Goal: Transaction & Acquisition: Purchase product/service

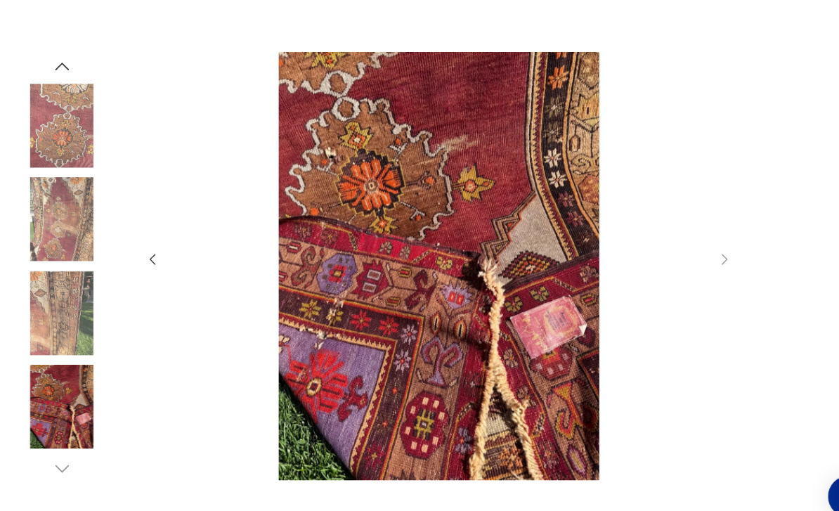
click at [145, 256] on icon "button" at bounding box center [146, 247] width 15 height 15
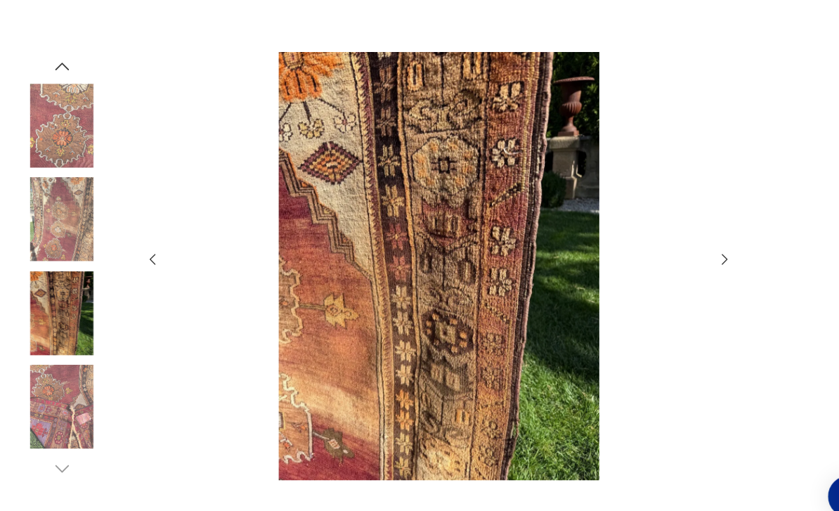
click at [150, 256] on icon "button" at bounding box center [146, 247] width 15 height 15
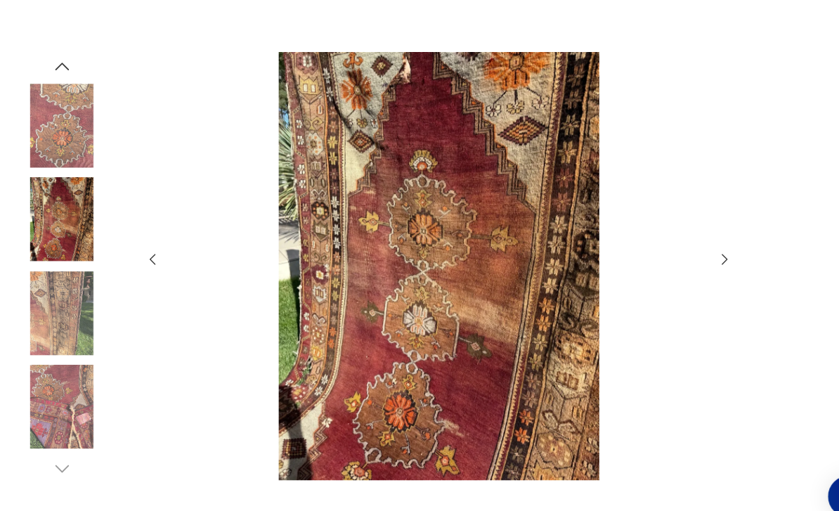
click at [148, 256] on icon "button" at bounding box center [146, 247] width 15 height 15
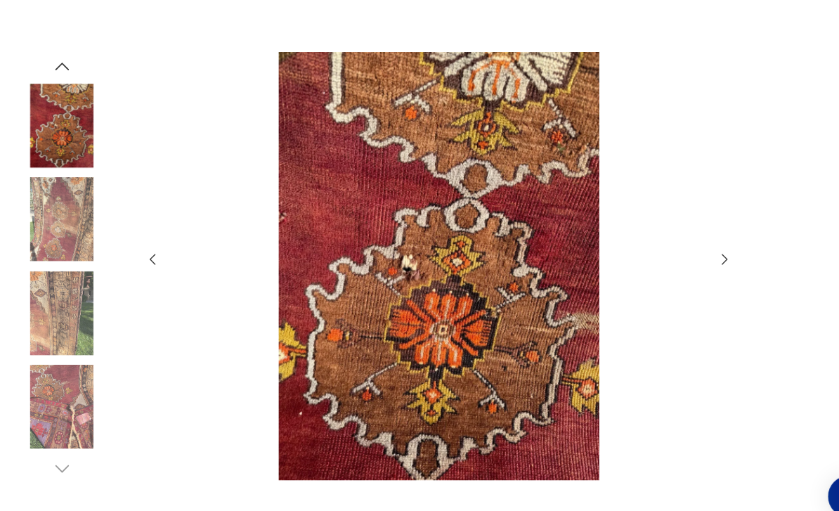
click at [152, 256] on icon "button" at bounding box center [146, 247] width 15 height 15
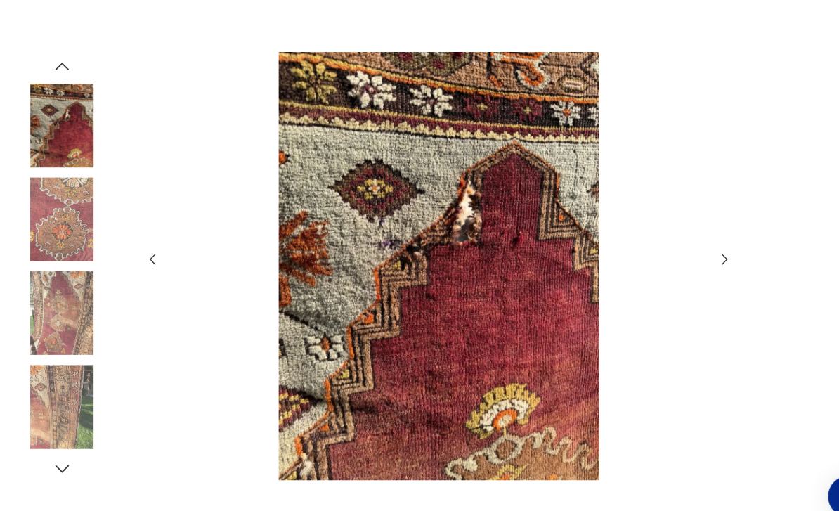
click at [143, 253] on icon "button" at bounding box center [146, 248] width 6 height 11
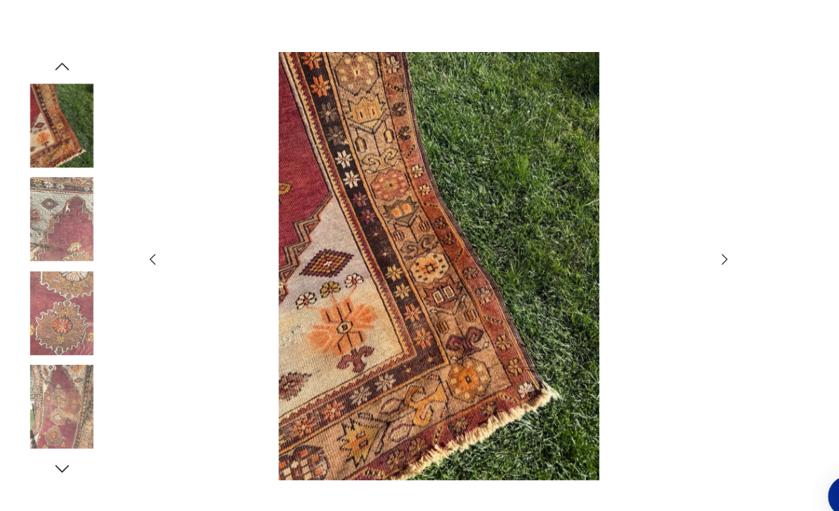
click at [148, 256] on icon "button" at bounding box center [146, 247] width 15 height 15
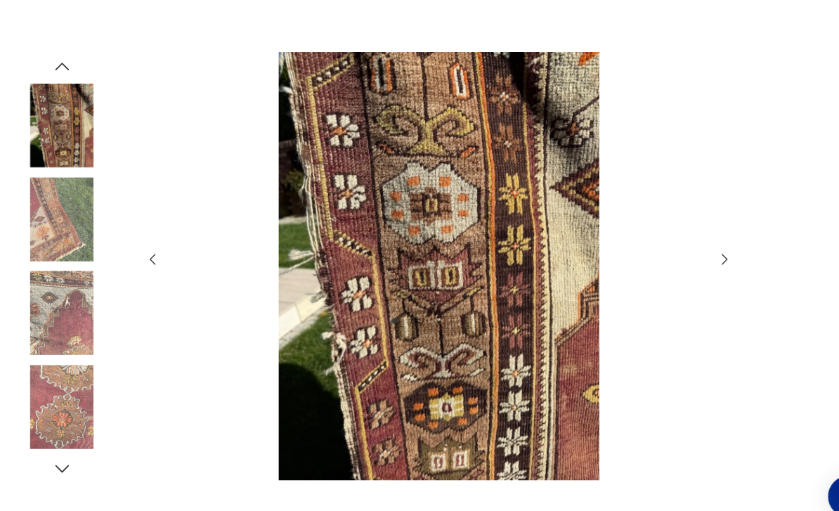
click at [148, 256] on icon "button" at bounding box center [146, 247] width 15 height 15
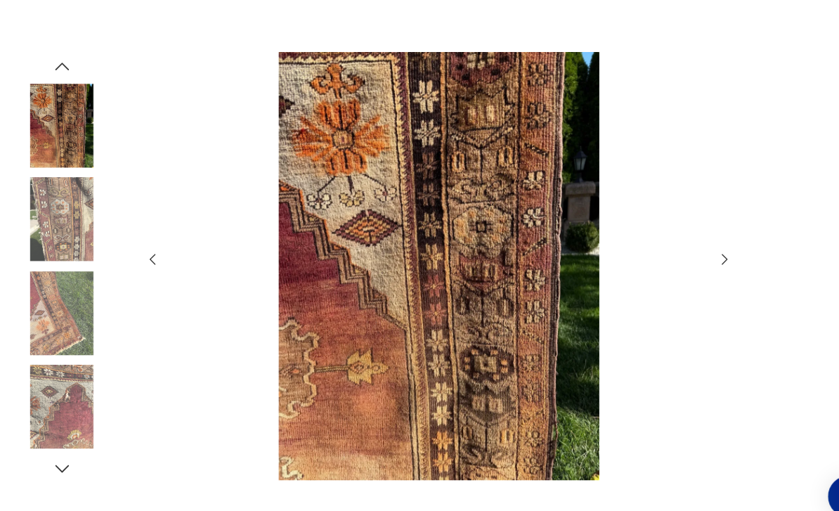
click at [148, 256] on icon "button" at bounding box center [146, 247] width 15 height 15
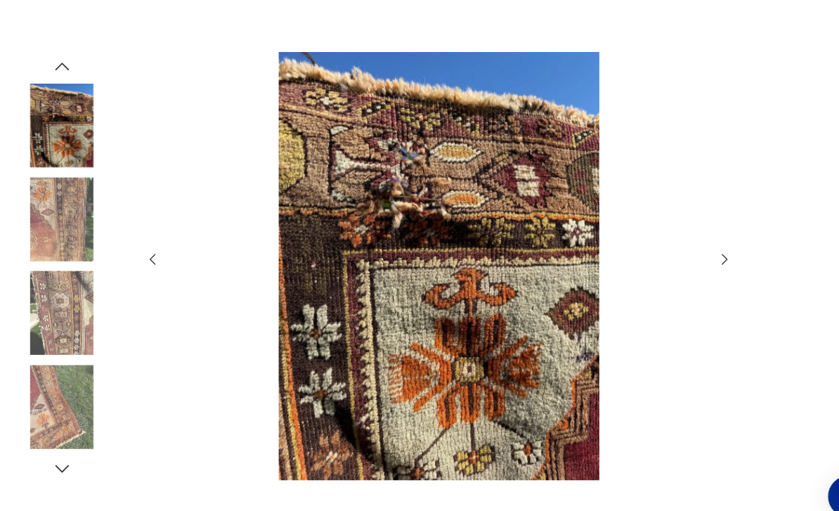
click at [143, 256] on icon "button" at bounding box center [146, 247] width 15 height 15
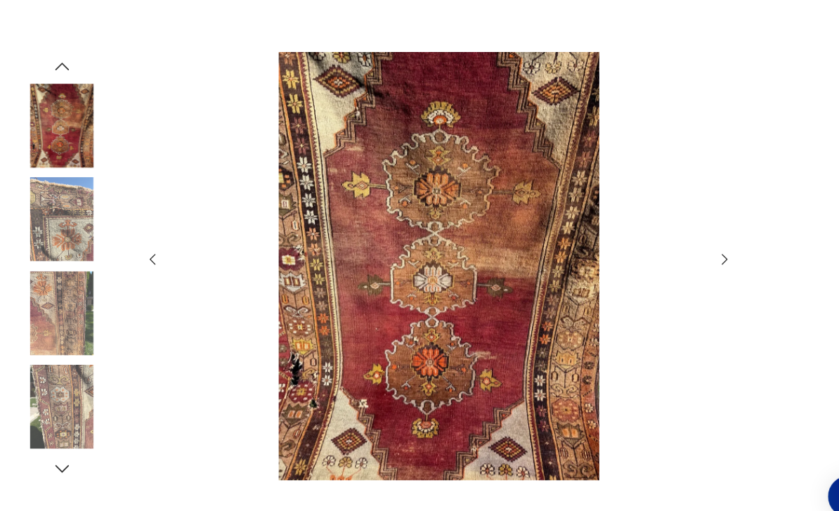
click at [148, 256] on icon "button" at bounding box center [146, 247] width 15 height 15
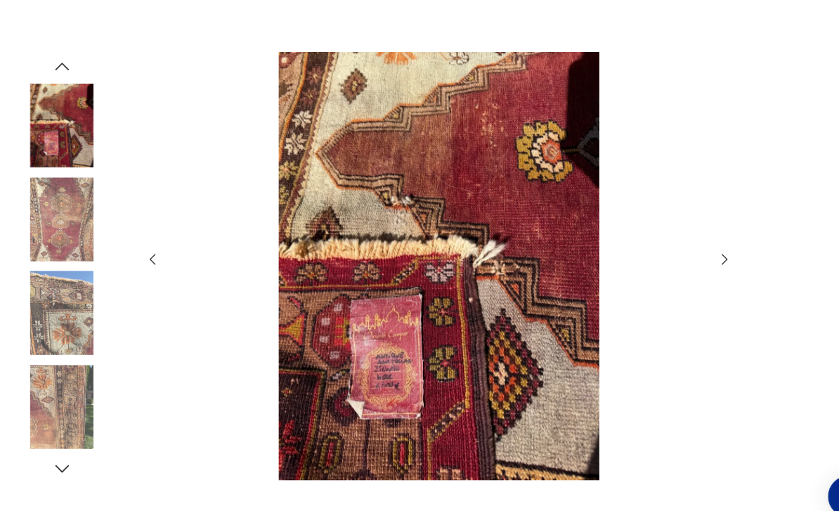
click at [148, 256] on icon "button" at bounding box center [146, 247] width 15 height 15
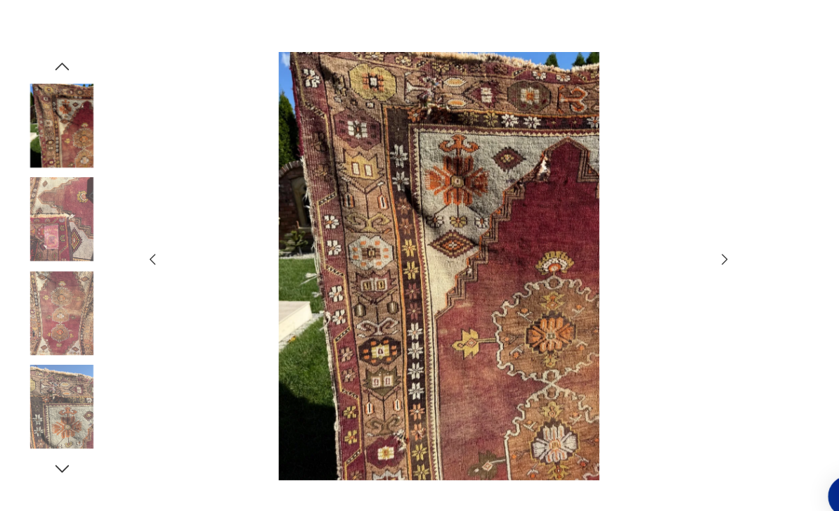
click at [700, 256] on icon "button" at bounding box center [692, 247] width 15 height 15
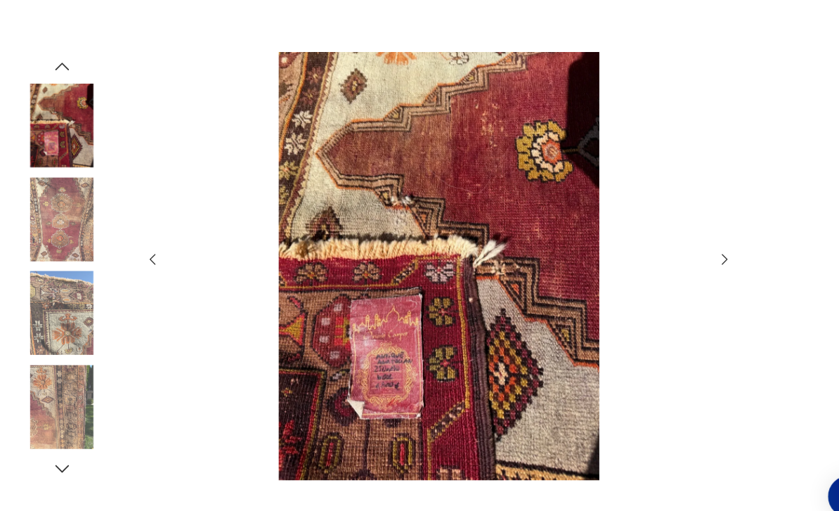
scroll to position [199, 0]
click at [541, 354] on img at bounding box center [420, 254] width 507 height 409
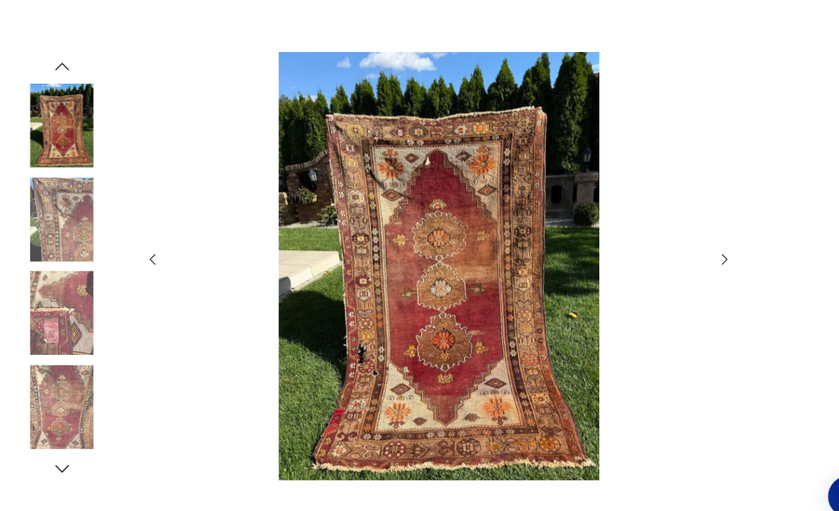
scroll to position [0, 0]
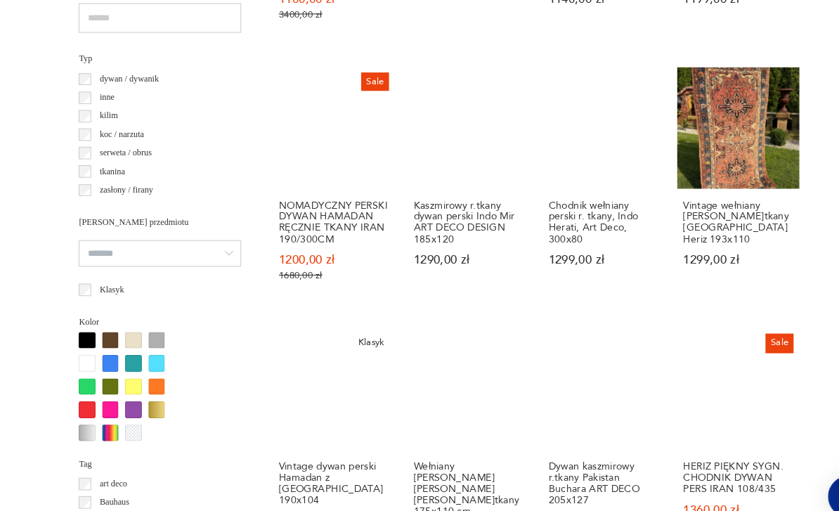
scroll to position [1007, 0]
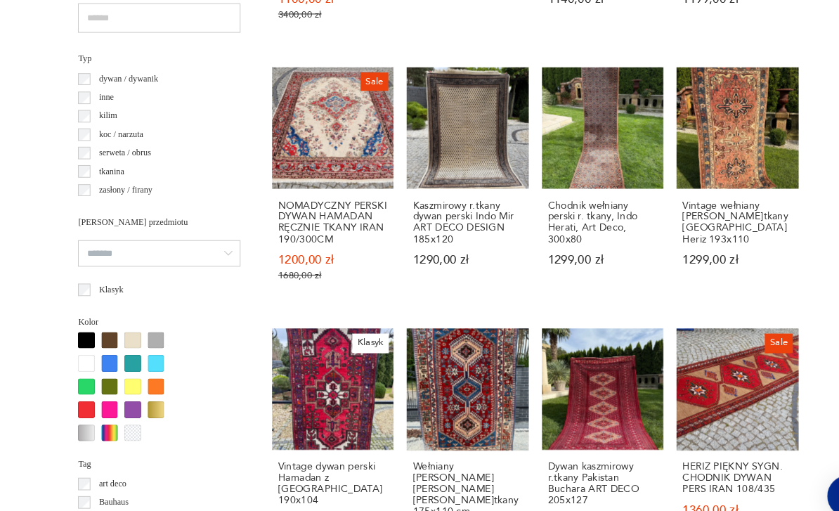
click at [703, 153] on link "Vintage wełniany [PERSON_NAME]tkany [GEOGRAPHIC_DATA] Heriz 193x110 1299,00 zł" at bounding box center [706, 179] width 116 height 229
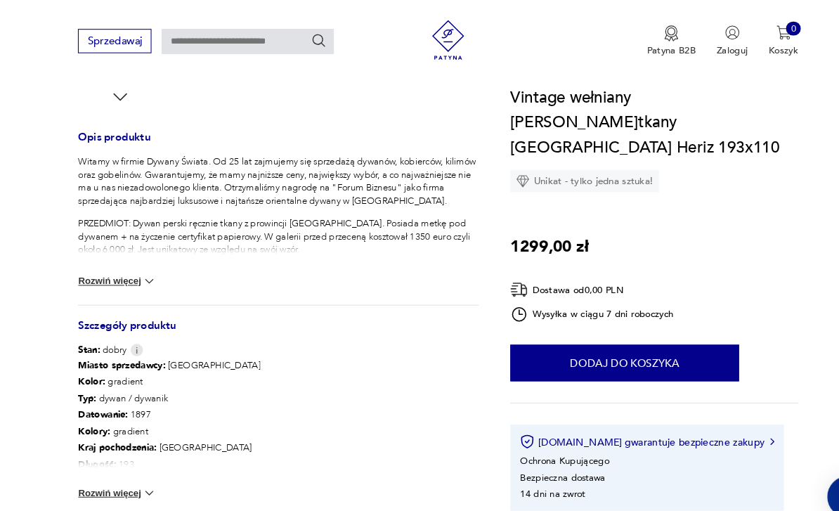
click at [772, 156] on section "Opis produktu Witamy w firmie Dywany Świata. Od 25 lat zajmujemy się sprzedażą …" at bounding box center [419, 142] width 839 height 889
click at [109, 273] on button "Rozwiń więcej" at bounding box center [112, 269] width 75 height 14
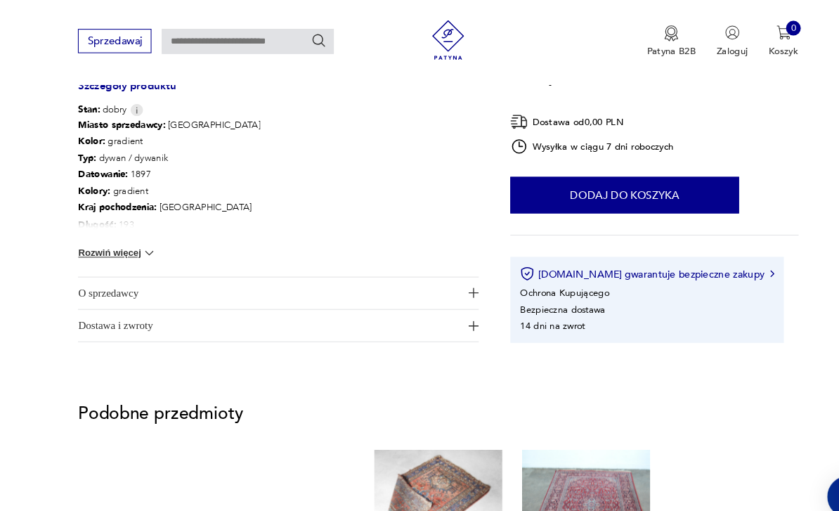
scroll to position [850, 0]
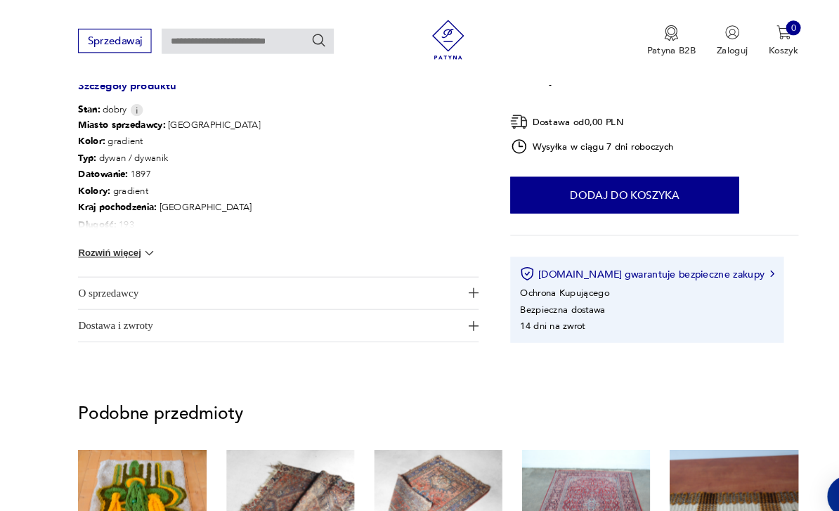
click at [84, 240] on button "Rozwiń więcej" at bounding box center [112, 242] width 75 height 14
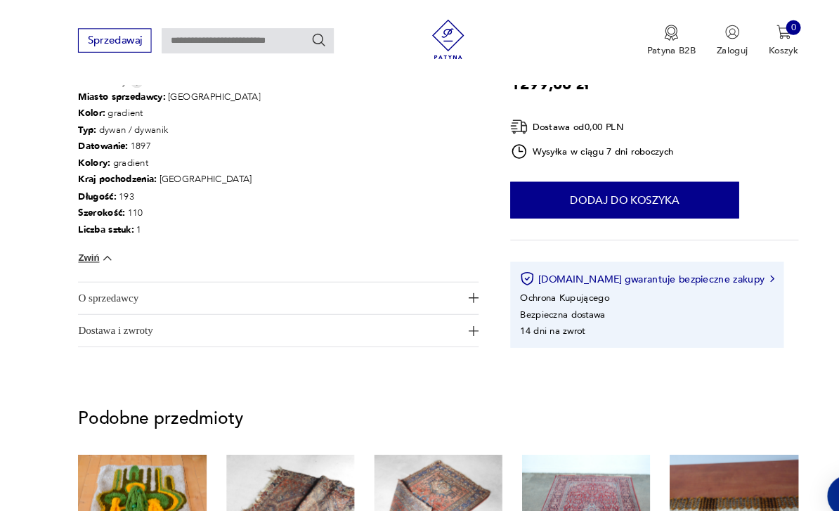
click at [95, 282] on span "O sprzedawcy" at bounding box center [258, 285] width 366 height 30
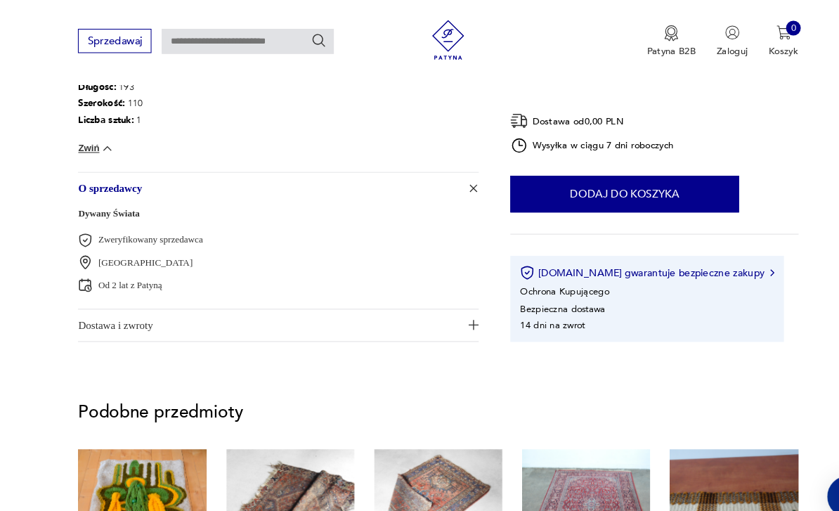
scroll to position [981, 0]
click at [441, 322] on button "Dostawa i zwroty" at bounding box center [266, 312] width 382 height 30
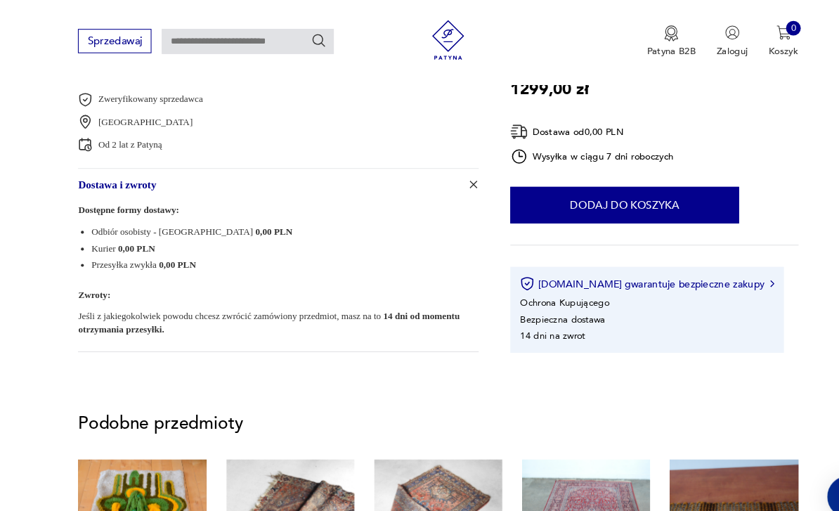
scroll to position [1116, 0]
click at [662, 195] on button "Dodaj do koszyka" at bounding box center [598, 196] width 219 height 35
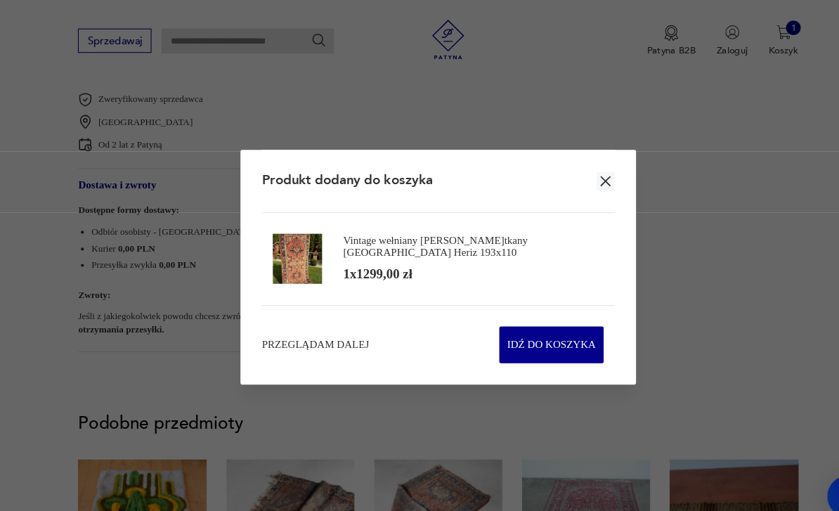
click at [668, 263] on div at bounding box center [419, 255] width 839 height 511
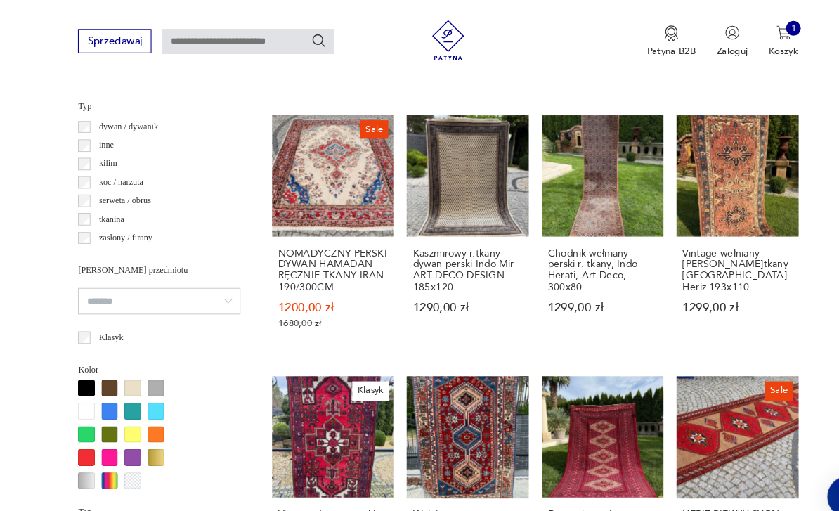
scroll to position [961, 0]
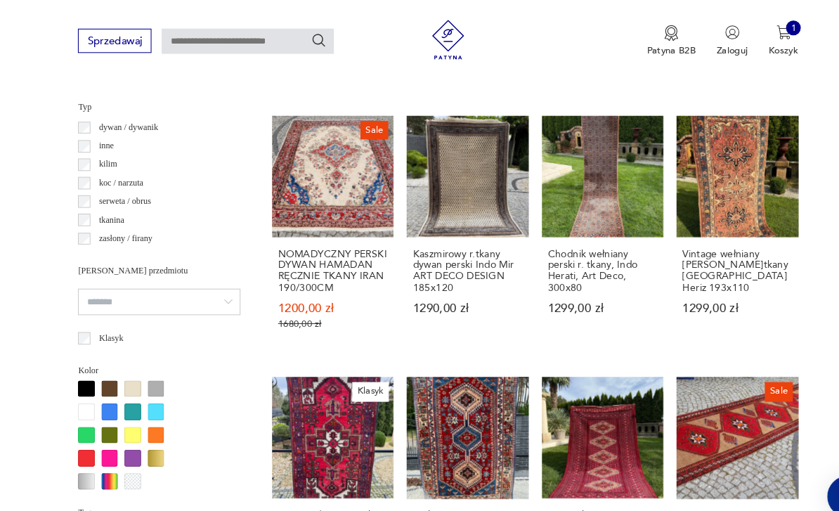
click at [261, 195] on link "Sale NOMADYCZNY PERSKI DYWAN HAMADAN RĘCZNIE TKANY IRAN 190/300CM 1200,00 zł 16…" at bounding box center [319, 224] width 116 height 229
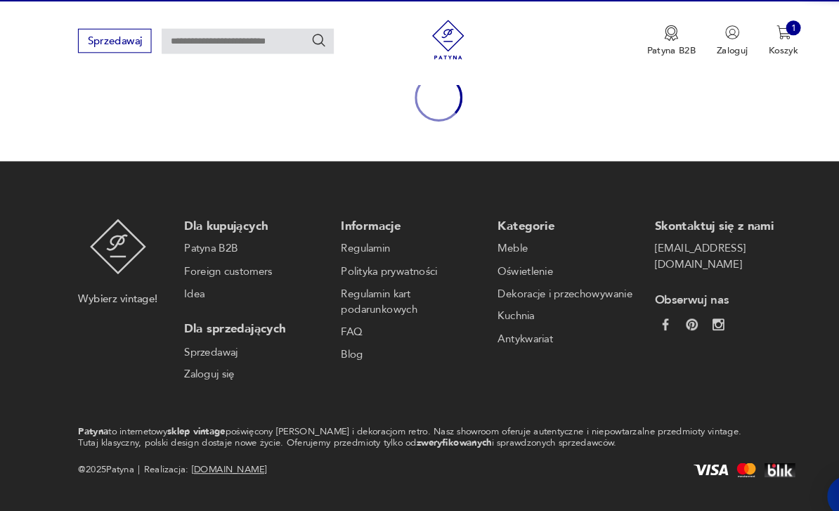
scroll to position [153, 0]
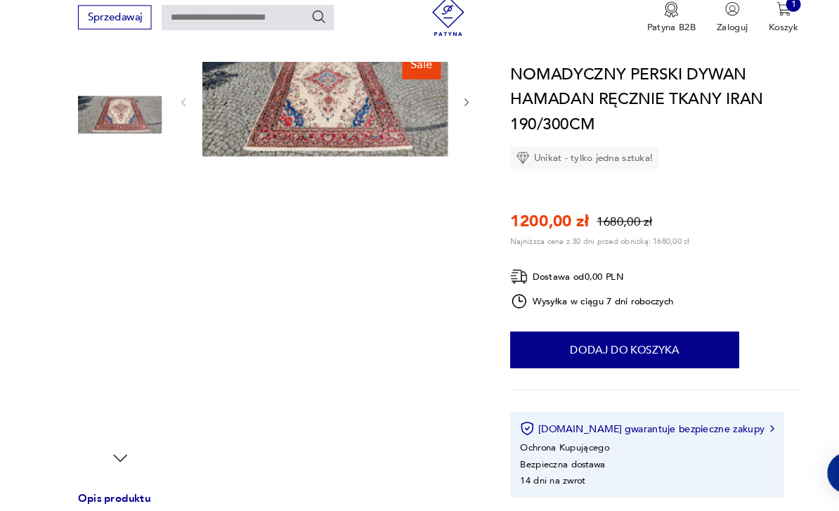
click at [215, 114] on img at bounding box center [311, 119] width 235 height 105
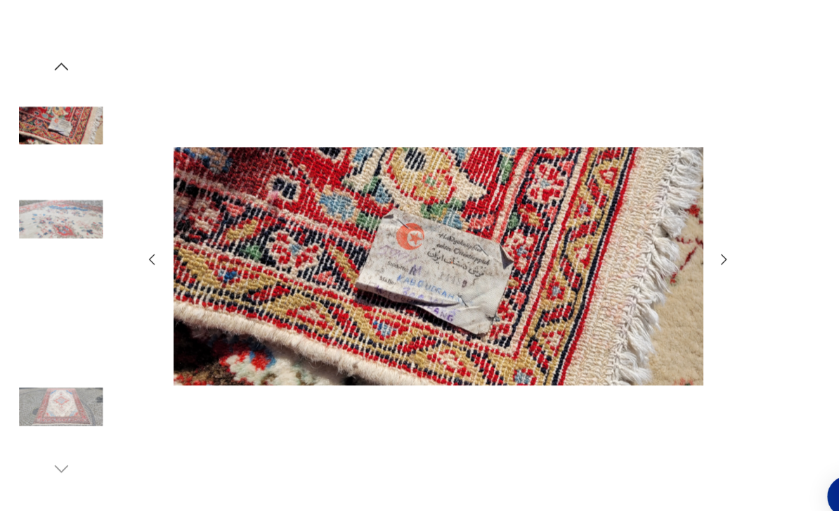
scroll to position [0, 0]
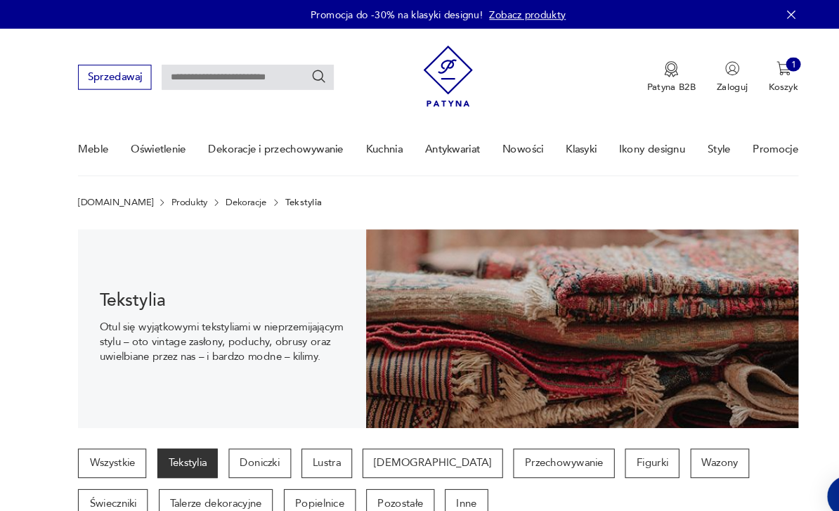
scroll to position [938, 0]
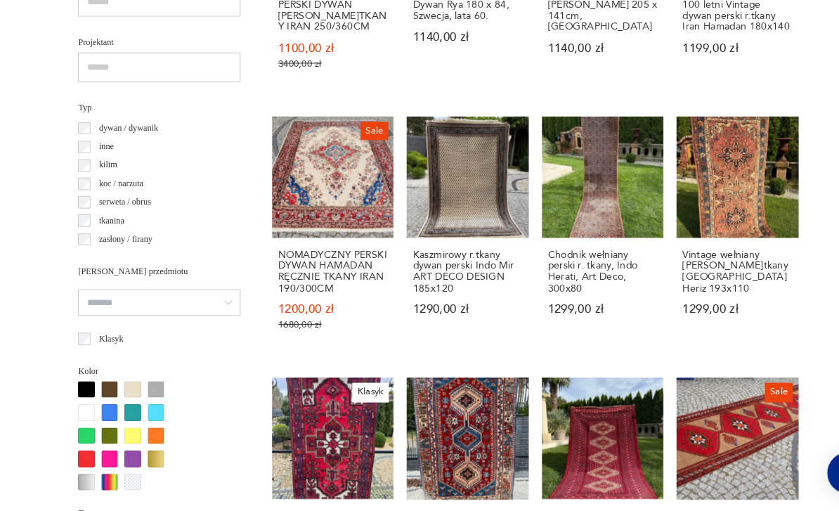
click at [266, 187] on link "Sale NOMADYCZNY PERSKI DYWAN HAMADAN RĘCZNIE TKANY IRAN 190/300CM 1200,00 zł 16…" at bounding box center [319, 248] width 116 height 229
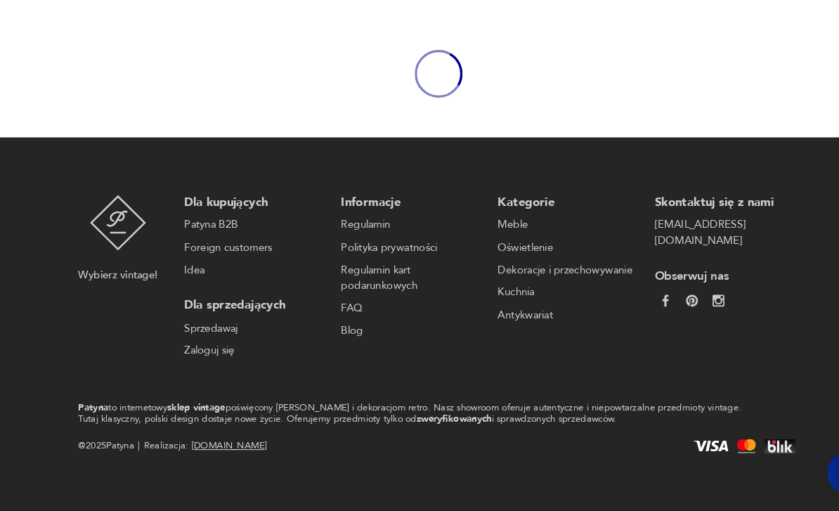
scroll to position [153, 0]
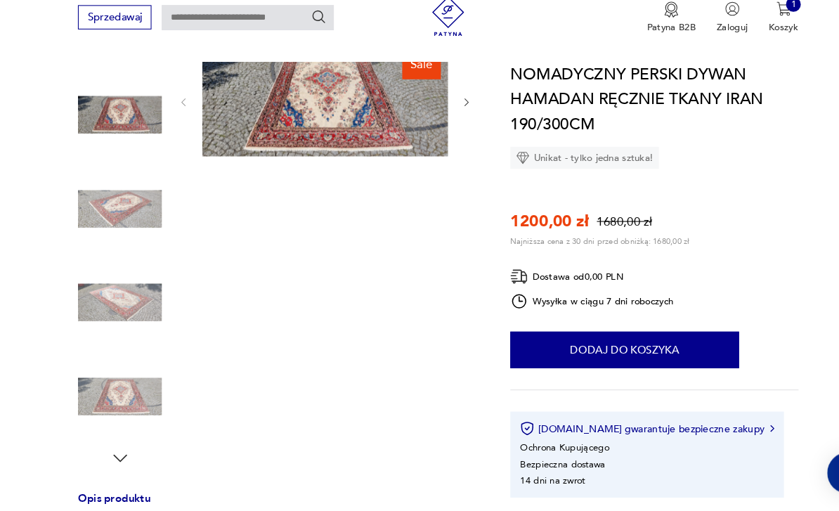
click at [653, 340] on button "Dodaj do koszyka" at bounding box center [598, 357] width 219 height 35
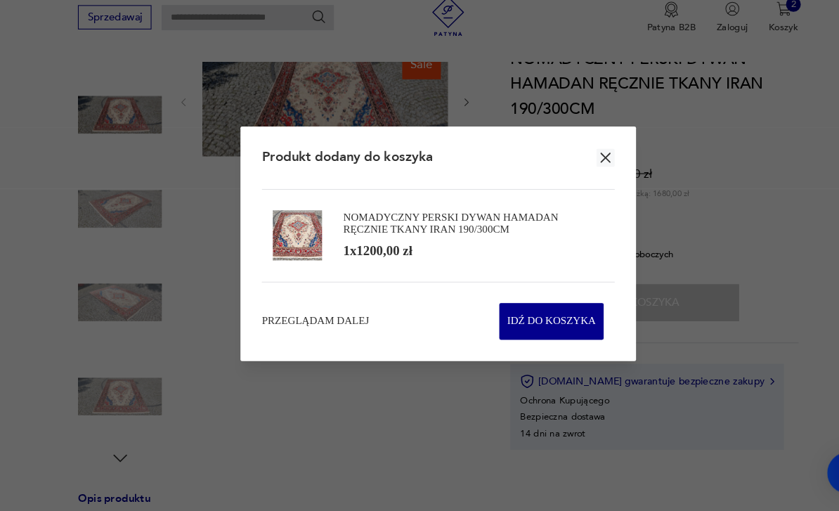
click at [582, 165] on icon "button" at bounding box center [580, 173] width 16 height 16
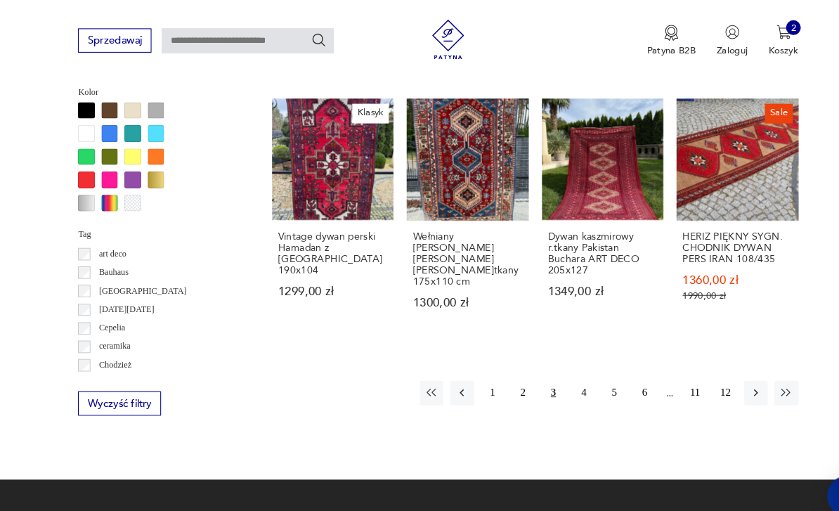
scroll to position [1228, 0]
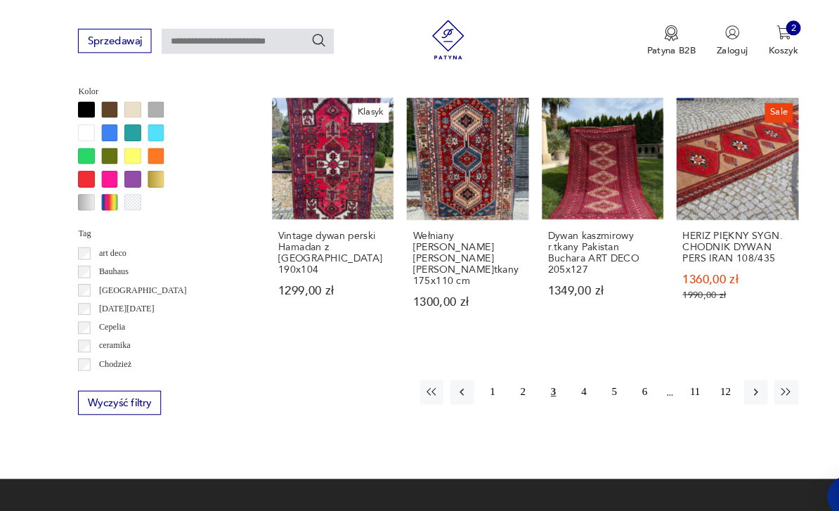
click at [564, 386] on button "4" at bounding box center [559, 374] width 22 height 22
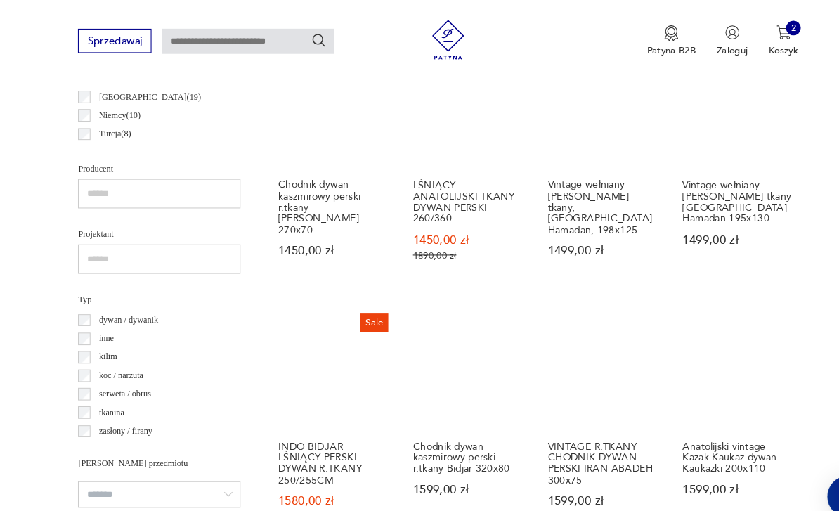
scroll to position [779, 0]
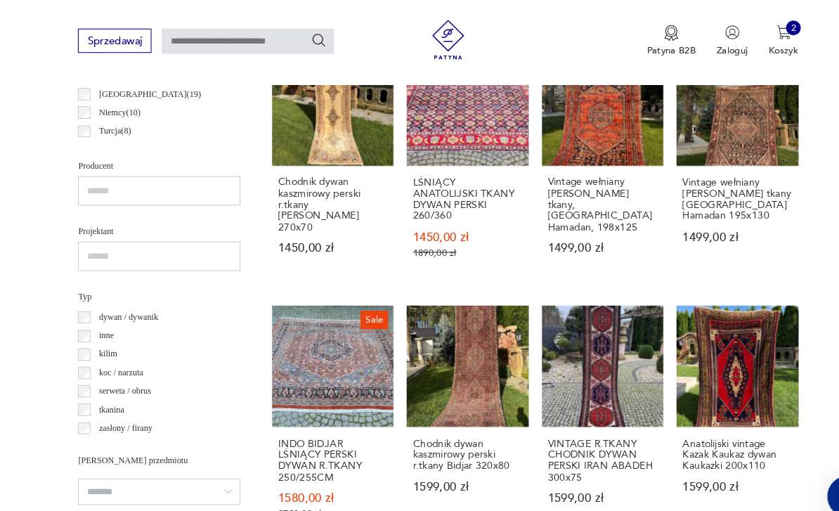
click at [726, 148] on link "Vintage wełniany [PERSON_NAME] tkany [GEOGRAPHIC_DATA] Hamadan 195x130 1499,00 …" at bounding box center [706, 157] width 116 height 229
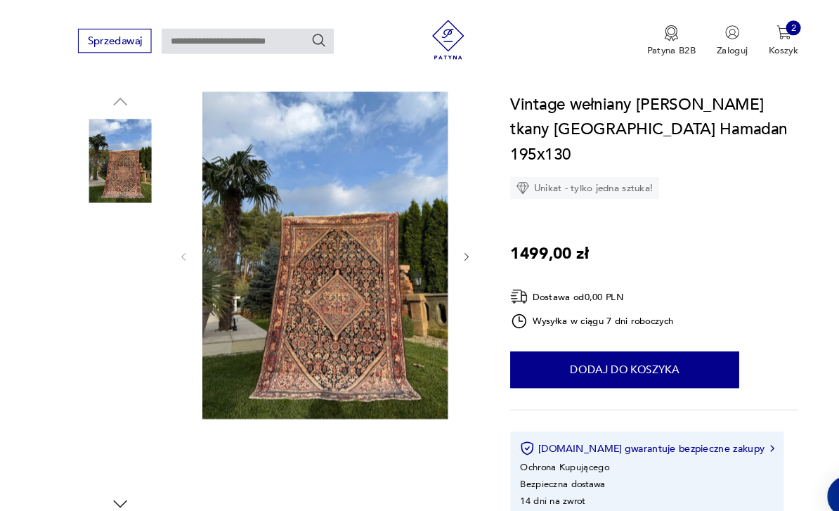
click at [276, 277] on img at bounding box center [311, 244] width 235 height 313
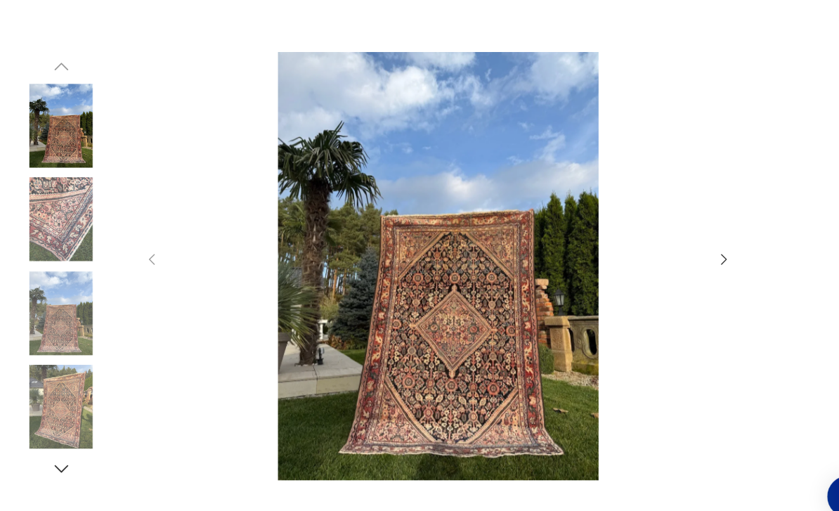
click at [699, 256] on icon "button" at bounding box center [692, 247] width 15 height 15
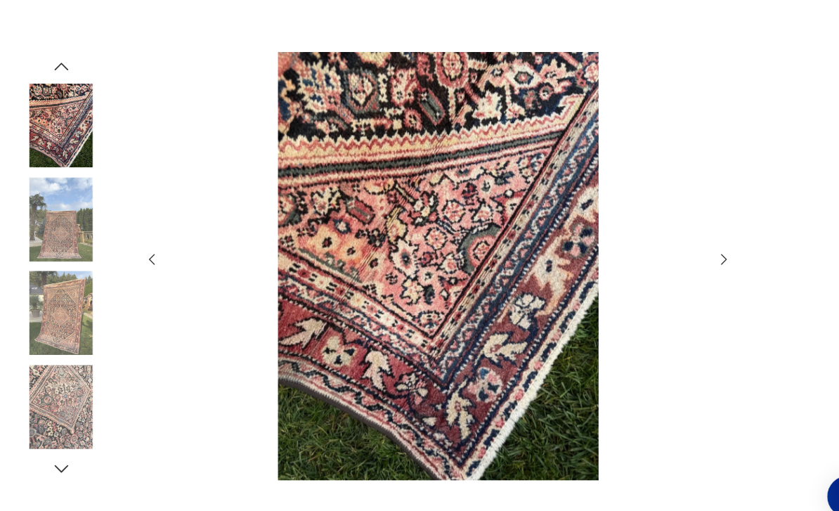
click at [693, 256] on icon "button" at bounding box center [692, 247] width 15 height 15
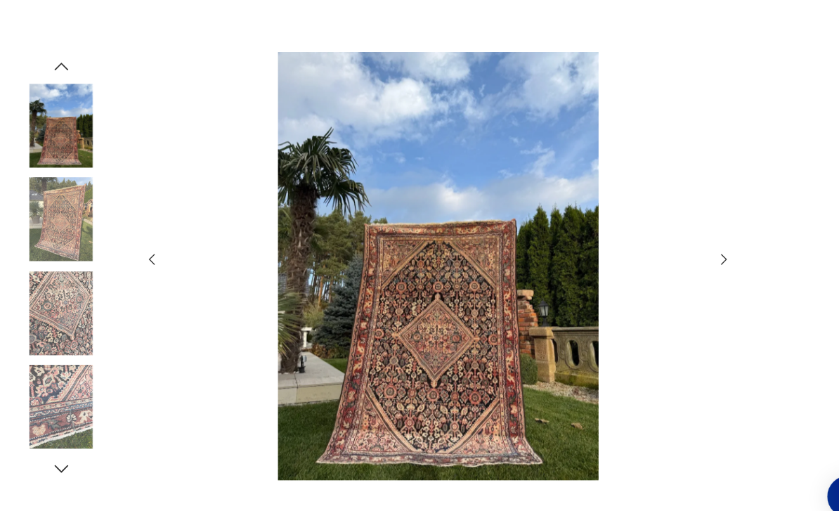
click at [689, 256] on icon "button" at bounding box center [692, 247] width 15 height 15
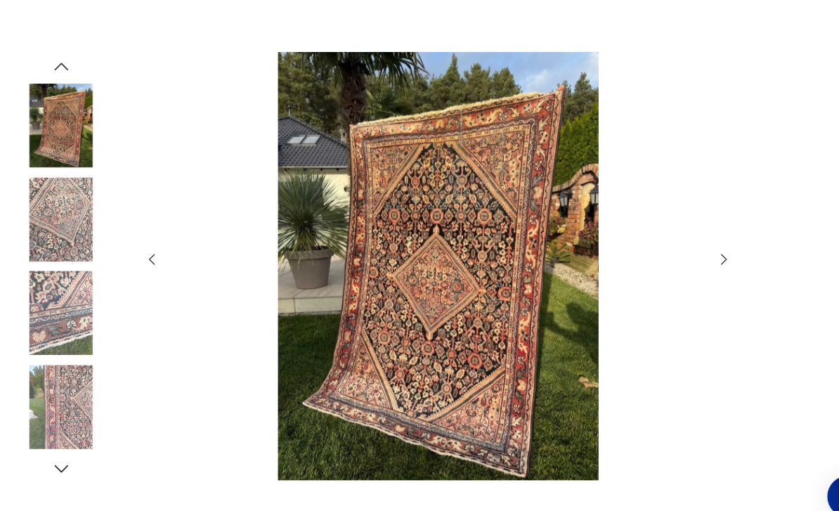
click at [681, 281] on div at bounding box center [420, 255] width 562 height 411
click at [695, 256] on icon "button" at bounding box center [692, 247] width 15 height 15
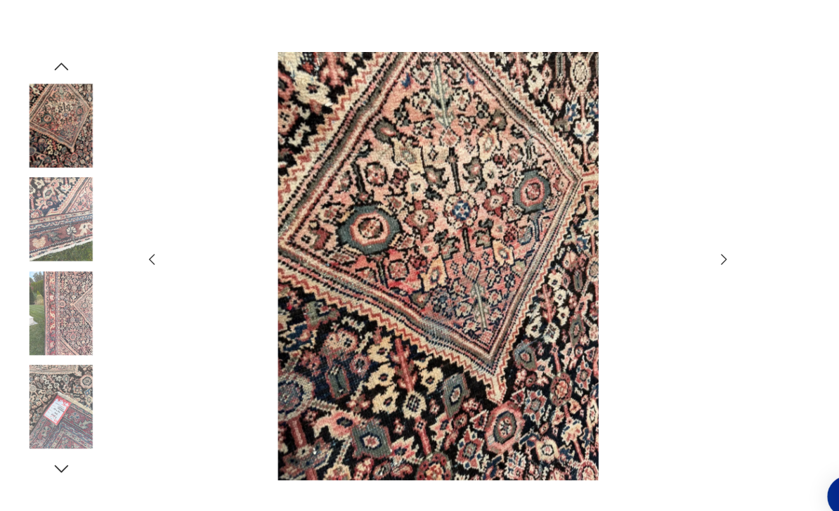
click at [686, 256] on icon "button" at bounding box center [692, 247] width 15 height 15
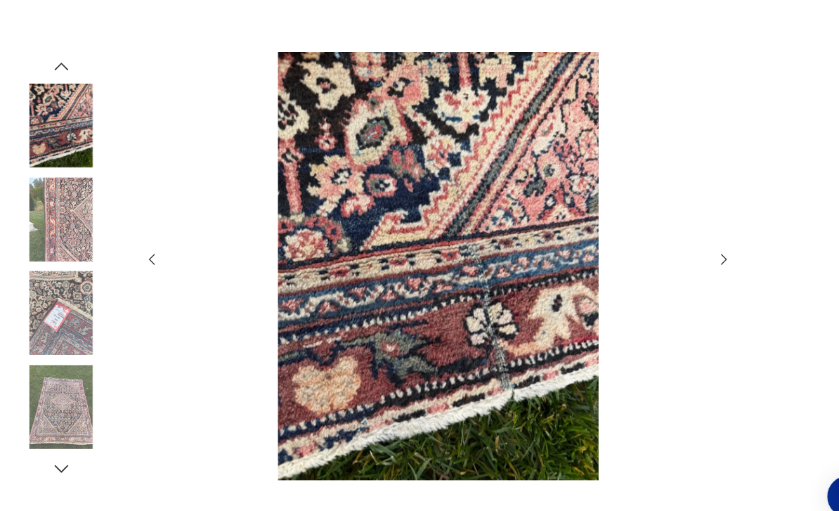
click at [685, 283] on div at bounding box center [420, 255] width 562 height 411
click at [696, 256] on icon "button" at bounding box center [692, 247] width 15 height 15
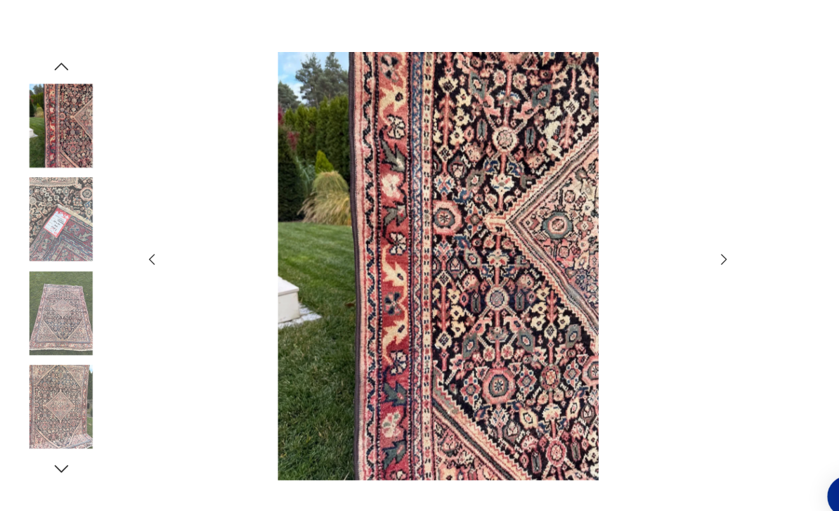
click at [695, 256] on icon "button" at bounding box center [692, 247] width 15 height 15
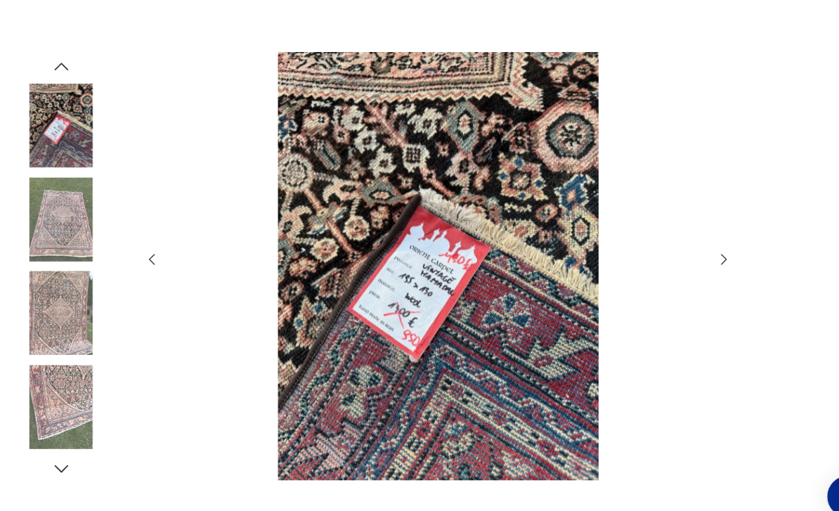
click at [700, 256] on icon "button" at bounding box center [692, 247] width 15 height 15
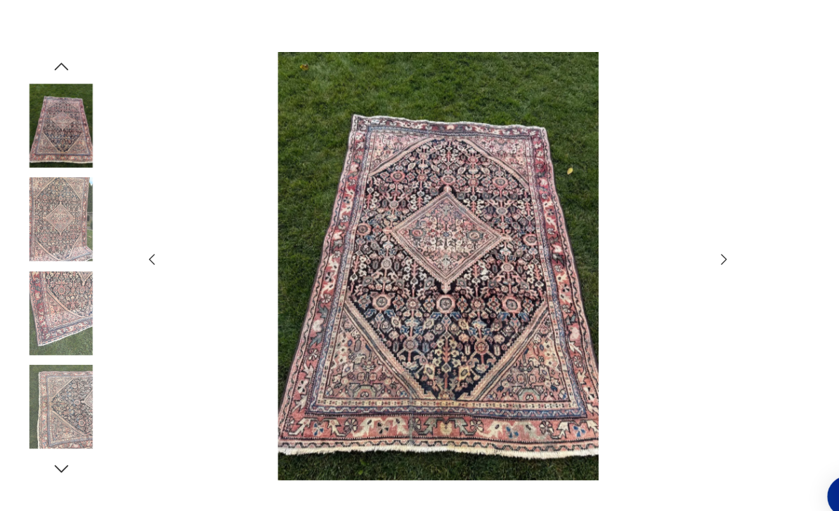
click at [695, 256] on icon "button" at bounding box center [692, 247] width 15 height 15
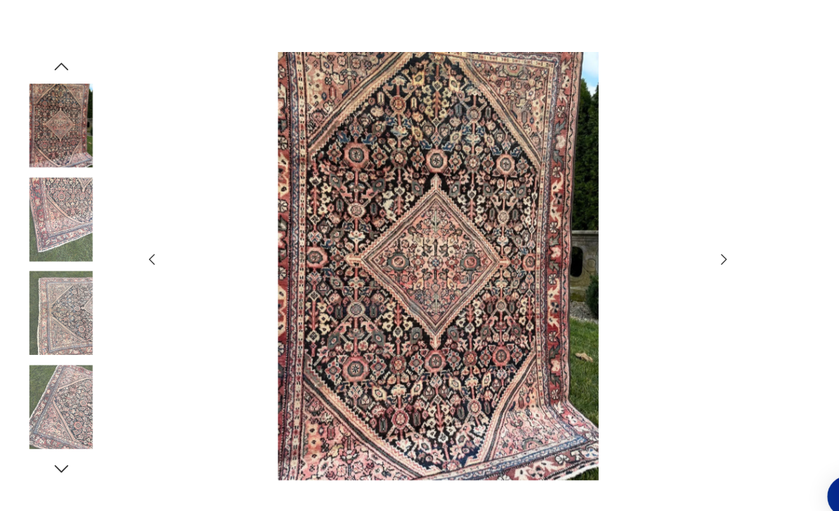
click at [694, 256] on icon "button" at bounding box center [692, 247] width 15 height 15
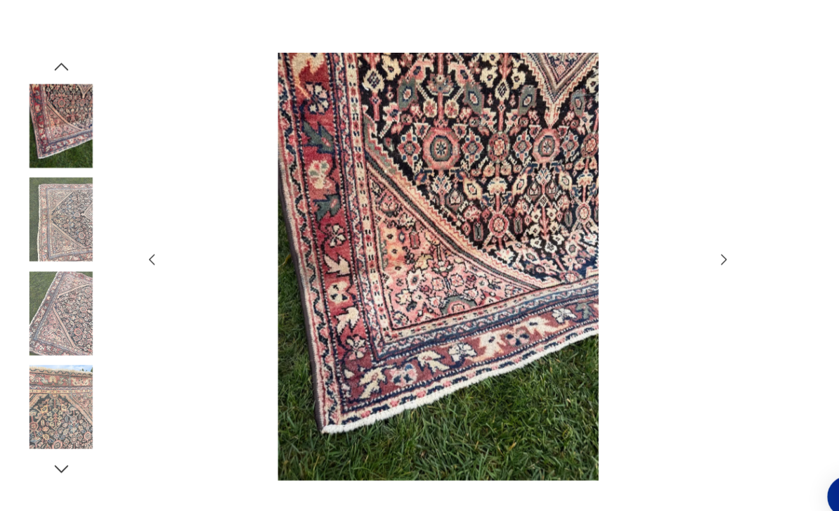
scroll to position [0, 0]
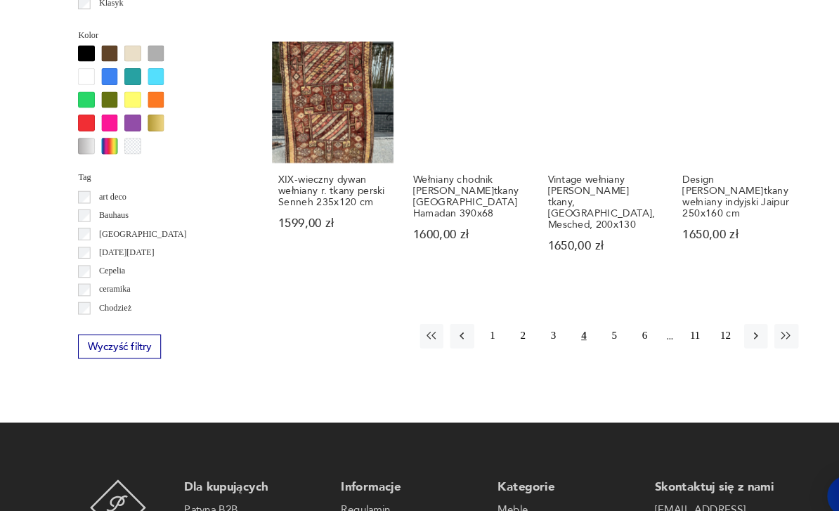
scroll to position [1282, 0]
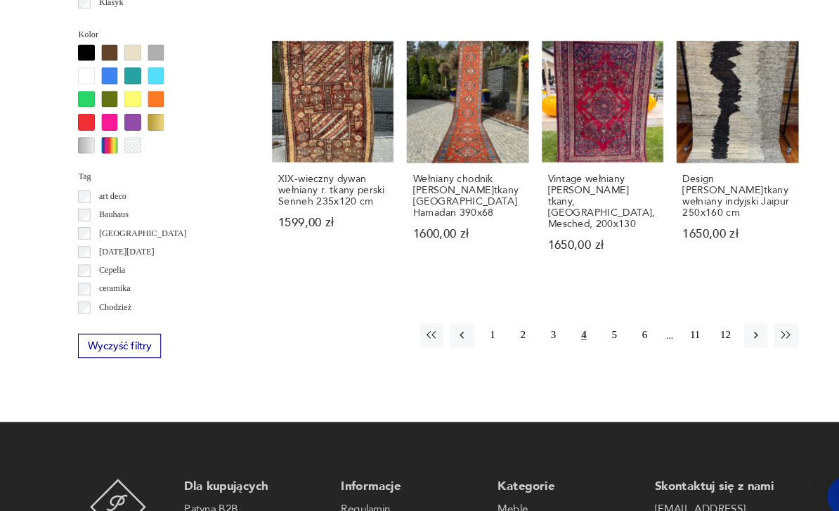
click at [592, 315] on button "5" at bounding box center [588, 320] width 22 height 22
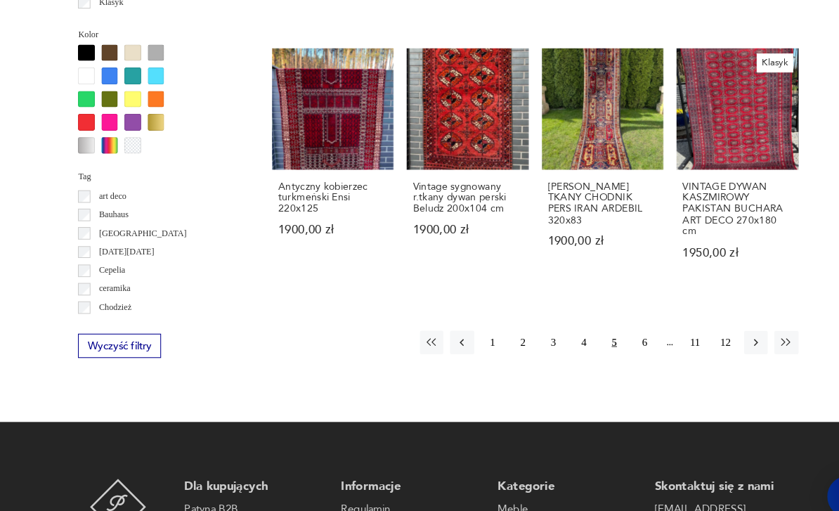
click at [620, 339] on button "6" at bounding box center [617, 327] width 22 height 22
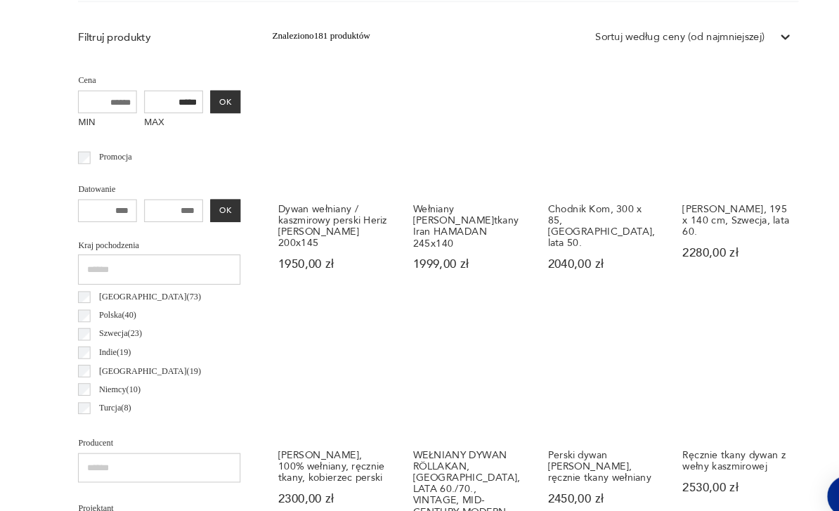
scroll to position [538, 0]
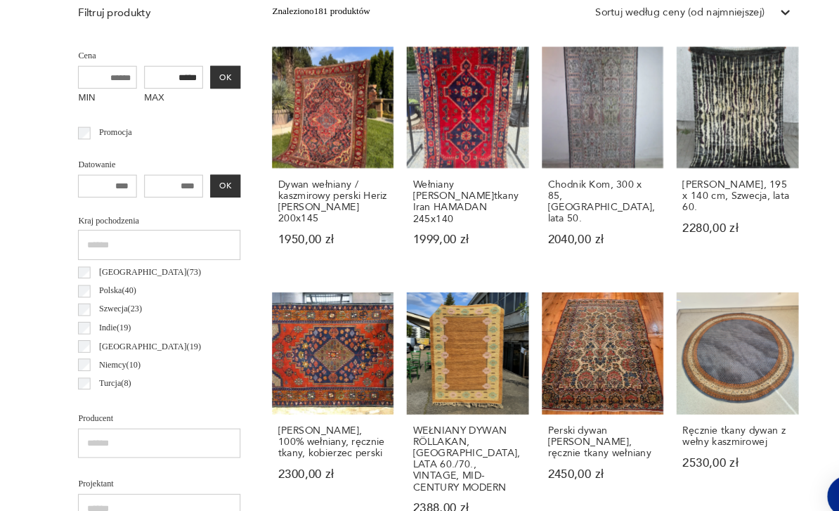
click at [269, 136] on link "Dywan wełniany / kaszmirowy perski Heriz [PERSON_NAME] 200x145 1950,00 zł" at bounding box center [319, 152] width 116 height 215
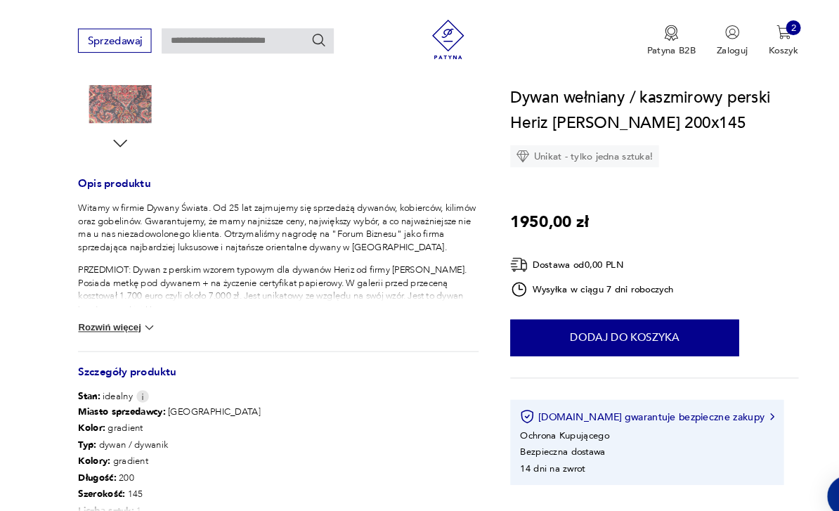
scroll to position [513, 0]
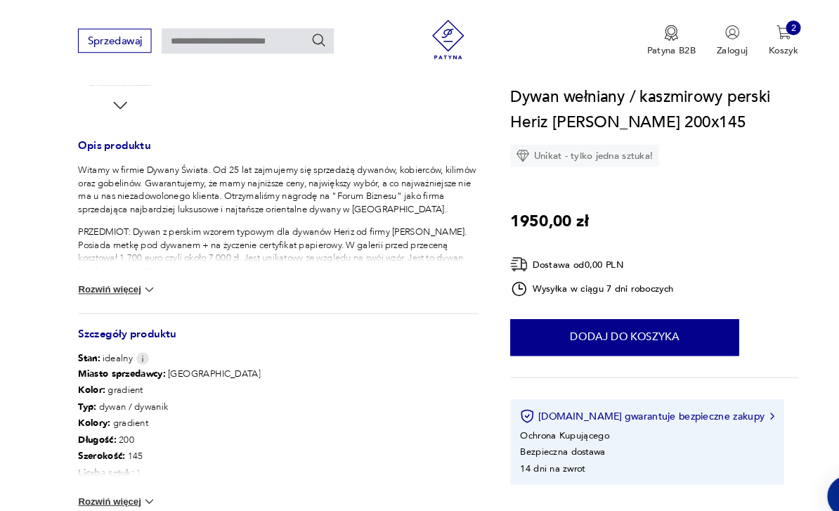
click at [131, 278] on button "Rozwiń więcej" at bounding box center [112, 277] width 75 height 14
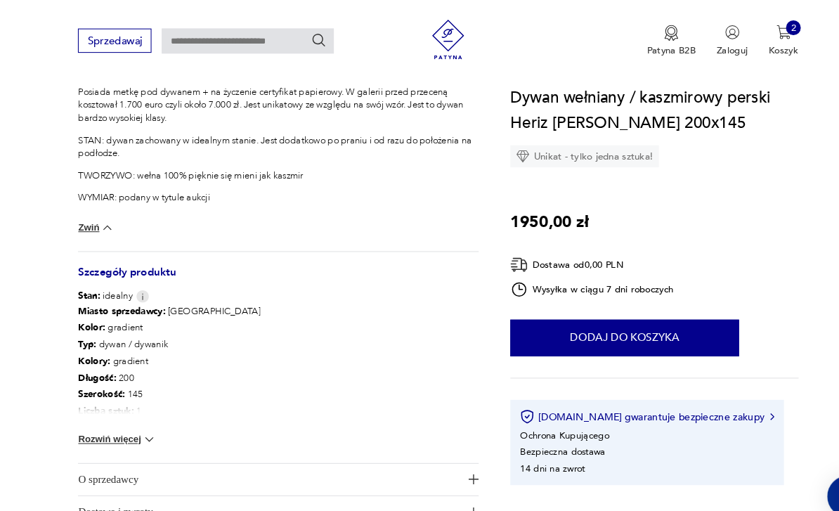
scroll to position [658, 0]
click at [137, 418] on img at bounding box center [143, 421] width 14 height 14
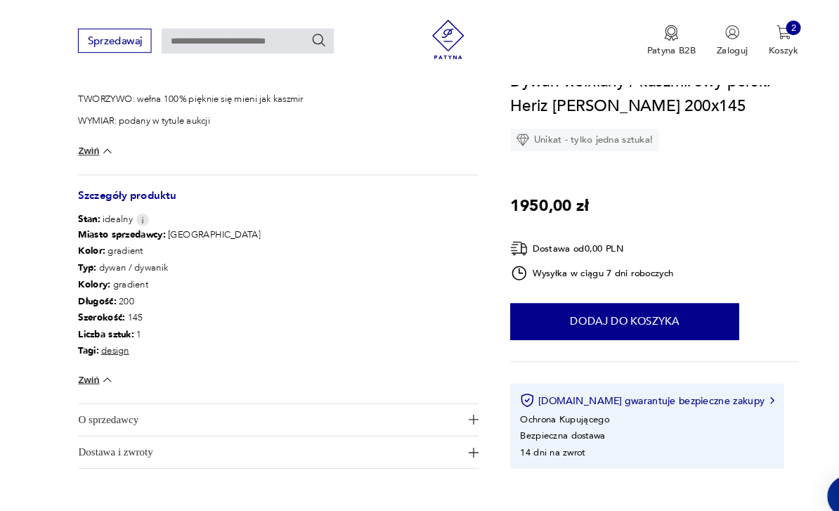
click at [93, 406] on span "O sprzedawcy" at bounding box center [258, 402] width 366 height 30
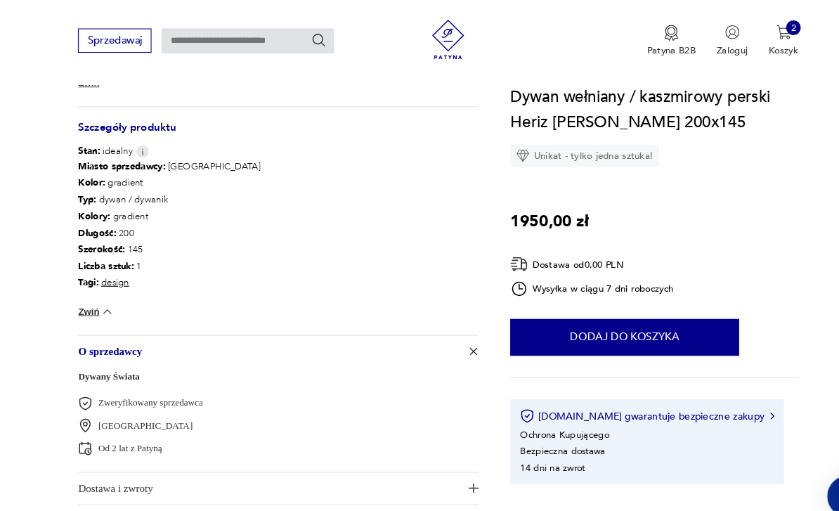
scroll to position [798, 0]
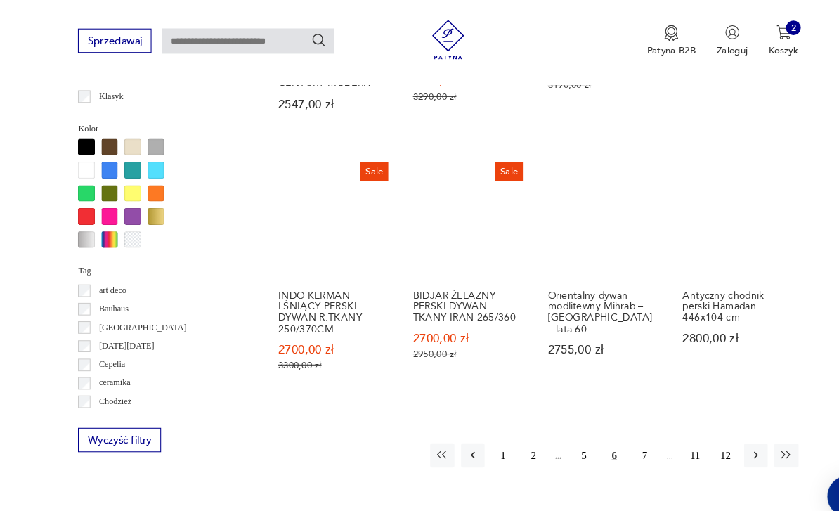
scroll to position [1194, 0]
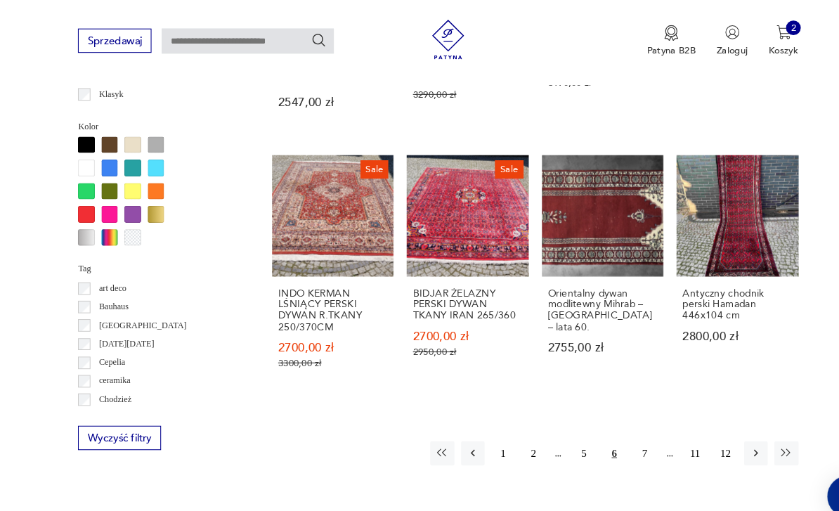
click at [261, 203] on link "Sale INDO KERMAN LŚNIĄCY PERSKI DYWAN R.TKANY 250/370CM 2700,00 zł 3300,00 zł" at bounding box center [319, 262] width 116 height 229
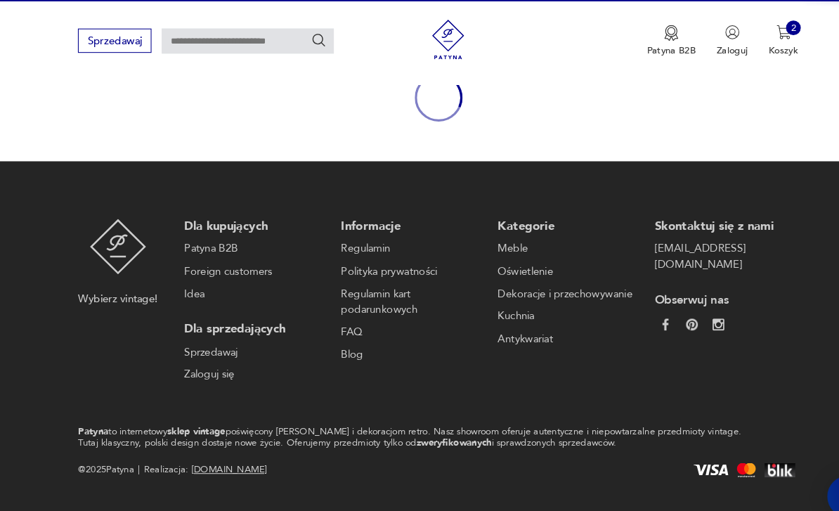
scroll to position [131, 0]
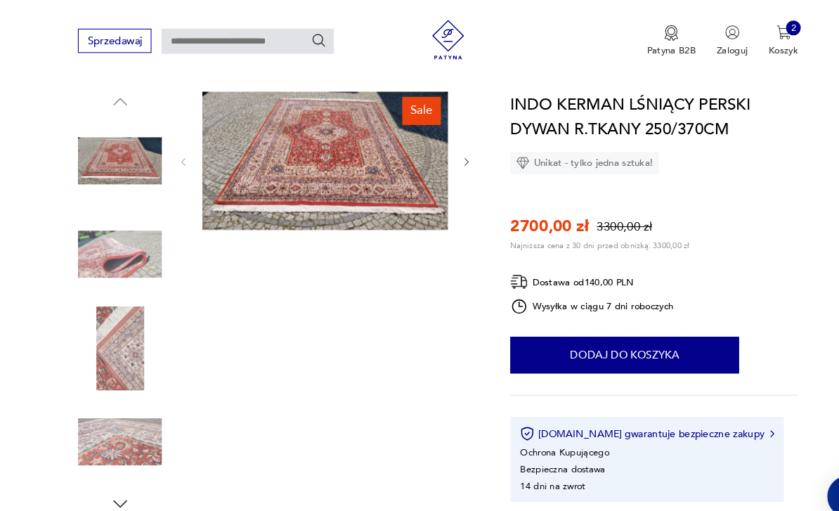
click at [664, 347] on button "Dodaj do koszyka" at bounding box center [598, 339] width 219 height 35
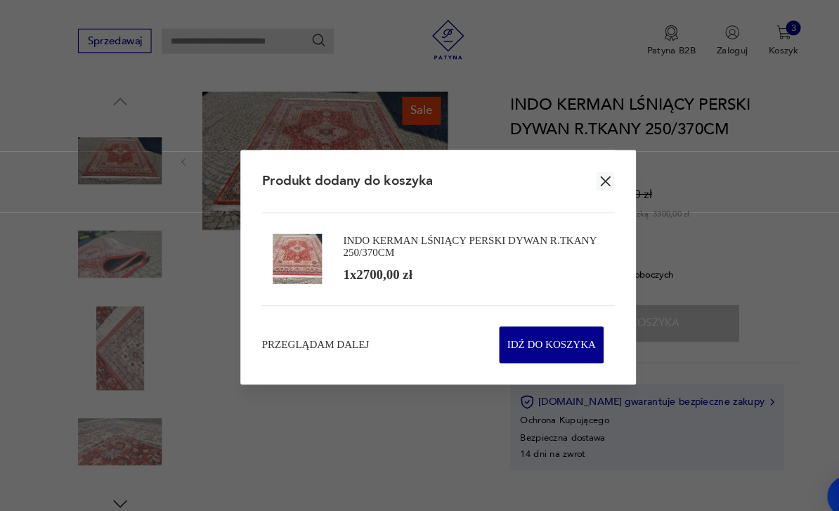
click at [584, 181] on icon "button" at bounding box center [580, 173] width 16 height 16
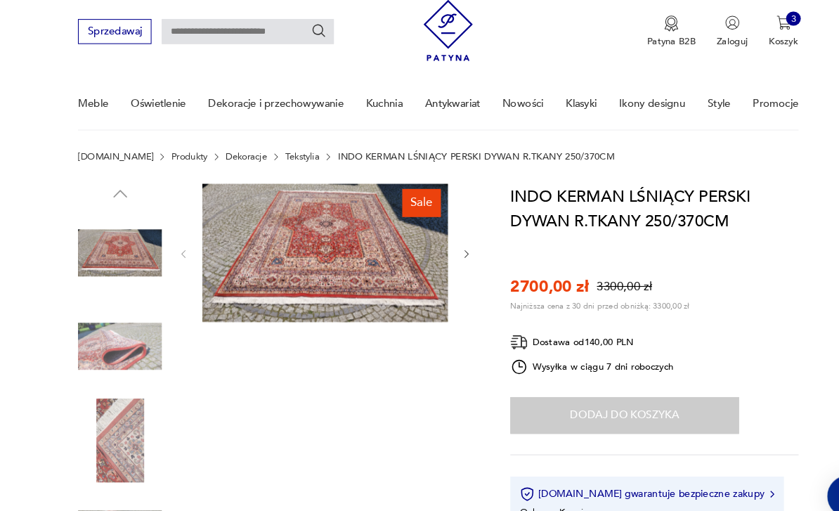
scroll to position [0, 0]
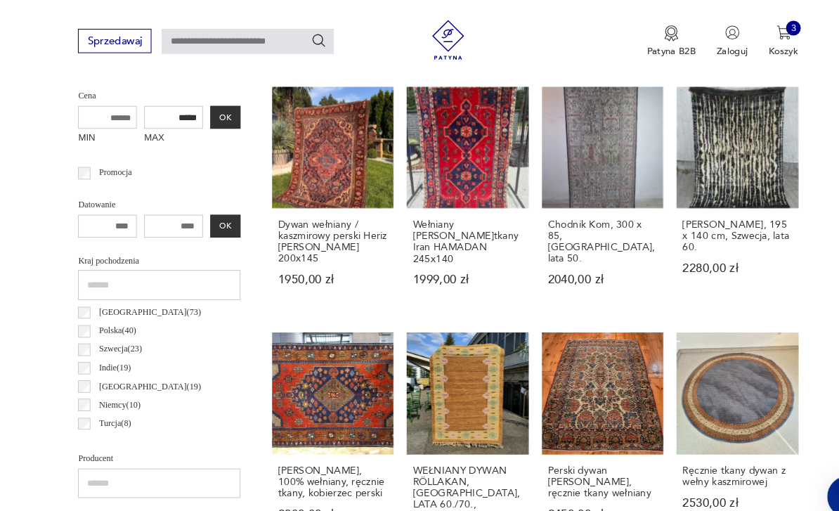
scroll to position [499, 0]
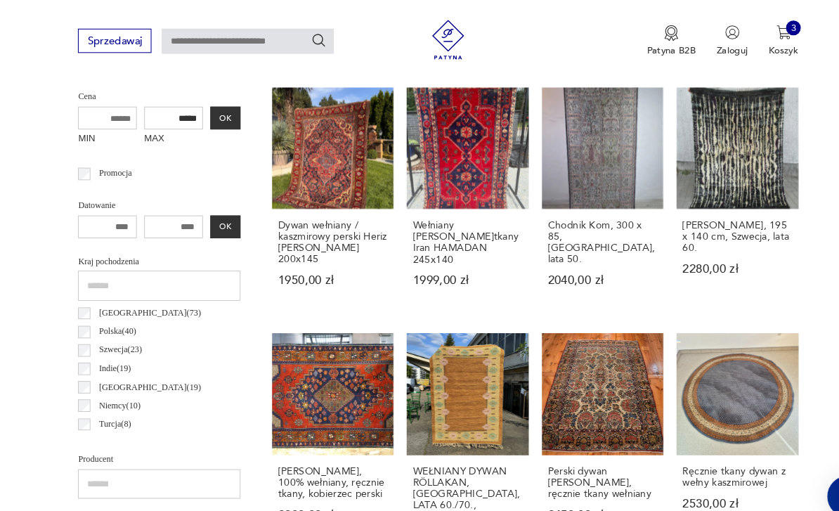
click at [261, 177] on link "Dywan wełniany / kaszmirowy perski Heriz [PERSON_NAME] 200x145 1950,00 zł" at bounding box center [319, 191] width 116 height 215
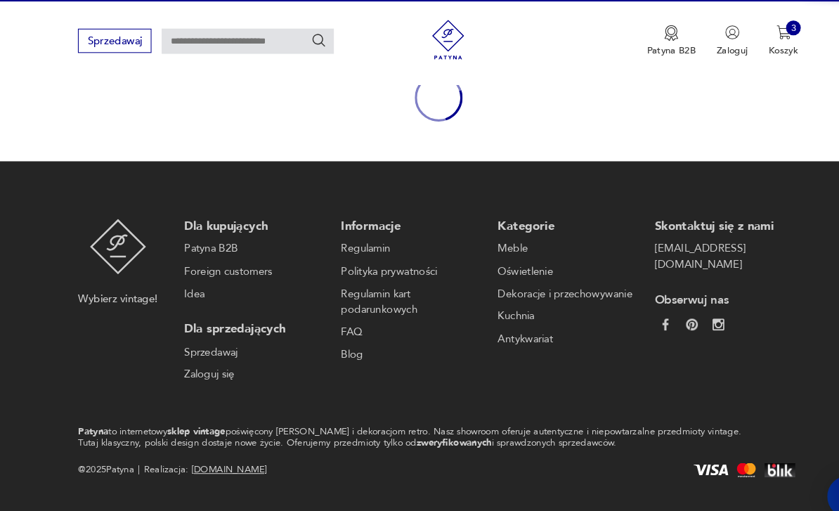
scroll to position [131, 0]
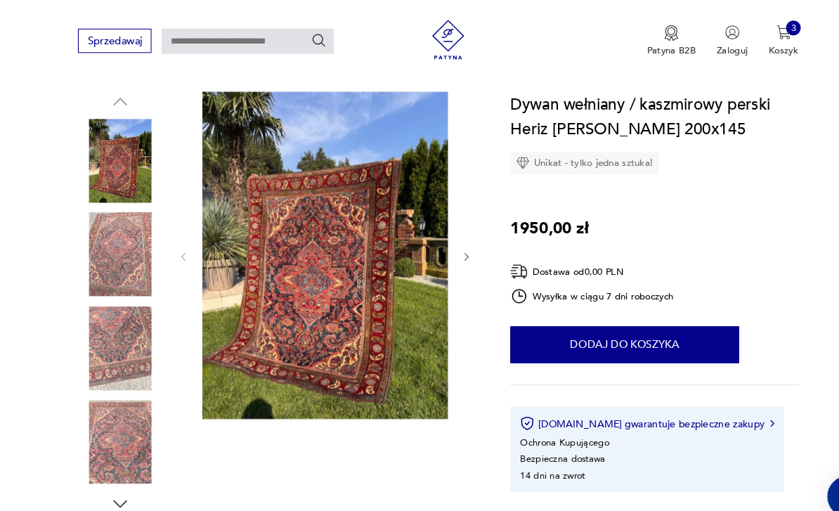
click at [643, 335] on button "Dodaj do koszyka" at bounding box center [598, 329] width 219 height 35
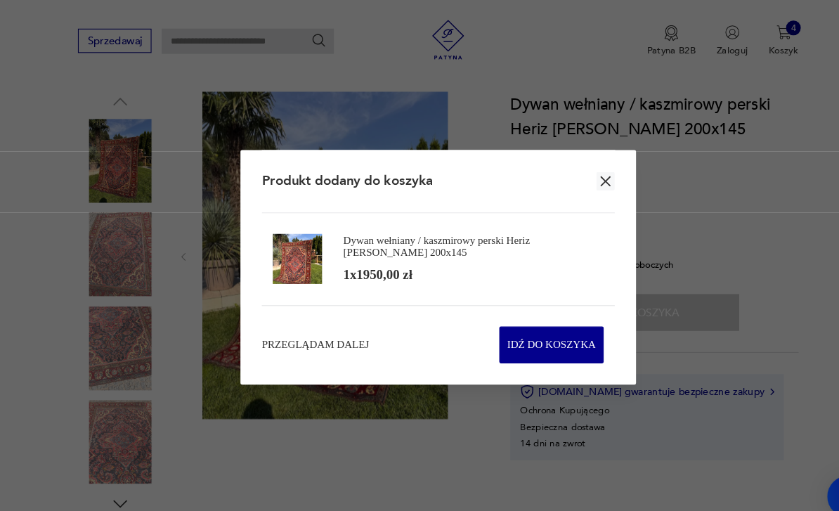
click at [580, 181] on icon "button" at bounding box center [580, 173] width 16 height 16
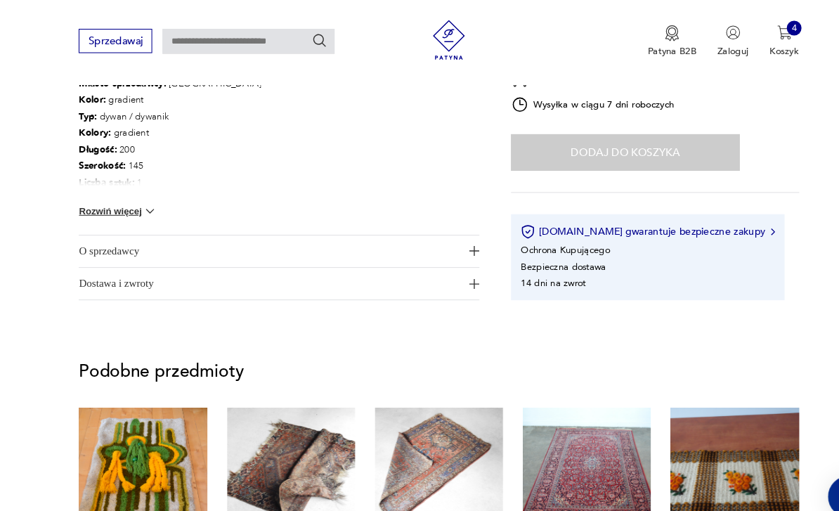
scroll to position [794, 0]
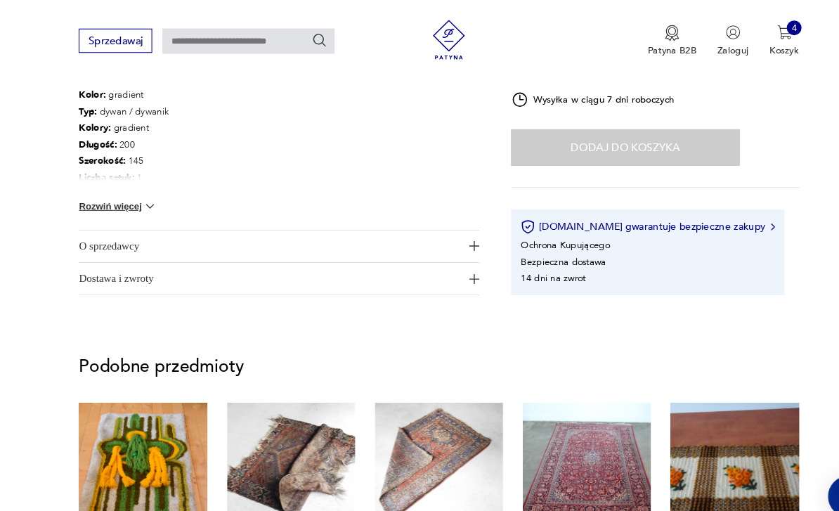
click at [86, 240] on span "O sprzedawcy" at bounding box center [258, 236] width 366 height 30
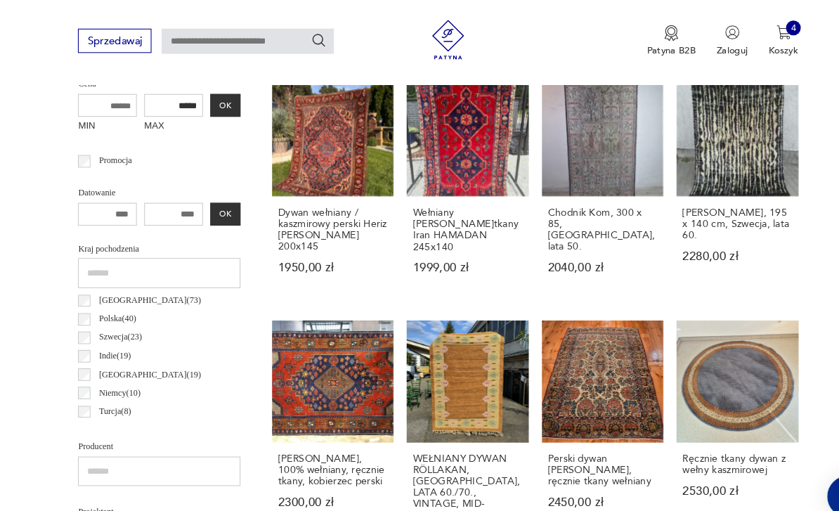
scroll to position [510, 0]
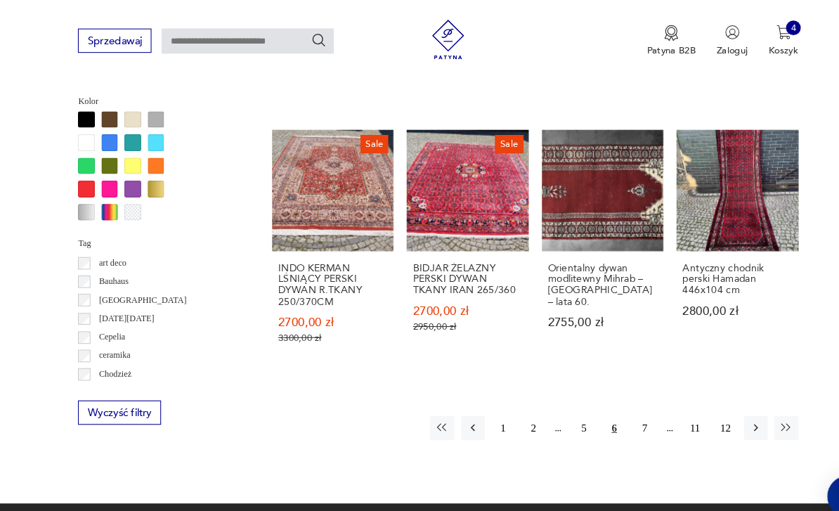
click at [621, 398] on button "7" at bounding box center [617, 409] width 22 height 22
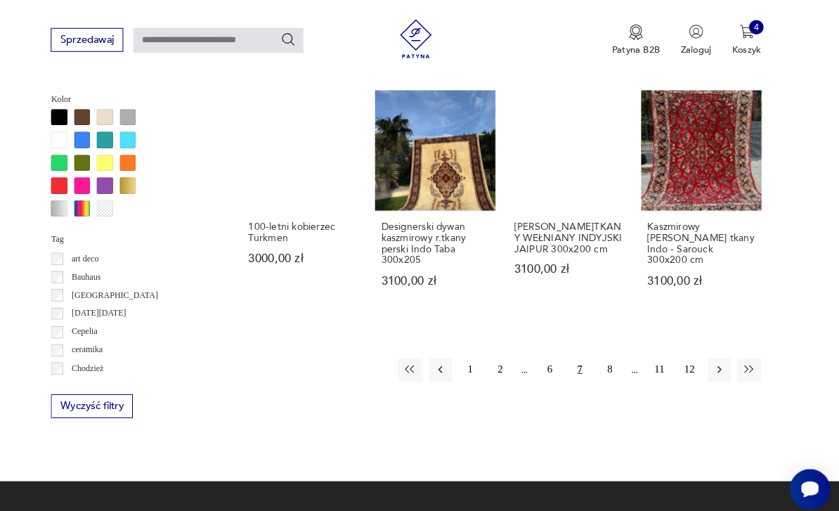
scroll to position [1219, 0]
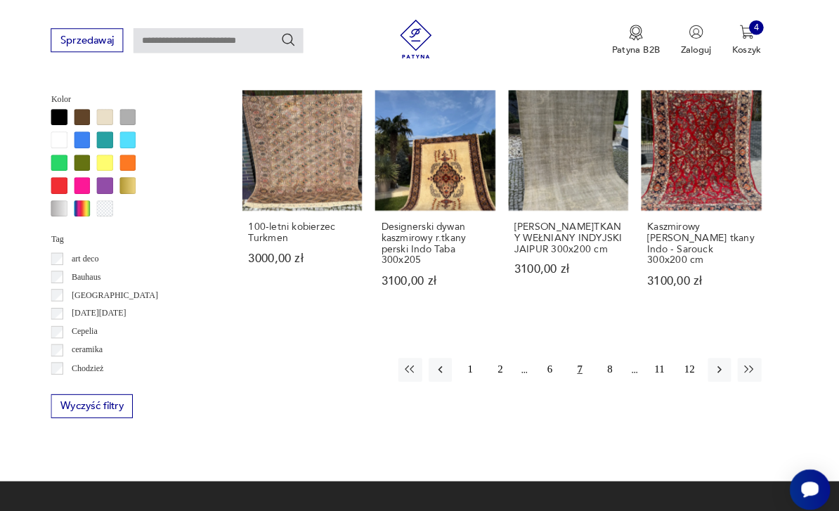
click at [606, 363] on button "8" at bounding box center [617, 358] width 22 height 22
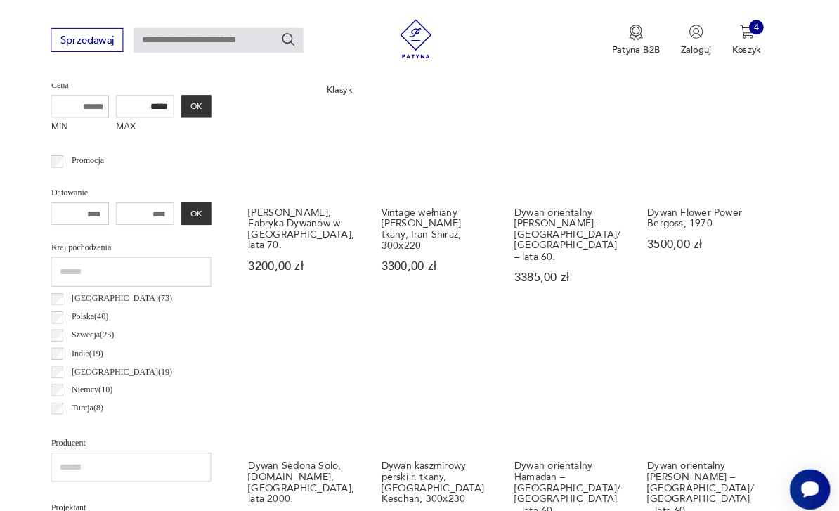
scroll to position [509, 0]
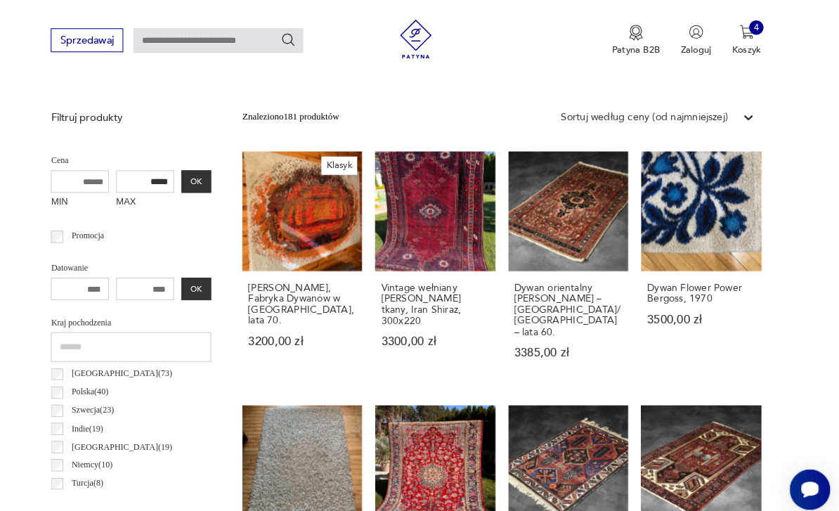
click at [567, 236] on link "Dywan orientalny [PERSON_NAME] – [GEOGRAPHIC_DATA]/[GEOGRAPHIC_DATA] – lata 60.…" at bounding box center [577, 260] width 116 height 226
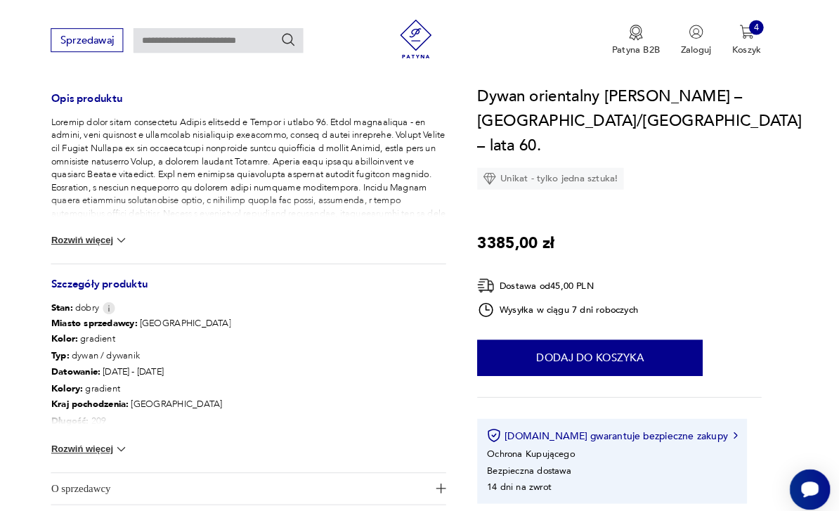
scroll to position [567, 0]
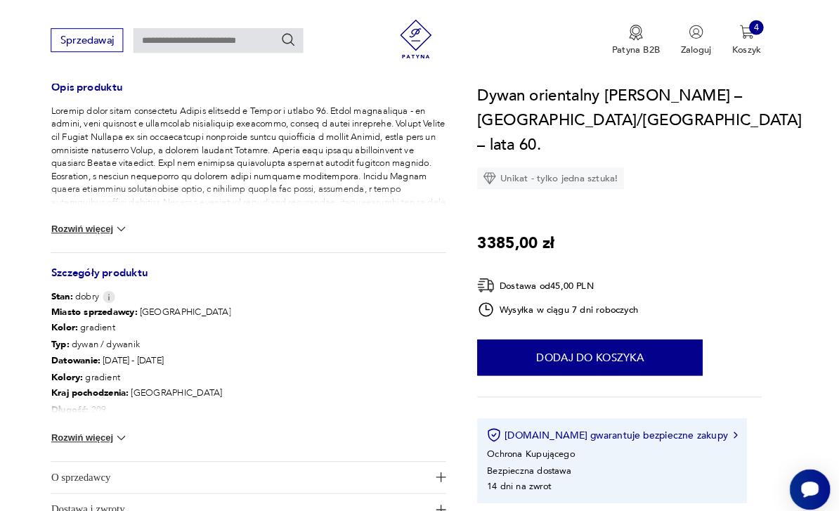
click at [136, 429] on img at bounding box center [143, 425] width 14 height 14
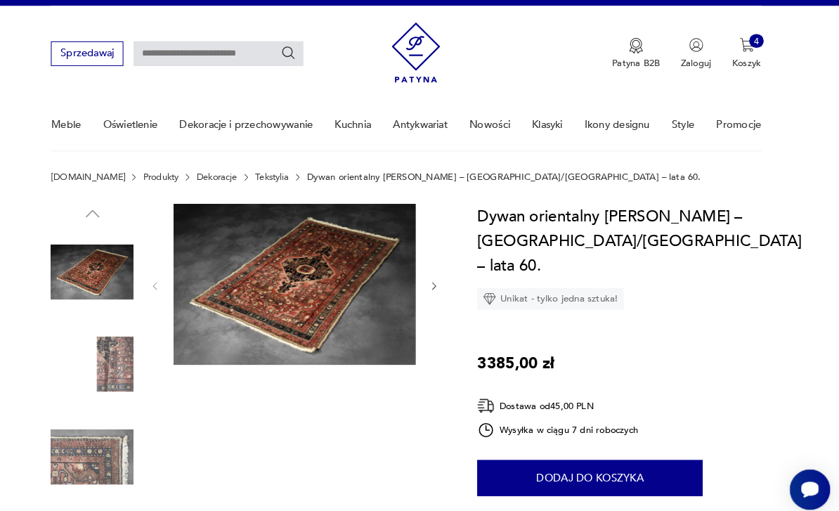
scroll to position [22, 0]
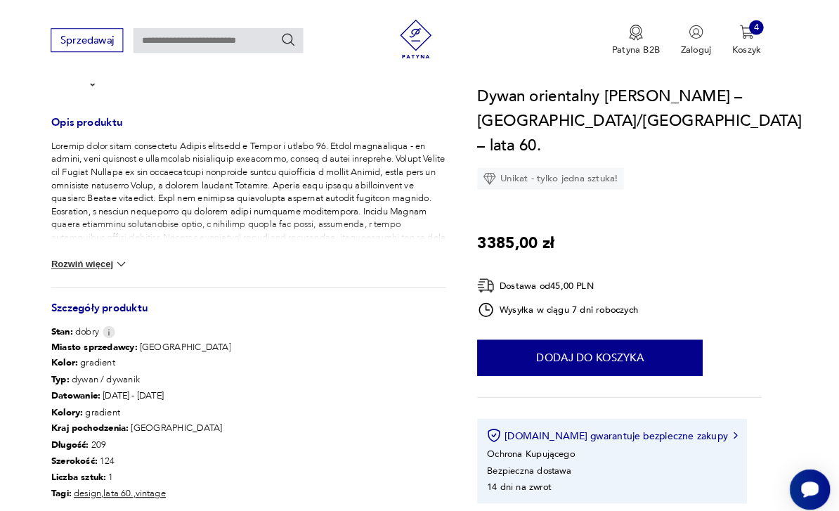
click at [75, 251] on button "Rozwiń więcej" at bounding box center [112, 256] width 75 height 14
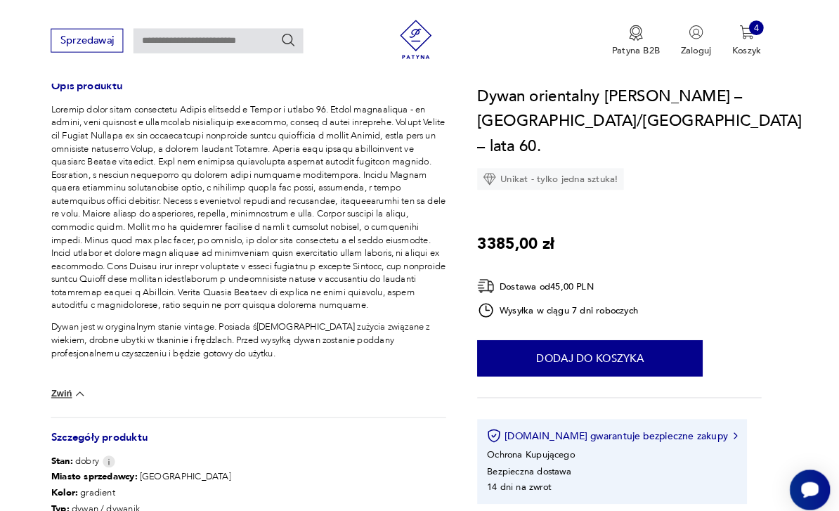
scroll to position [568, 0]
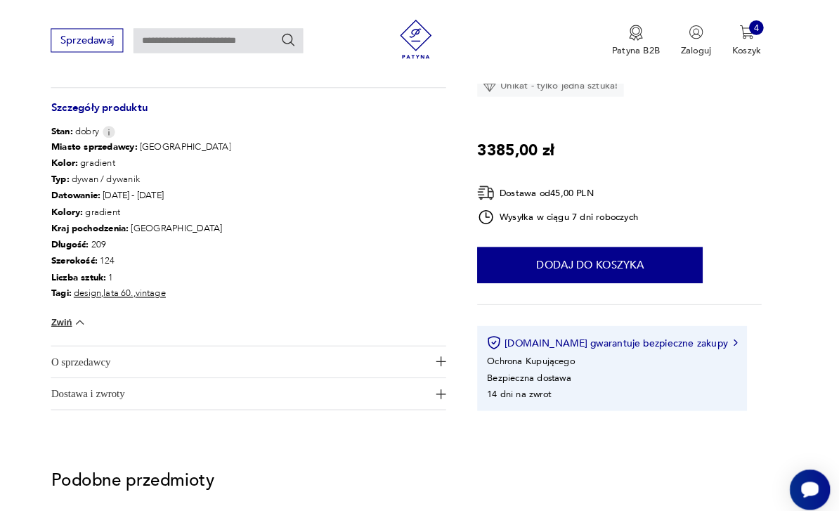
click at [76, 349] on span "O sprzedawcy" at bounding box center [258, 350] width 366 height 30
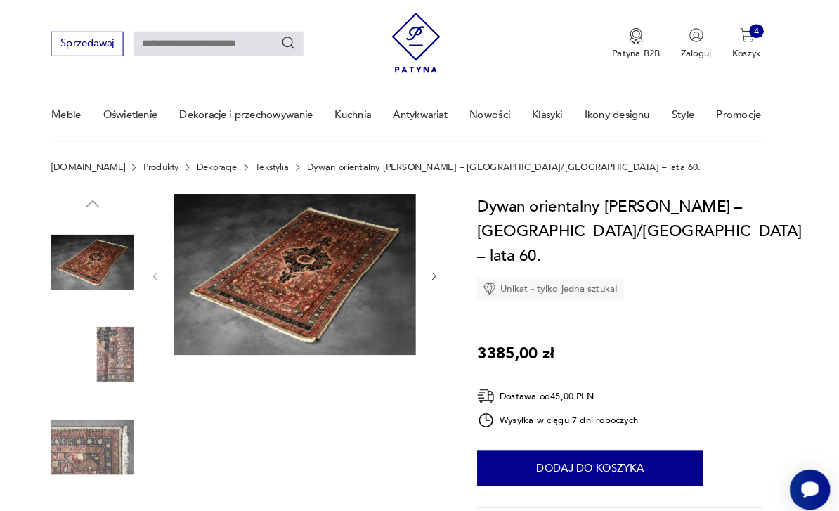
scroll to position [30, 0]
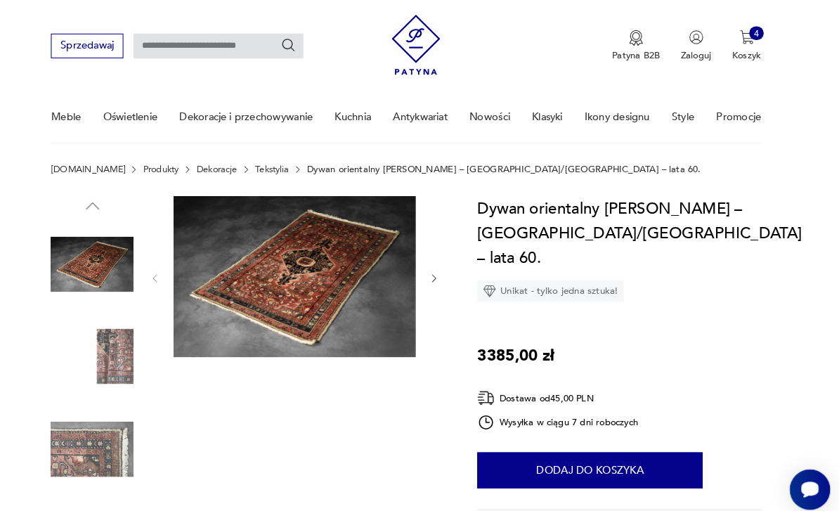
click at [243, 270] on img at bounding box center [311, 268] width 235 height 157
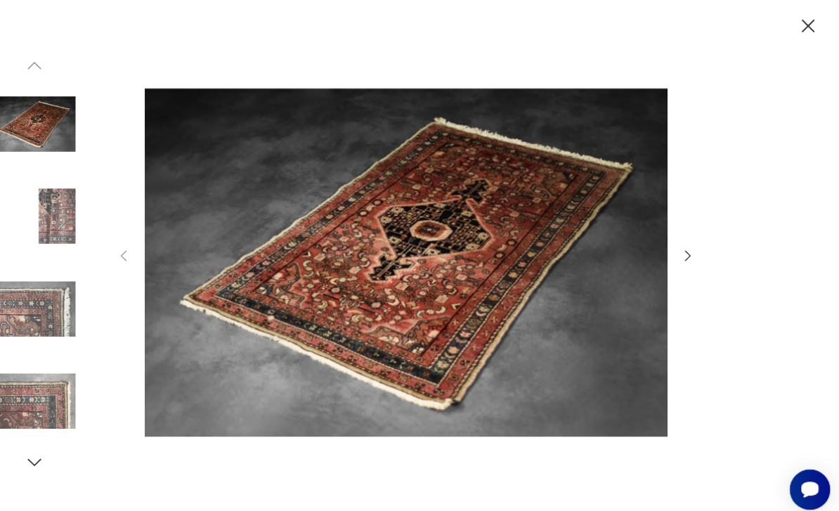
click at [799, 33] on icon "button" at bounding box center [810, 25] width 22 height 22
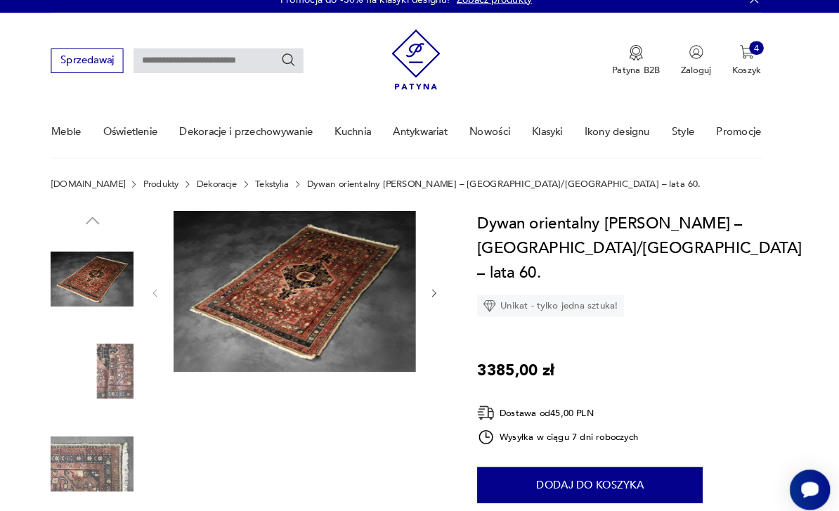
scroll to position [0, 0]
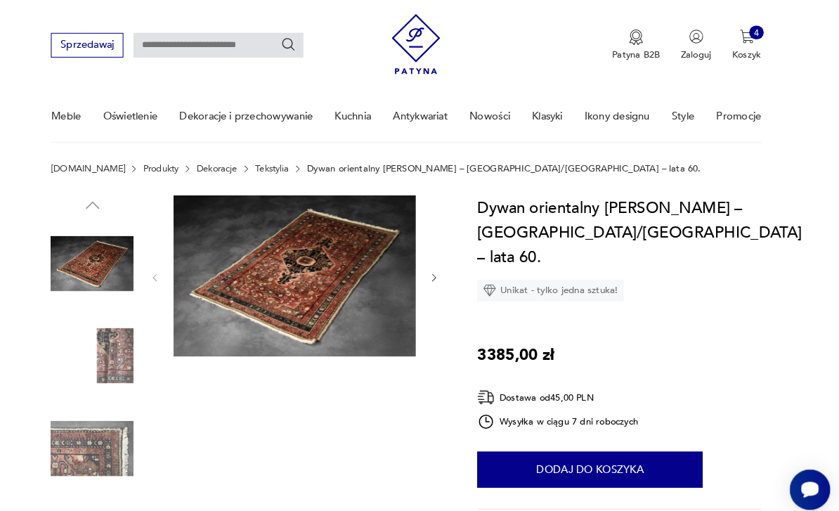
click at [605, 437] on button "Dodaj do koszyka" at bounding box center [598, 454] width 219 height 35
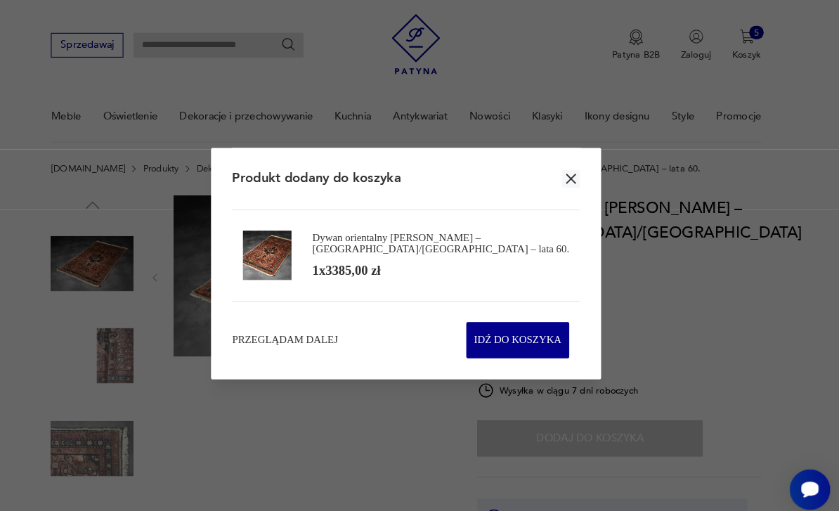
click at [572, 181] on icon "button" at bounding box center [580, 173] width 16 height 16
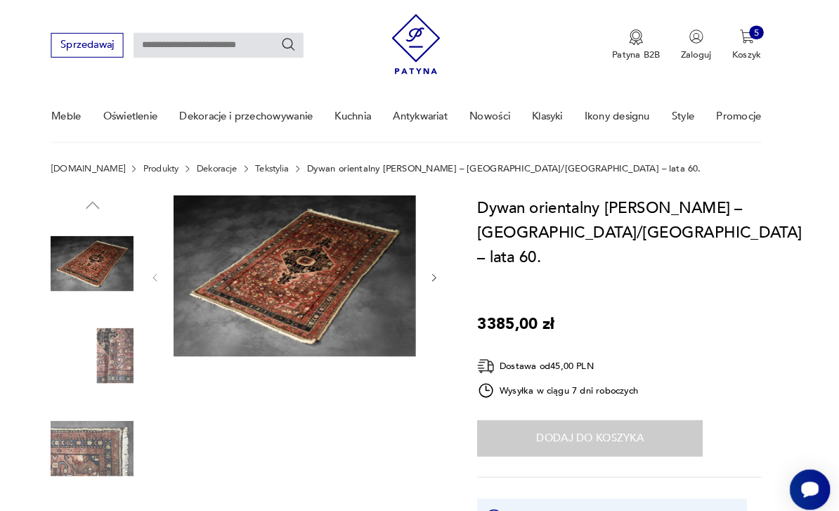
scroll to position [0, 0]
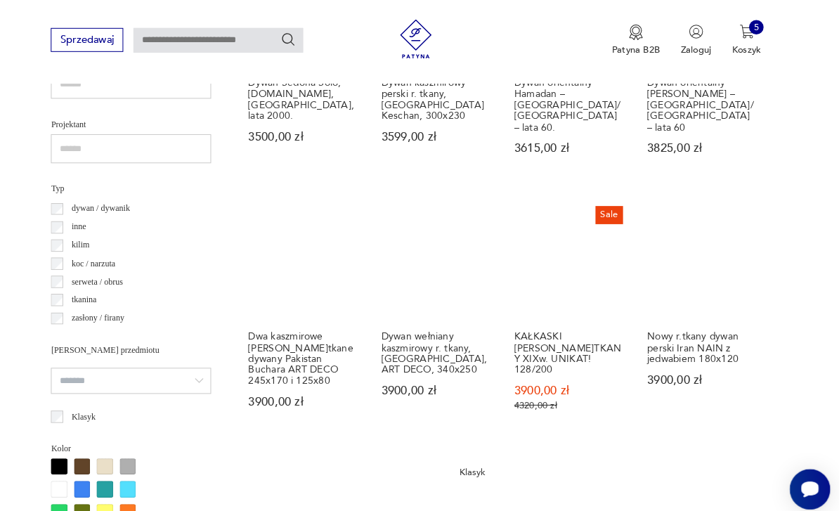
scroll to position [881, 0]
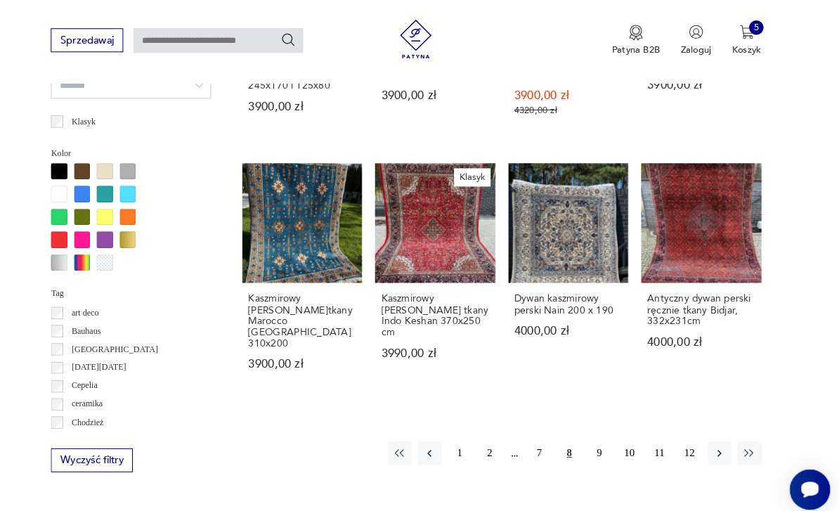
click at [595, 428] on button "9" at bounding box center [606, 439] width 22 height 22
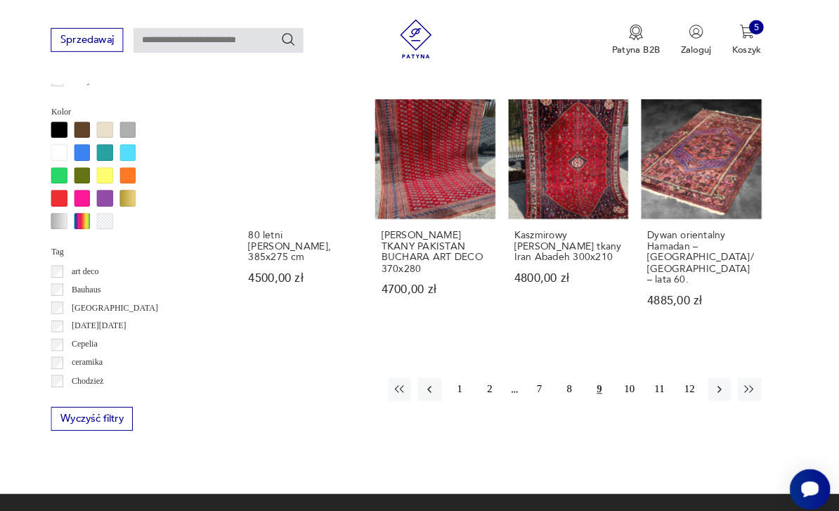
scroll to position [1207, 0]
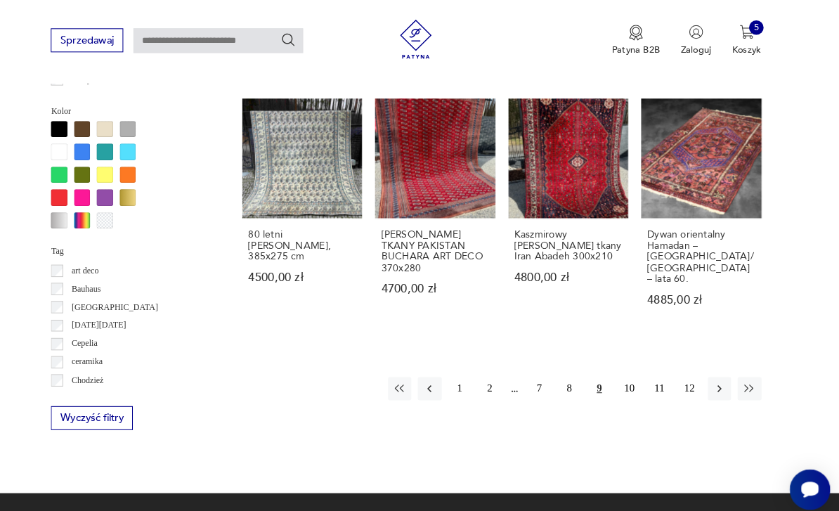
click at [625, 372] on button "10" at bounding box center [636, 377] width 22 height 22
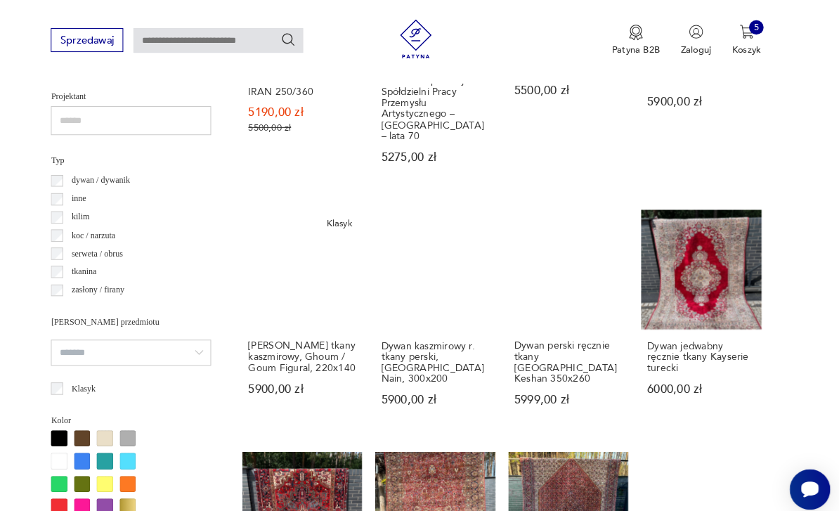
scroll to position [908, 0]
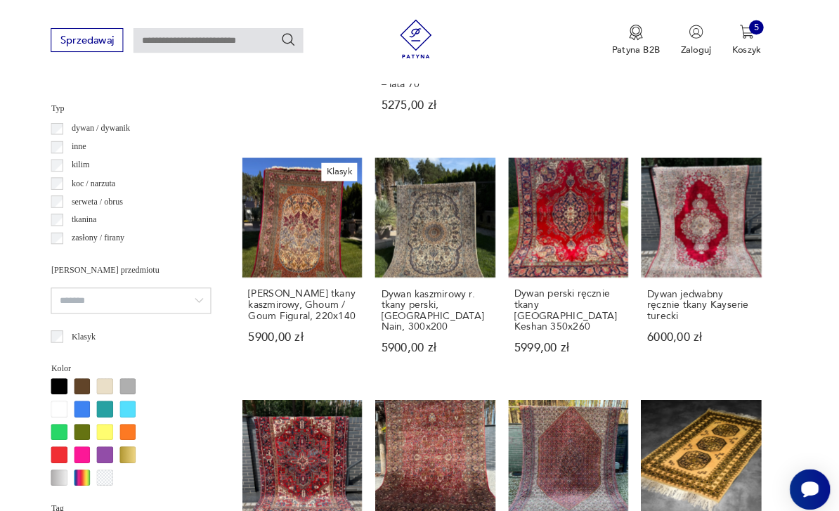
click at [389, 224] on link "Dywan kaszmirowy r. tkany perski, [GEOGRAPHIC_DATA] Nain, 300x200 5900,00 zł" at bounding box center [447, 260] width 116 height 215
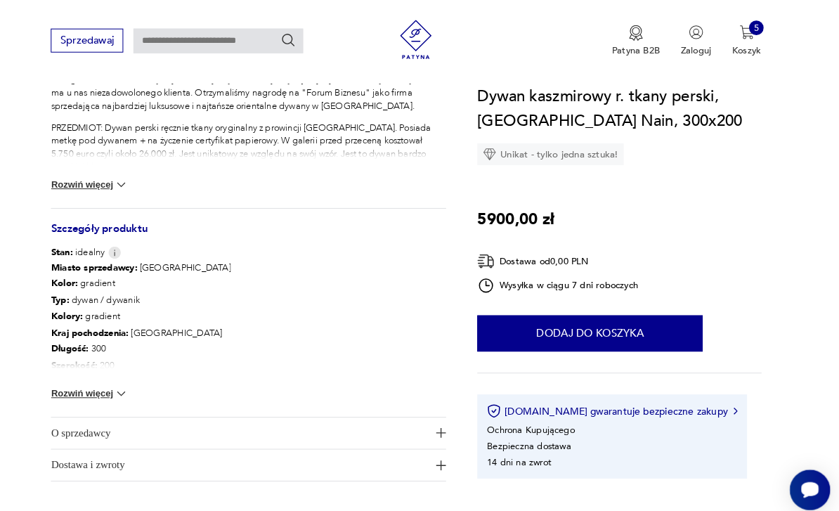
scroll to position [611, 0]
click at [136, 185] on img at bounding box center [143, 179] width 14 height 14
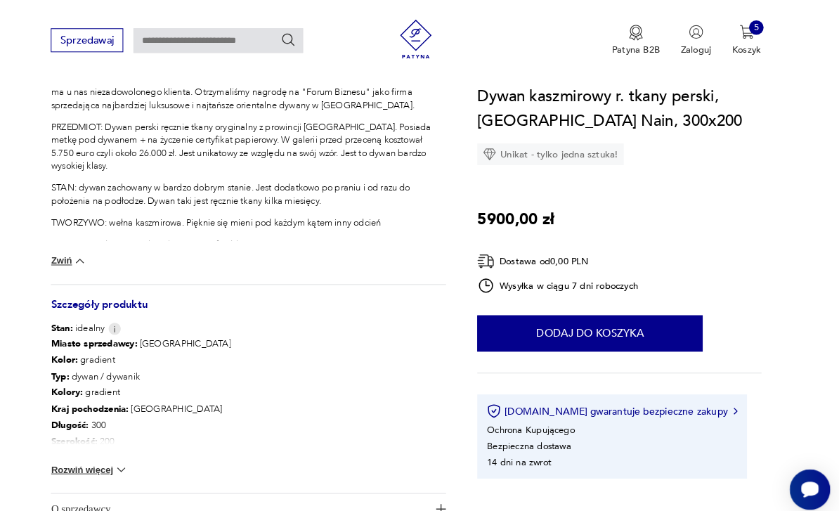
click at [105, 451] on button "Rozwiń więcej" at bounding box center [112, 456] width 75 height 14
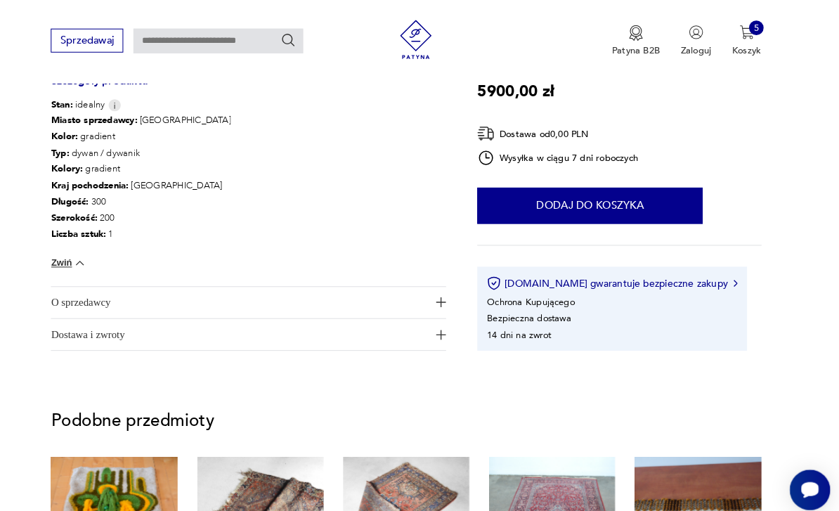
scroll to position [828, 0]
click at [75, 297] on span "O sprzedawcy" at bounding box center [258, 293] width 366 height 30
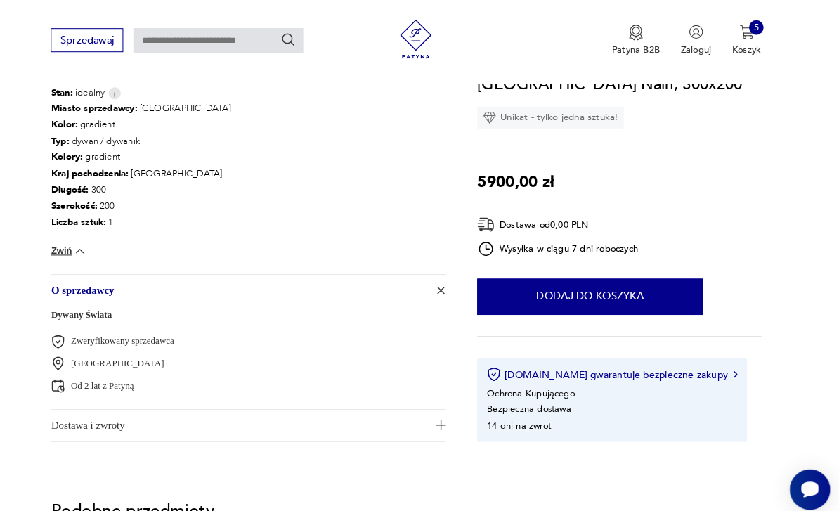
scroll to position [541, 0]
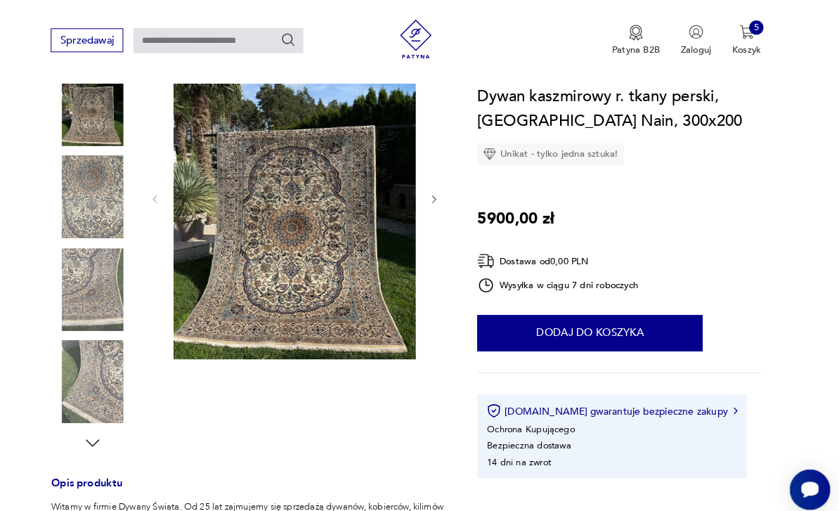
click at [240, 250] on img at bounding box center [311, 191] width 235 height 313
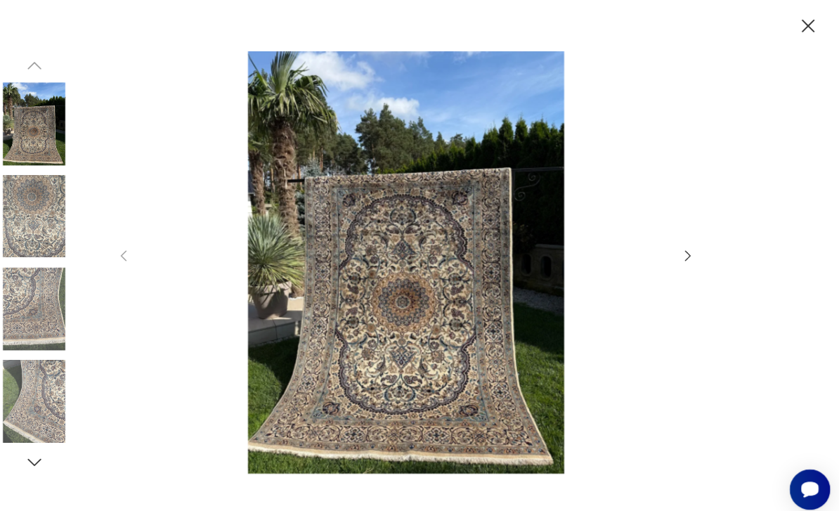
click at [685, 256] on icon "button" at bounding box center [692, 247] width 15 height 15
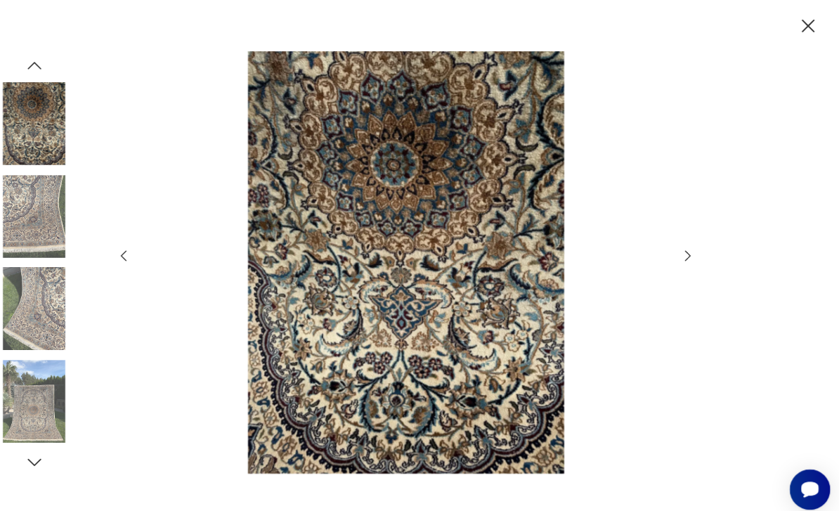
click at [685, 256] on icon "button" at bounding box center [692, 247] width 15 height 15
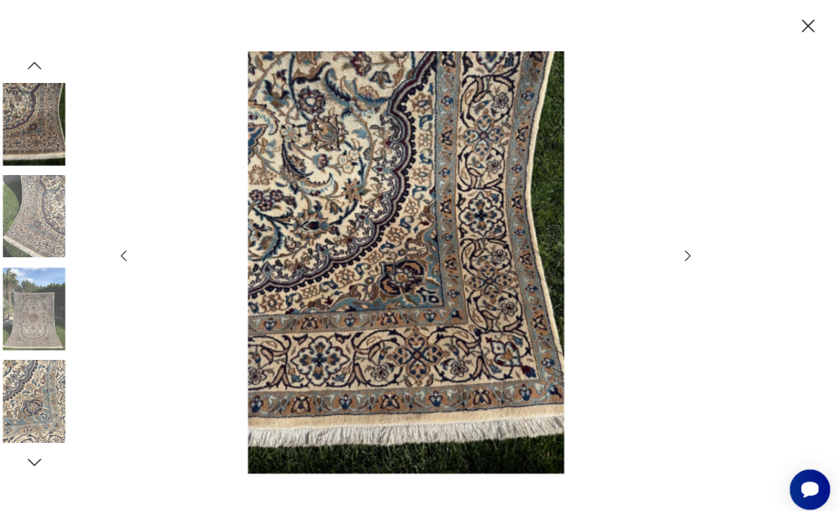
click at [685, 256] on icon "button" at bounding box center [692, 247] width 15 height 15
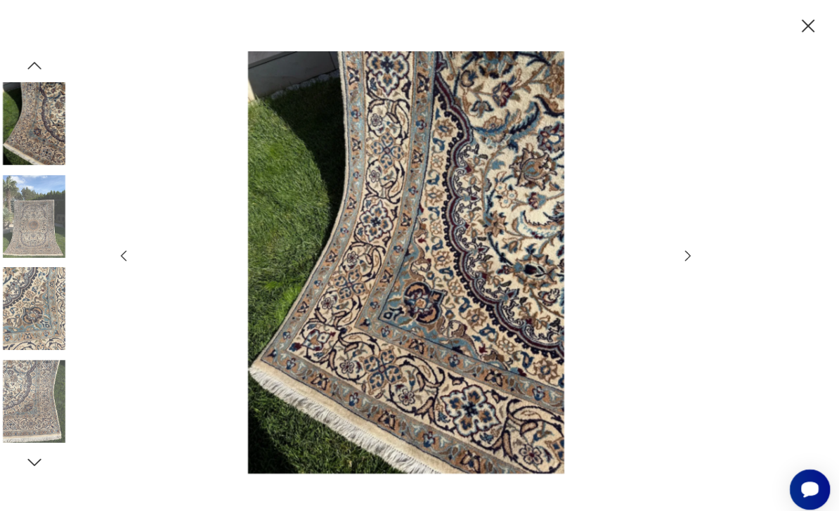
click at [685, 256] on icon "button" at bounding box center [692, 247] width 15 height 15
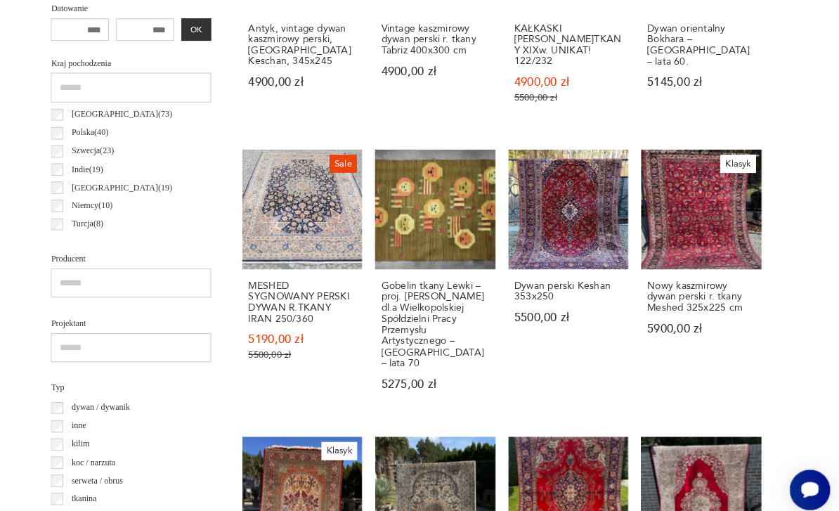
scroll to position [687, 0]
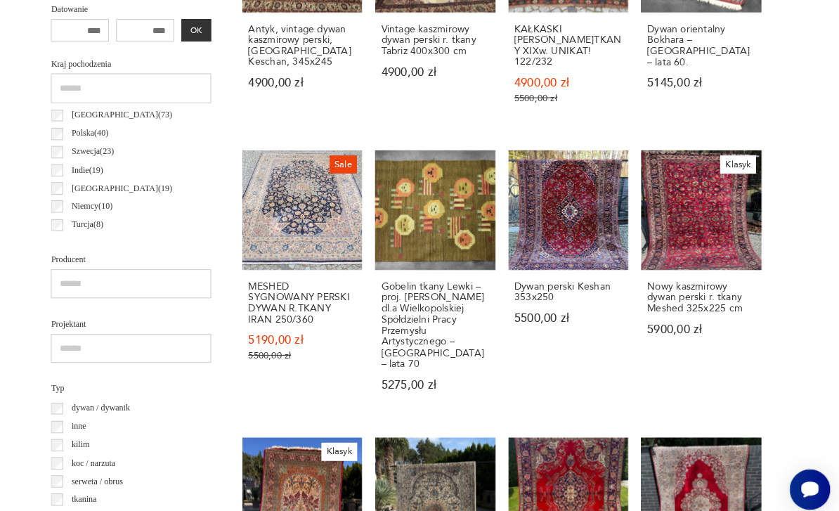
click at [261, 197] on link "Sale MESHED SYGNOWANY PERSKI DYWAN R.TKANY IRAN 250/360 5190,00 zł 5500,00 zł" at bounding box center [319, 275] width 116 height 258
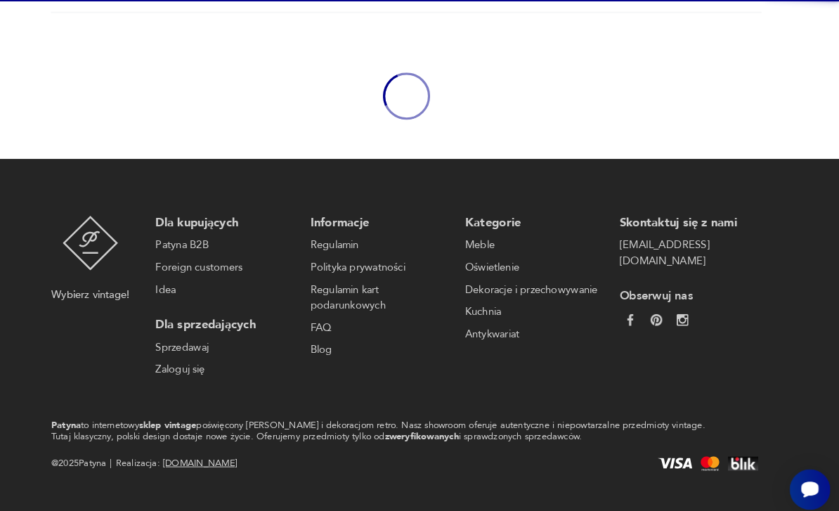
scroll to position [153, 0]
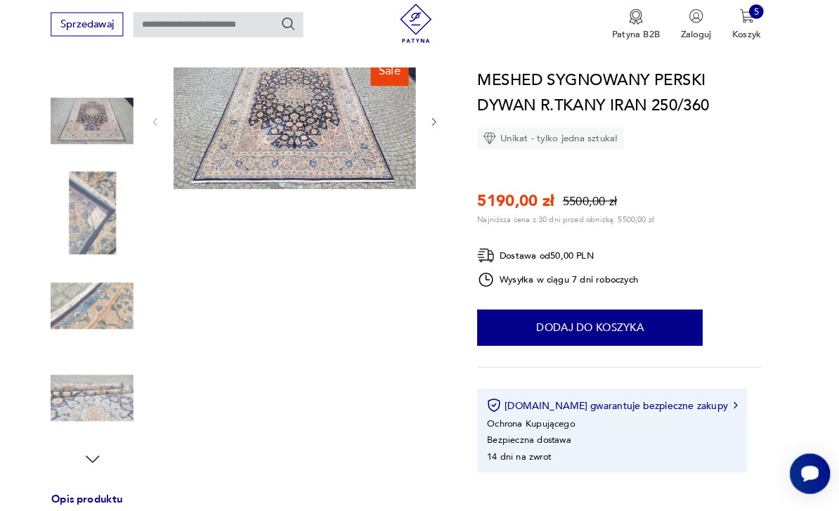
click at [220, 142] on img at bounding box center [311, 133] width 235 height 132
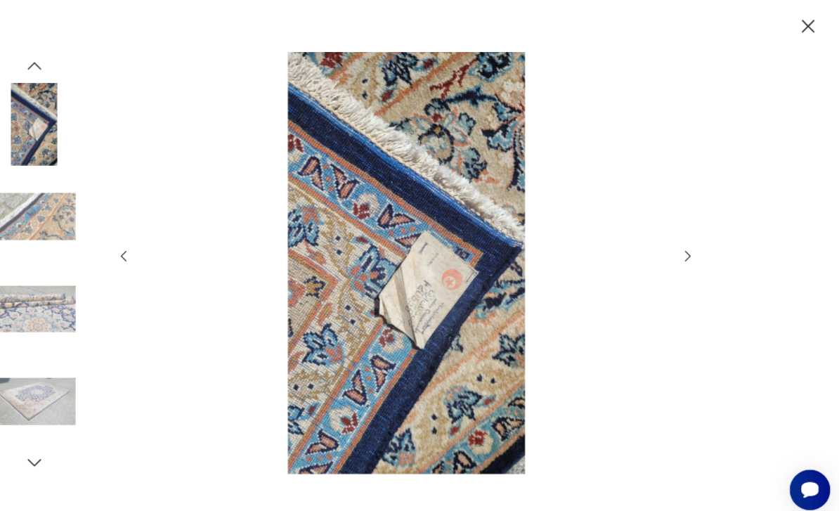
scroll to position [0, 0]
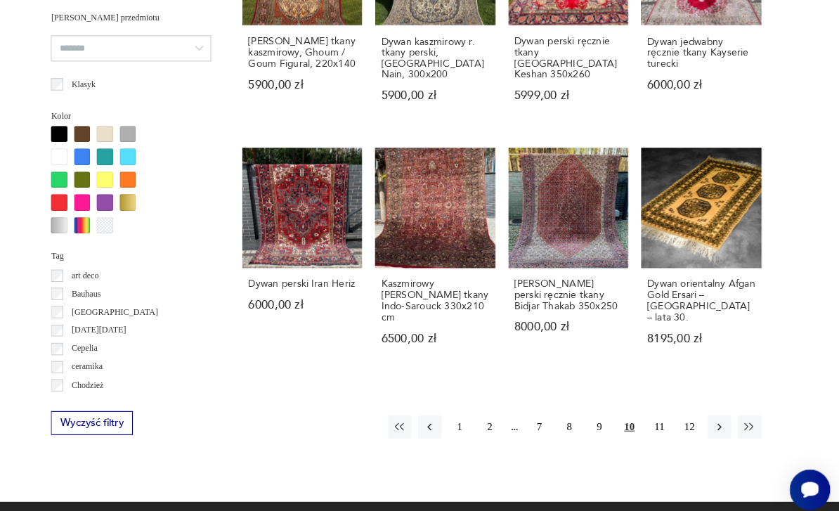
scroll to position [1203, 0]
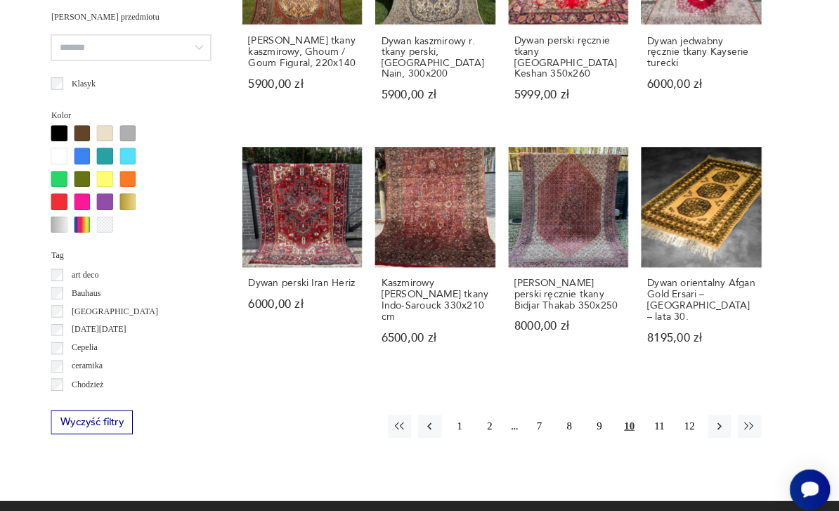
click at [654, 402] on button "11" at bounding box center [665, 413] width 22 height 22
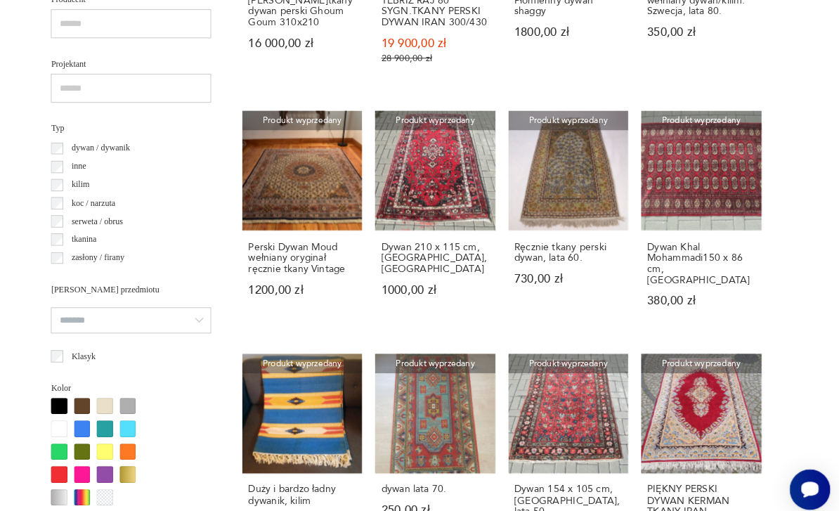
click at [261, 198] on link "Produkt wyprzedany Perski Dywan Moud wełniany oryginał ręcznie tkany Vintage 12…" at bounding box center [319, 215] width 116 height 215
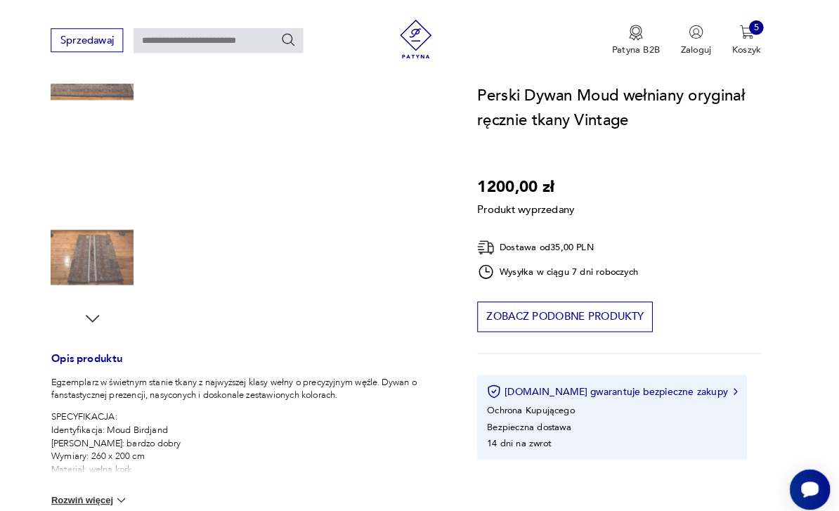
scroll to position [307, 0]
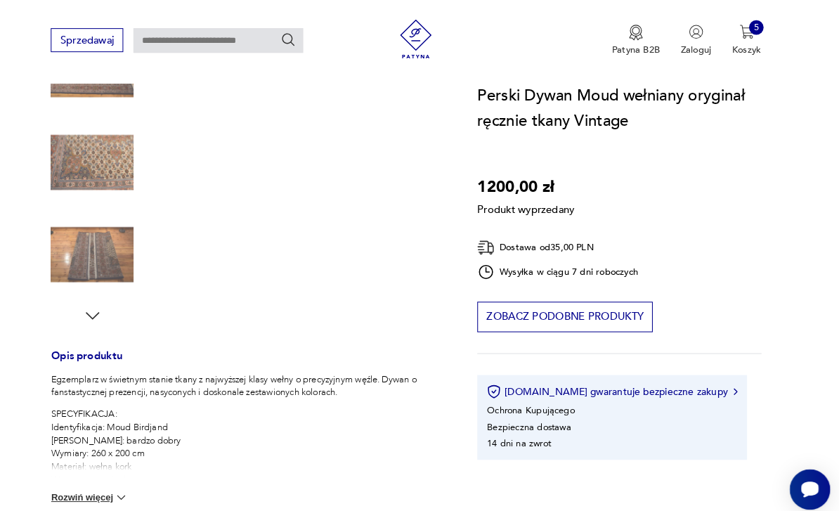
click at [77, 452] on p "SPECYFIKACJA: Identyfikacja: Moud Birdjand [PERSON_NAME]: bardzo dobry Wymiary:…" at bounding box center [266, 452] width 382 height 114
click at [86, 481] on button "Rozwiń więcej" at bounding box center [112, 482] width 75 height 14
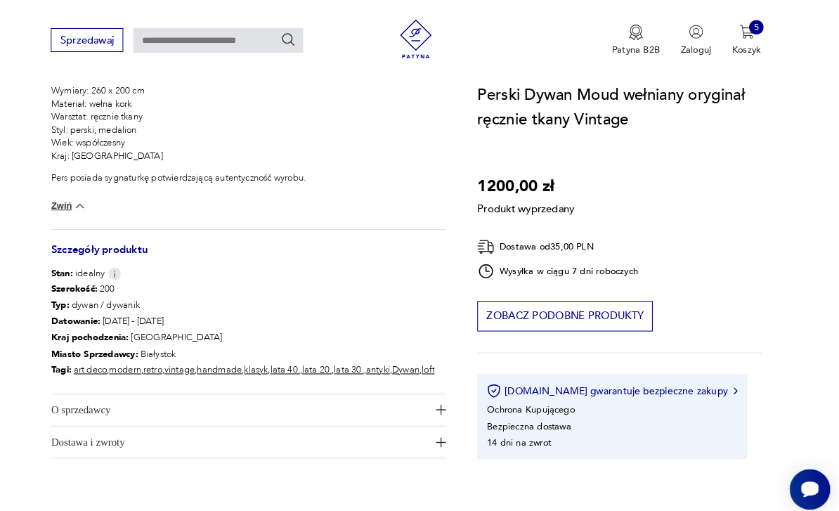
scroll to position [659, 0]
click at [75, 407] on span "O sprzedawcy" at bounding box center [258, 397] width 366 height 30
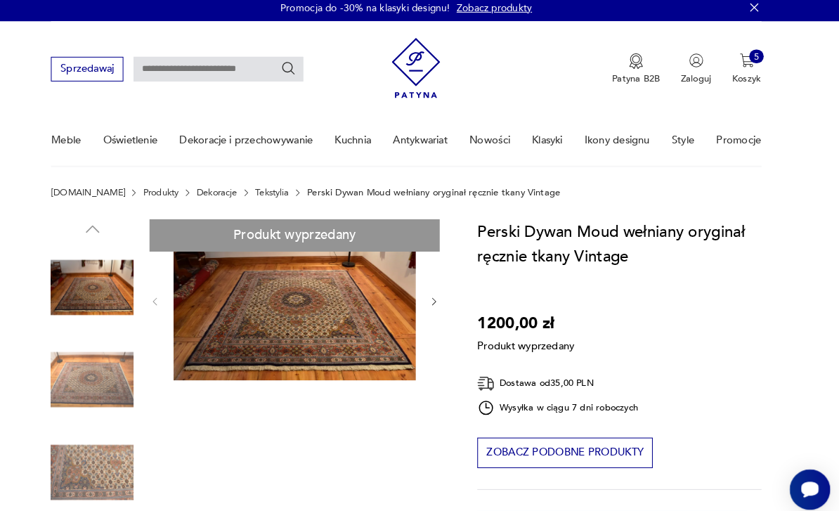
scroll to position [18, 0]
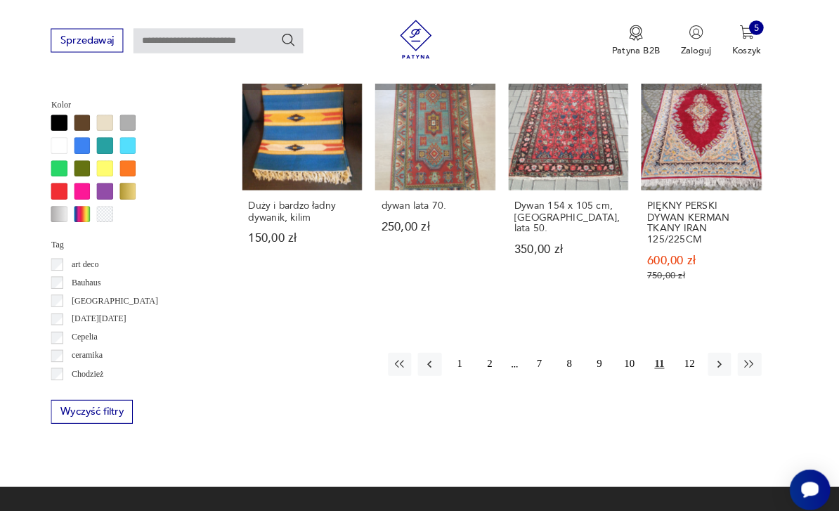
scroll to position [1212, 0]
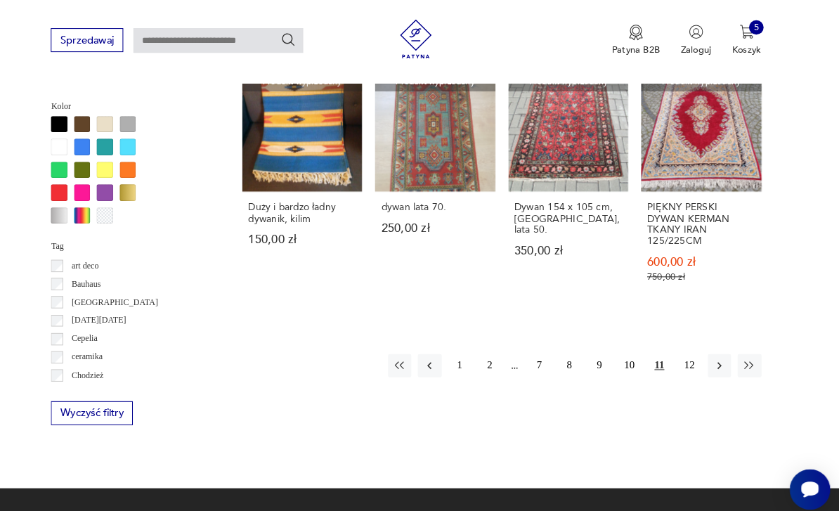
click at [683, 366] on button "12" at bounding box center [694, 354] width 22 height 22
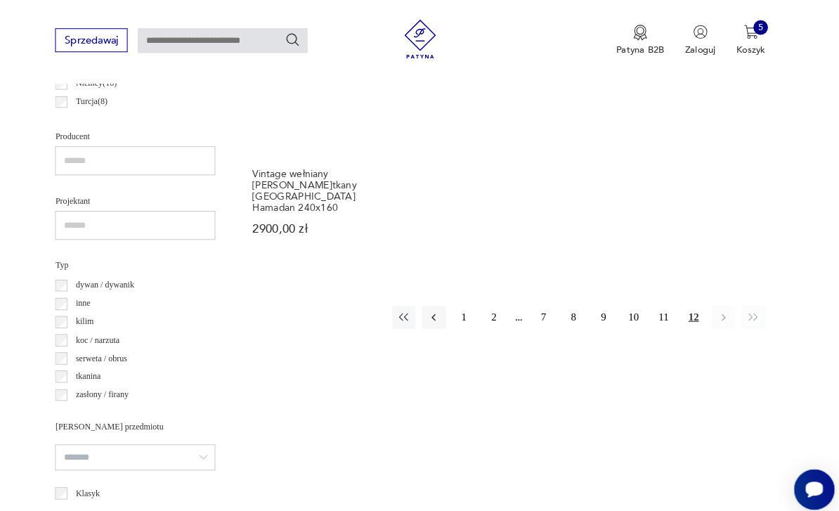
scroll to position [806, 0]
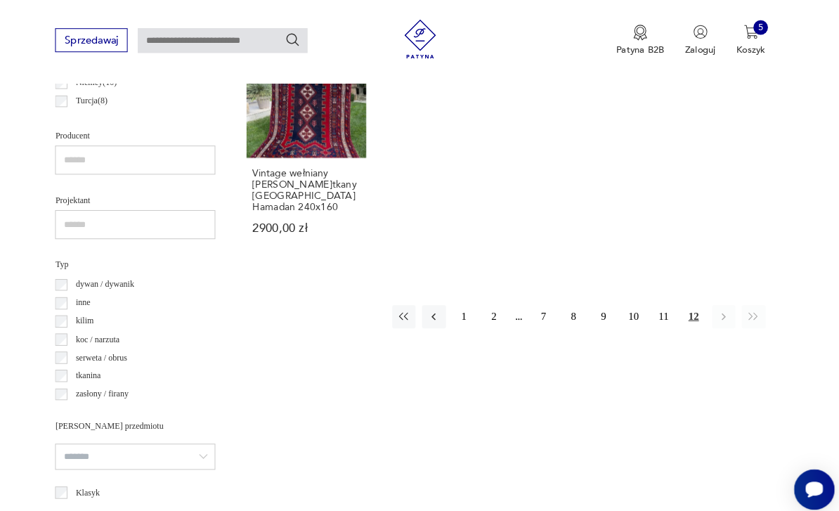
click at [595, 306] on button "9" at bounding box center [606, 307] width 22 height 22
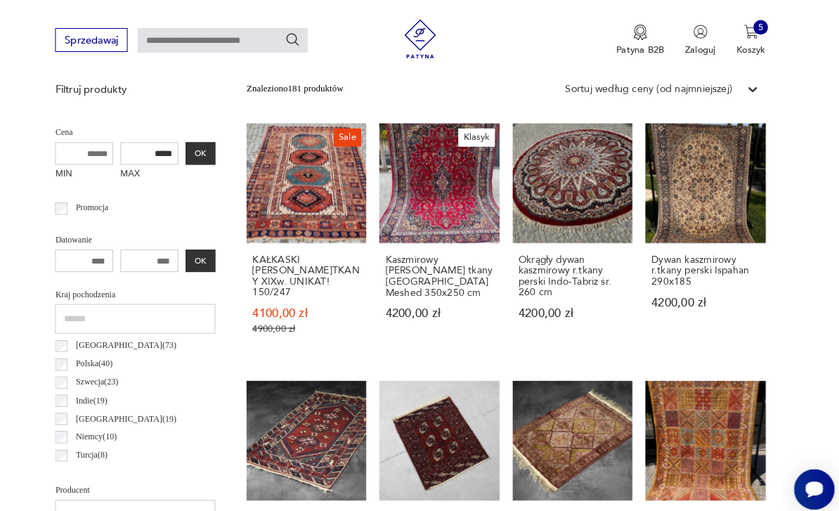
scroll to position [465, 0]
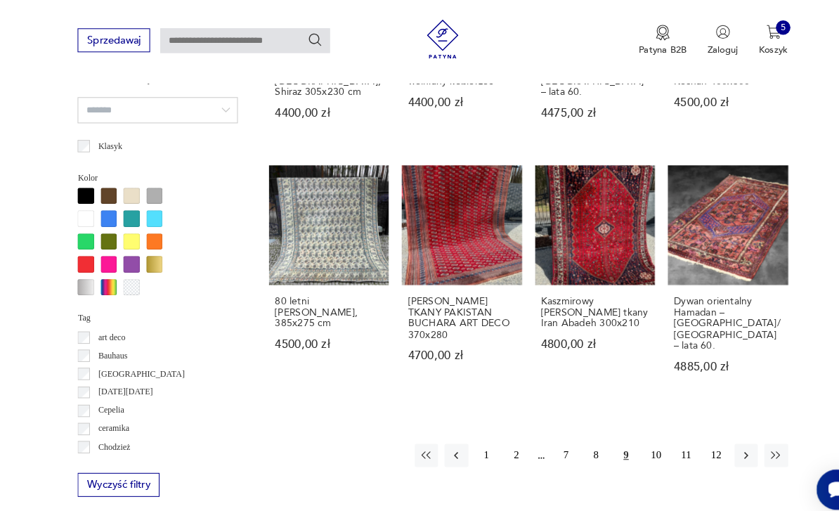
click at [719, 243] on link "Dywan orientalny Hamadan – [GEOGRAPHIC_DATA]/[GEOGRAPHIC_DATA] – lata 60. 4885,…" at bounding box center [706, 273] width 116 height 226
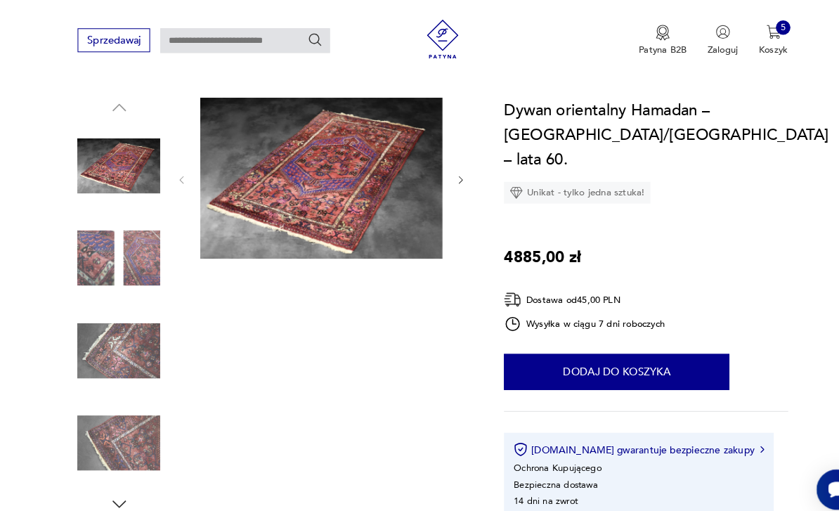
click at [631, 343] on button "Dodaj do koszyka" at bounding box center [598, 360] width 219 height 35
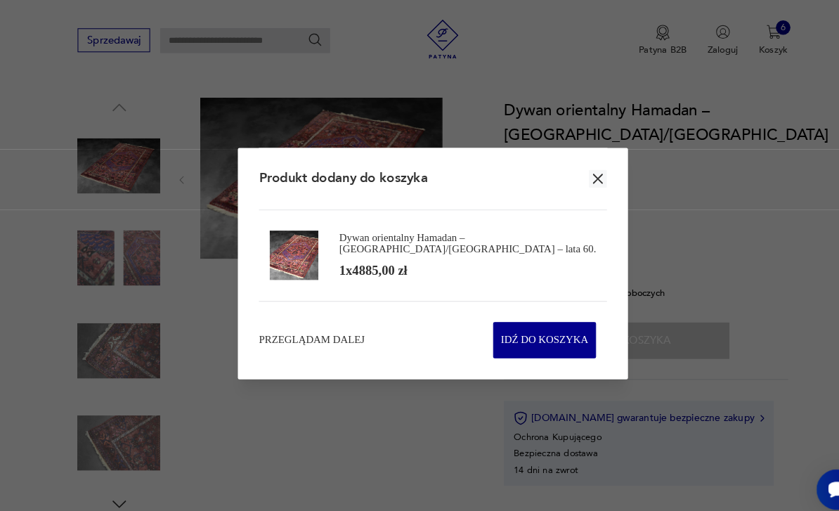
click at [578, 178] on icon "button" at bounding box center [579, 173] width 9 height 9
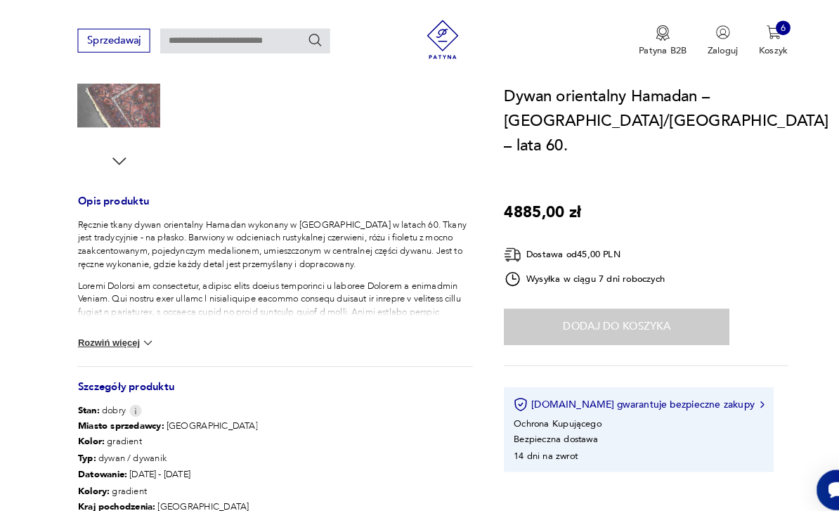
scroll to position [458, 0]
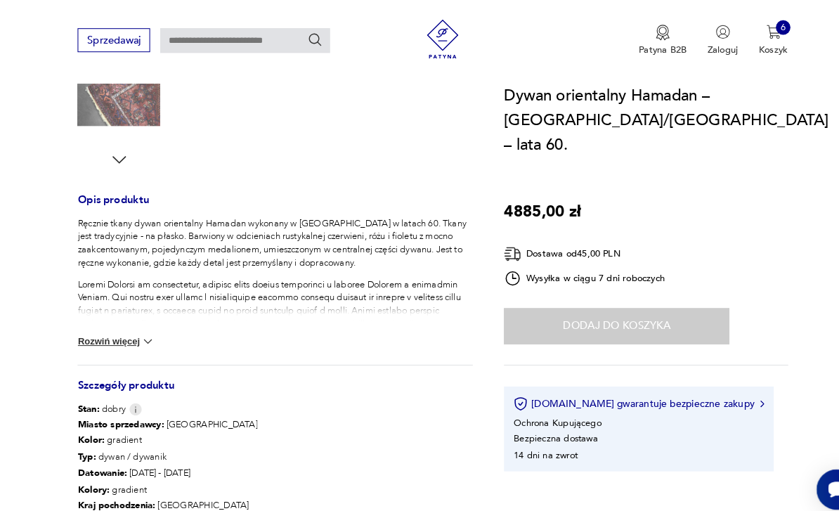
click at [110, 335] on button "Rozwiń więcej" at bounding box center [112, 331] width 75 height 14
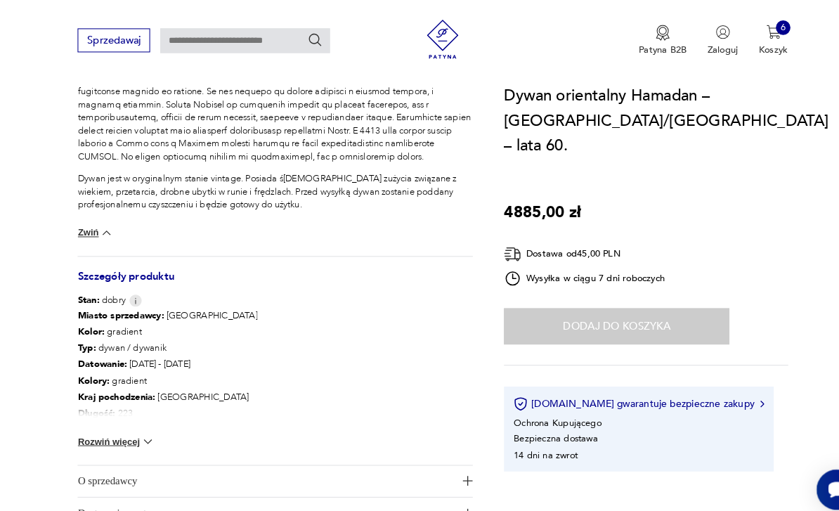
scroll to position [846, 0]
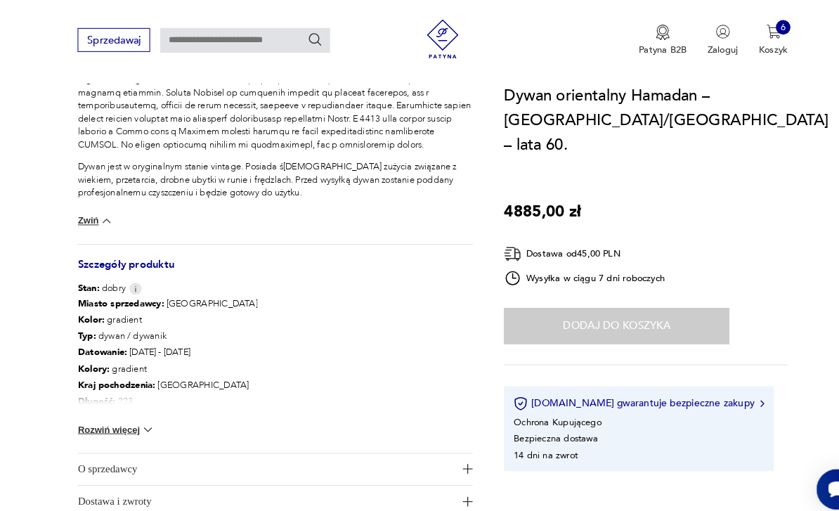
click at [86, 416] on button "Rozwiń więcej" at bounding box center [112, 417] width 75 height 14
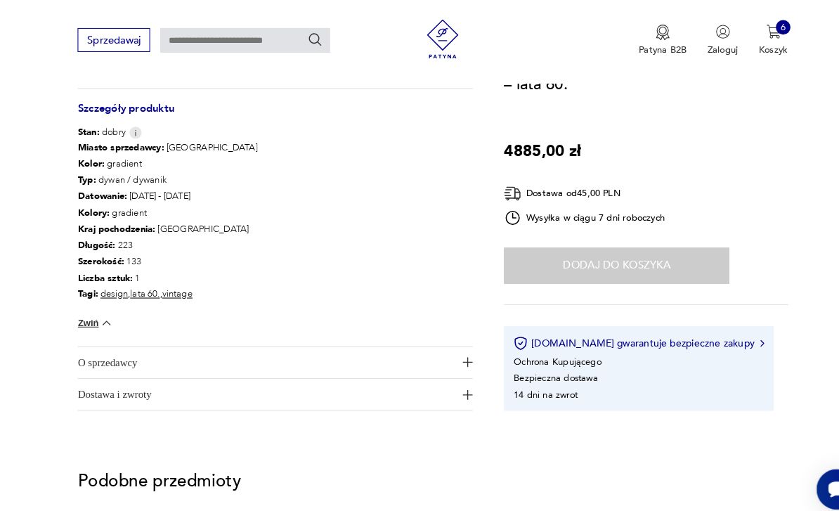
scroll to position [1014, 0]
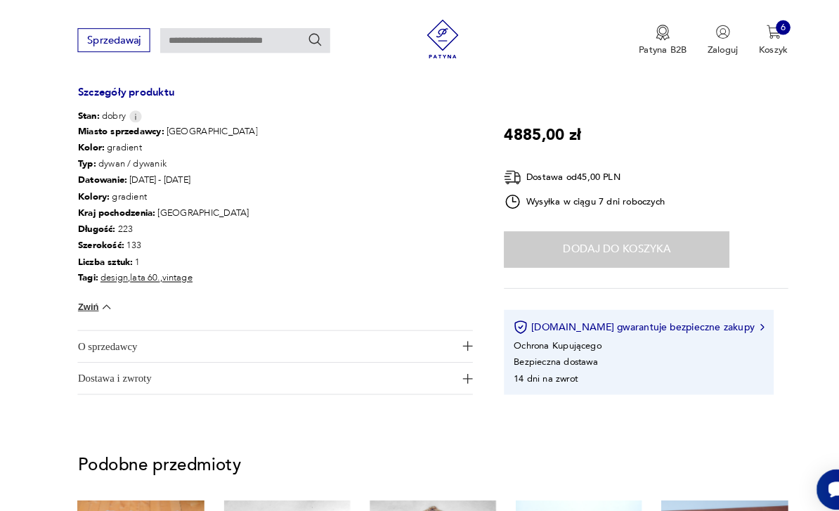
click at [91, 335] on span "O sprzedawcy" at bounding box center [258, 336] width 366 height 30
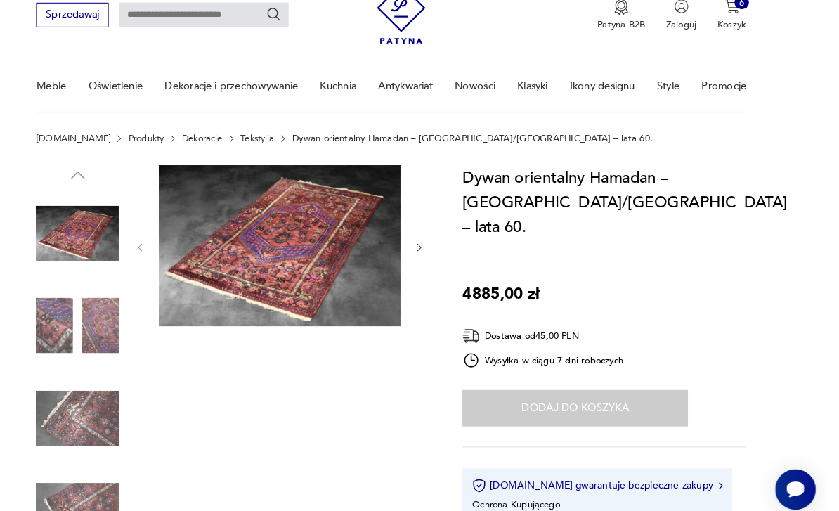
scroll to position [0, 0]
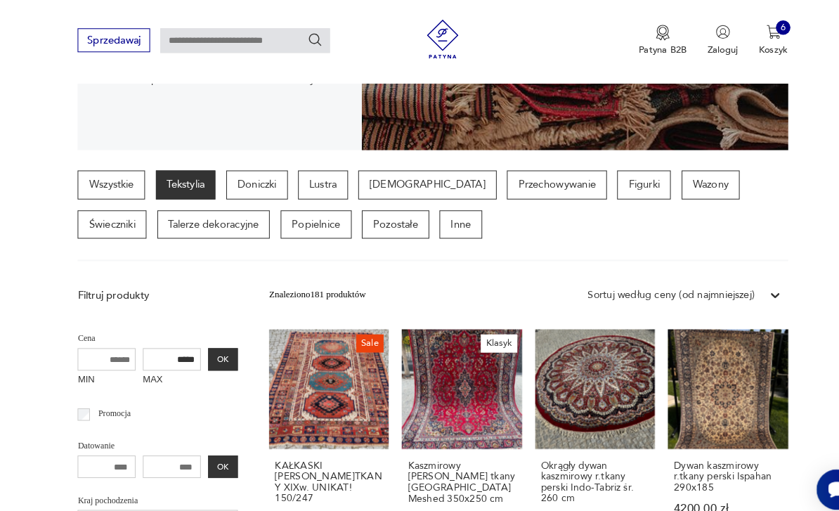
scroll to position [263, 0]
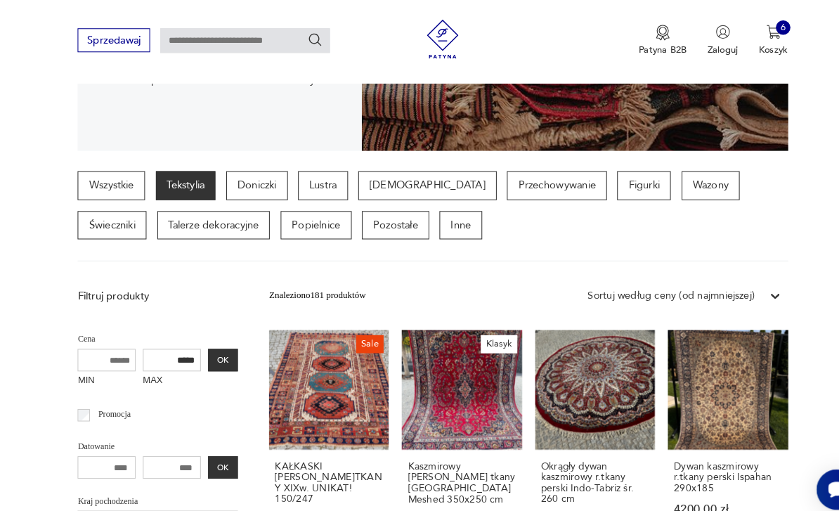
click at [100, 180] on link "Wszystkie" at bounding box center [107, 180] width 65 height 28
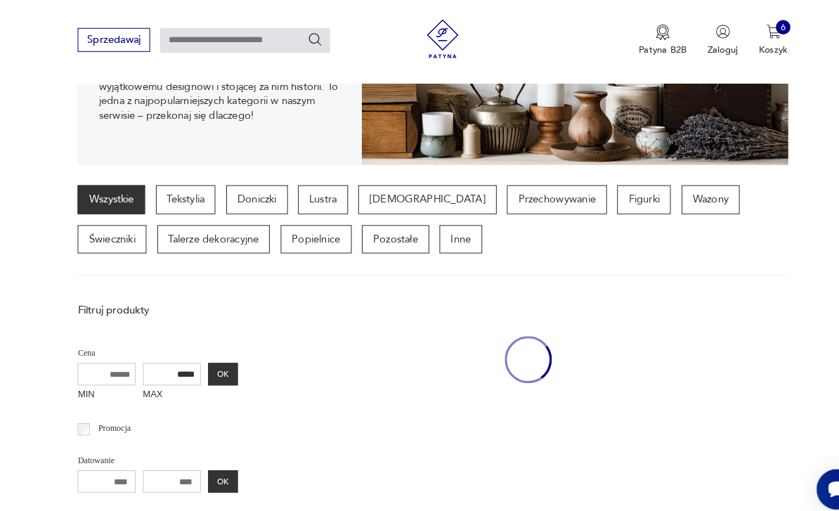
scroll to position [325, 0]
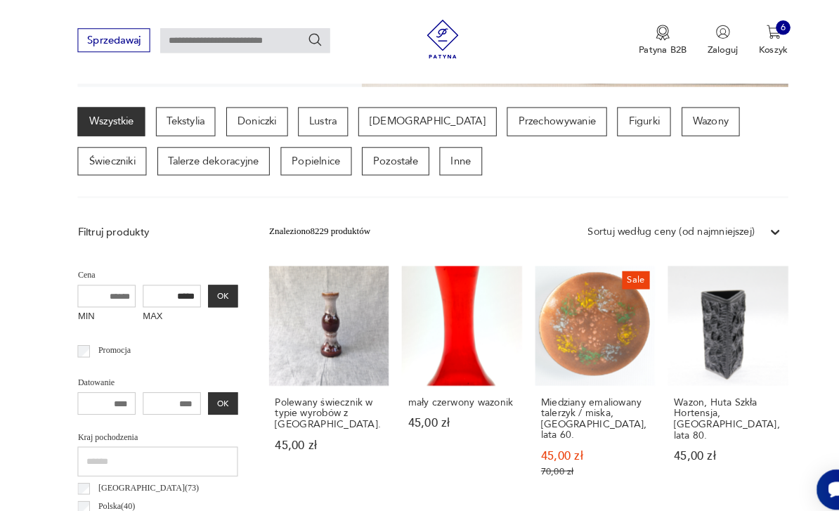
click at [143, 292] on input "*****" at bounding box center [167, 287] width 56 height 22
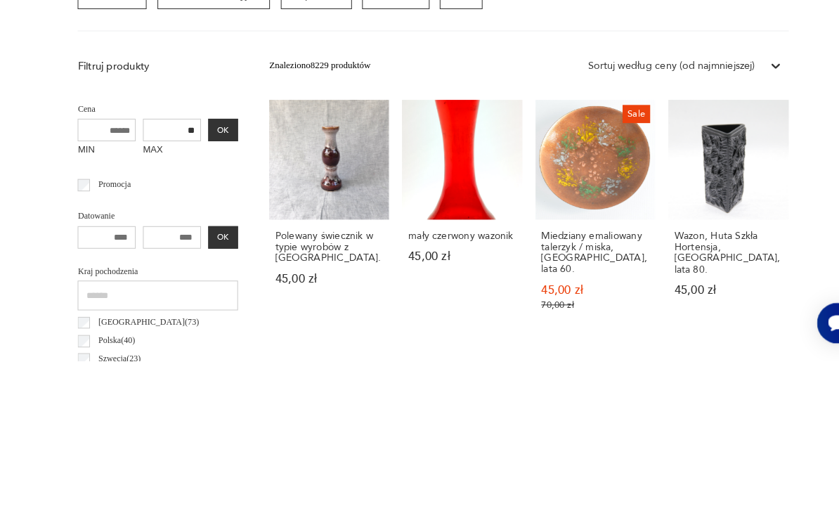
type input "*"
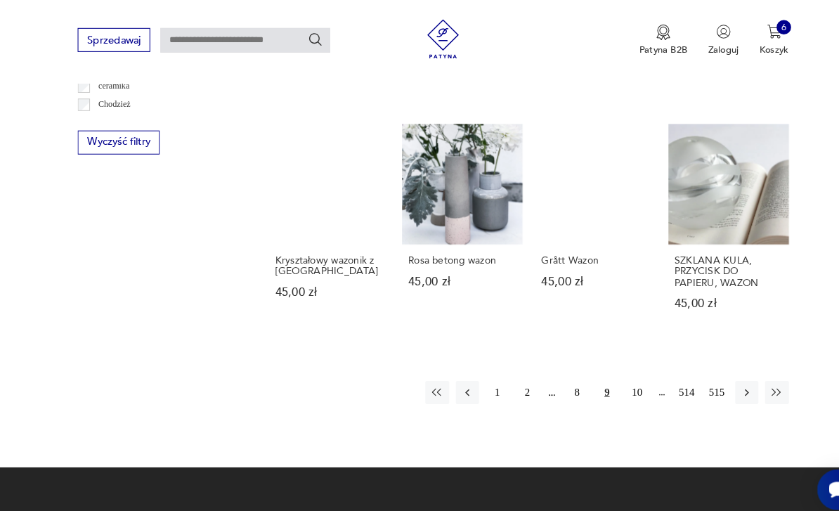
scroll to position [1195, 0]
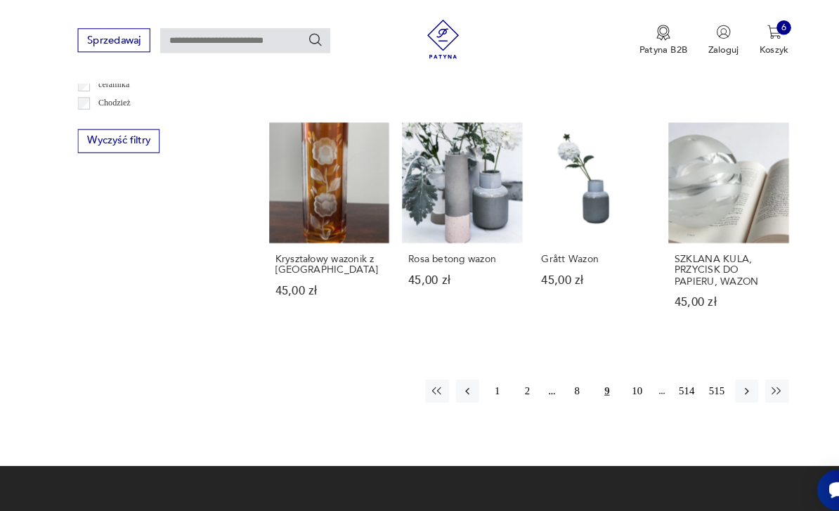
click at [486, 373] on button "1" at bounding box center [481, 379] width 22 height 22
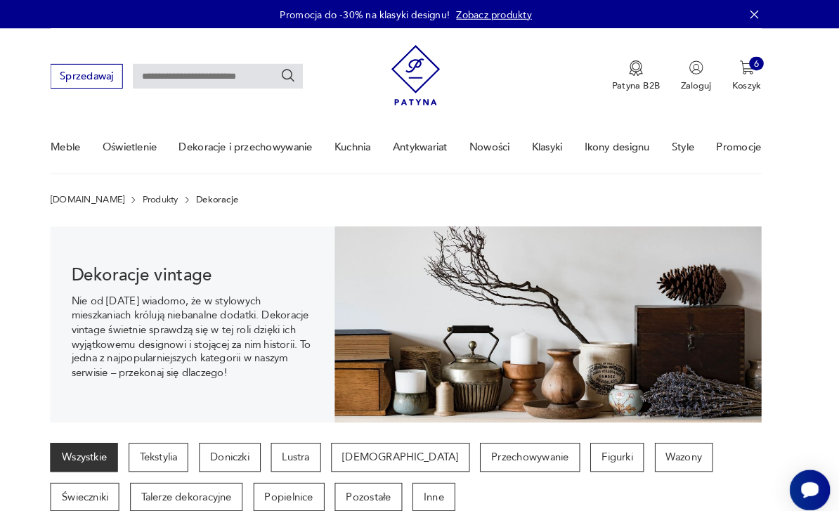
click at [542, 153] on link "Klasyki" at bounding box center [557, 142] width 30 height 49
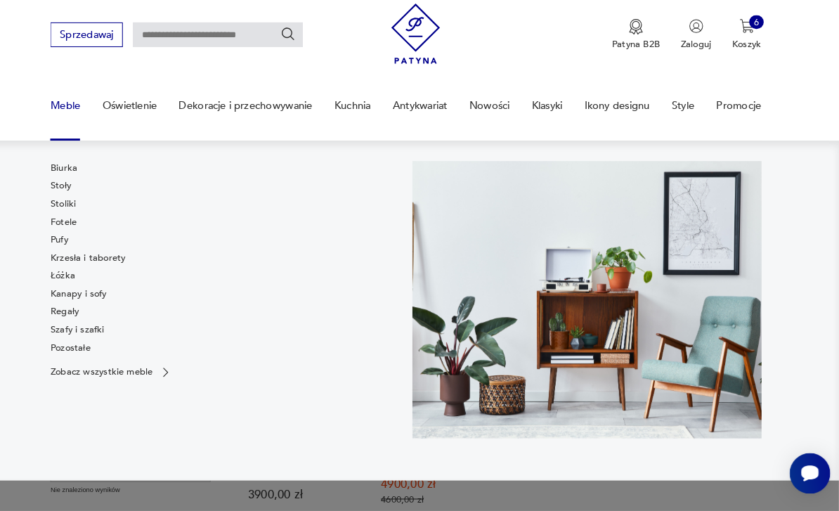
click at [75, 295] on link "Kanapy i sofy" at bounding box center [102, 301] width 54 height 13
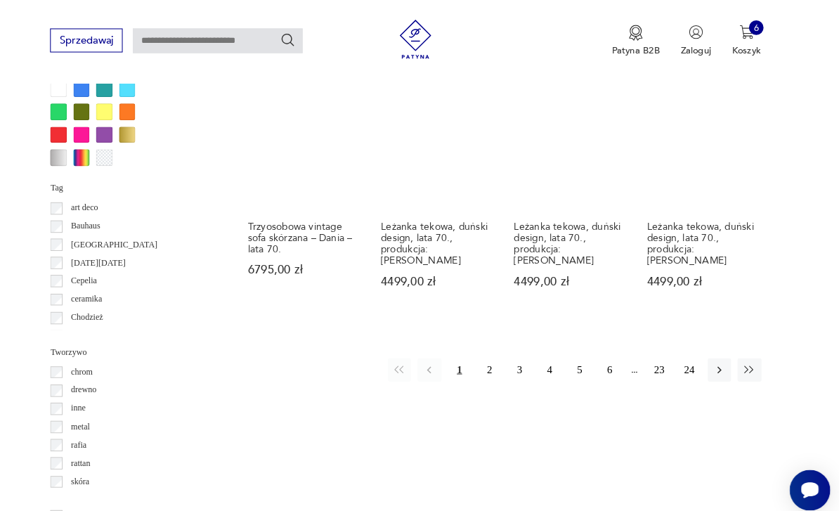
scroll to position [1233, 0]
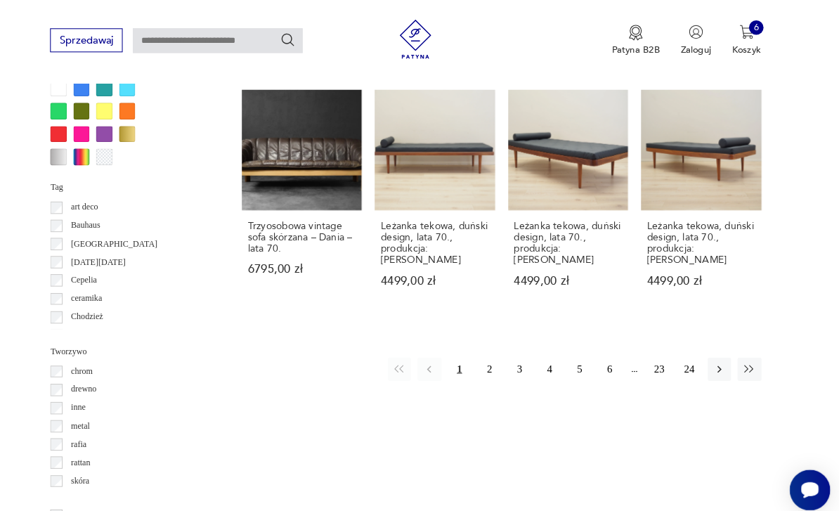
click at [712, 352] on button "button" at bounding box center [723, 358] width 22 height 22
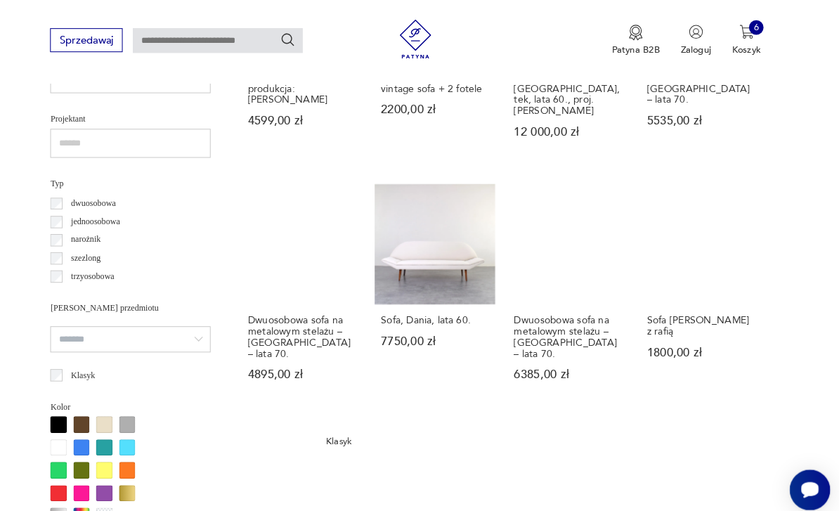
scroll to position [887, 0]
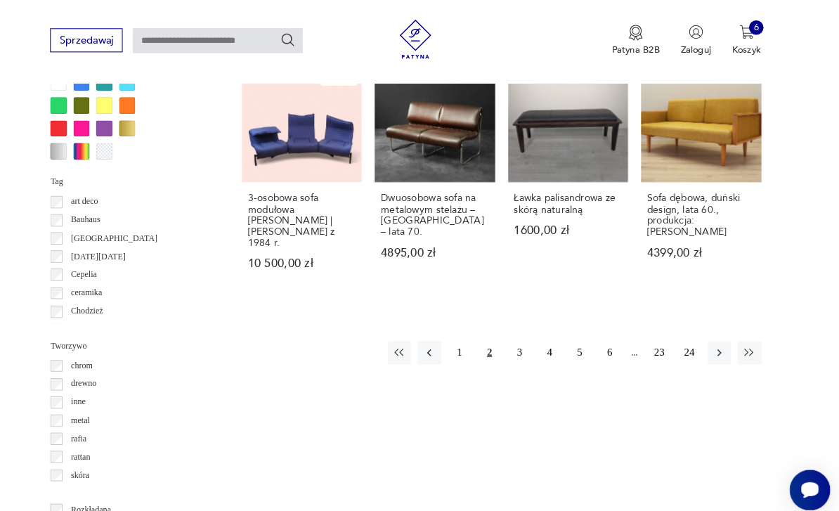
click at [712, 330] on button "button" at bounding box center [723, 341] width 22 height 22
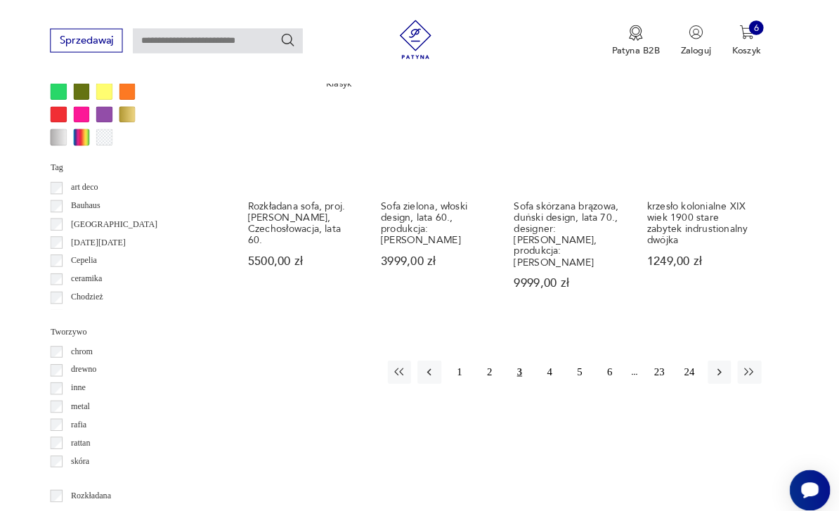
scroll to position [1268, 0]
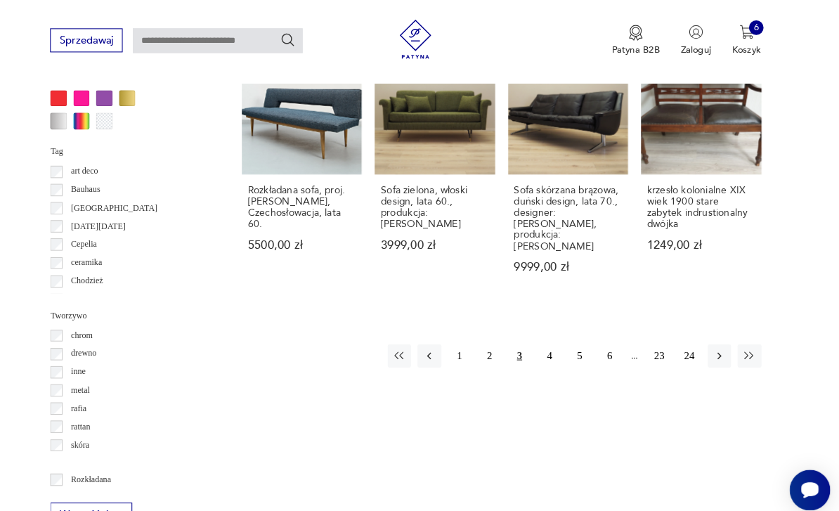
click at [712, 333] on button "button" at bounding box center [723, 344] width 22 height 22
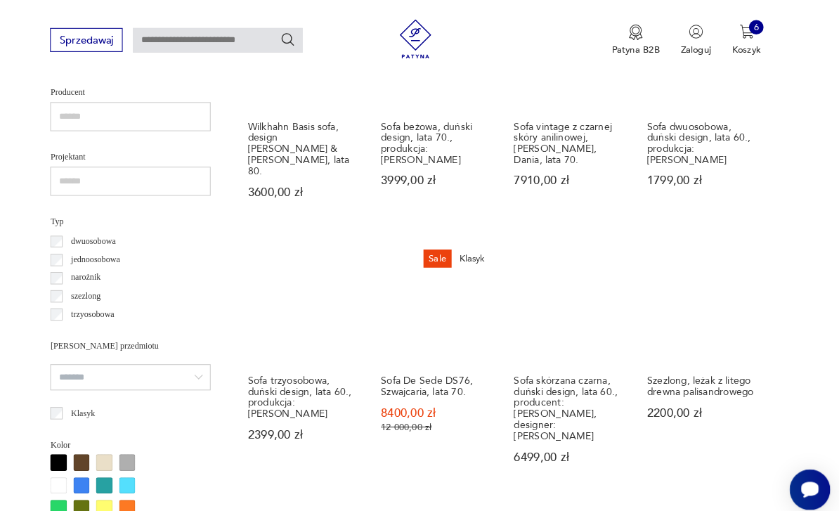
scroll to position [844, 0]
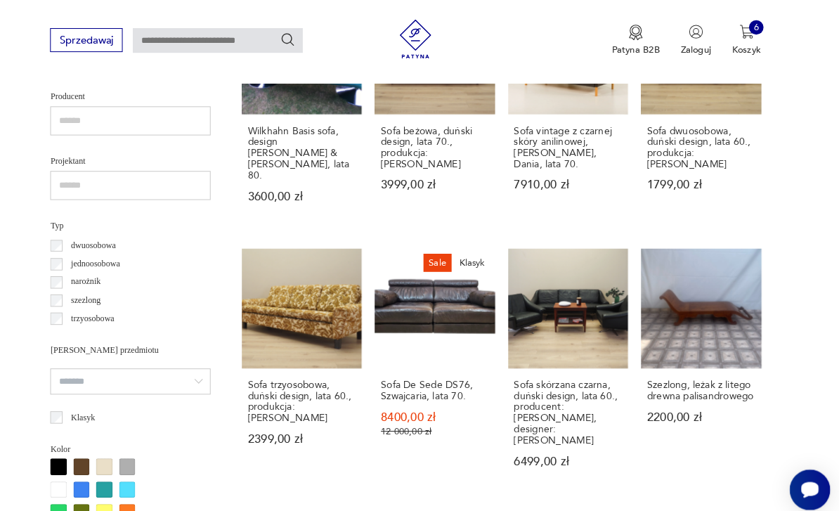
click at [389, 272] on link "Sale Klasyk Sofa De Sede DS76, [GEOGRAPHIC_DATA], lata 70. 8400,00 zł 12 000,00…" at bounding box center [447, 359] width 116 height 236
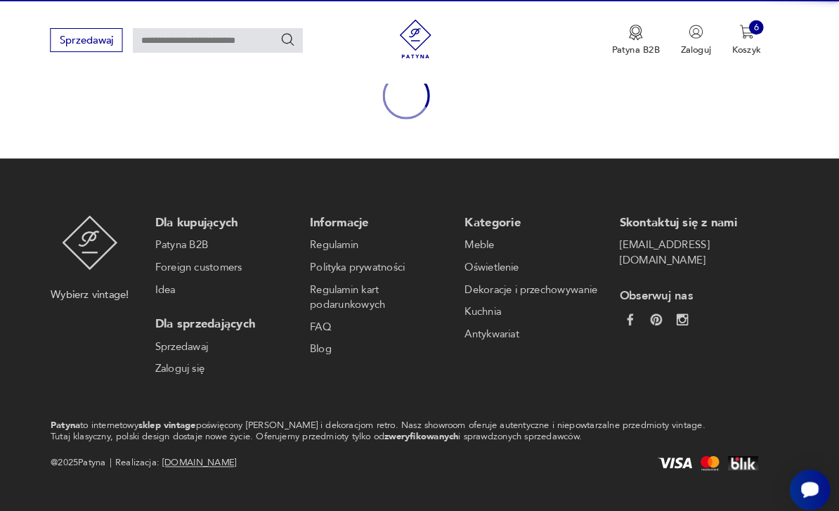
scroll to position [153, 0]
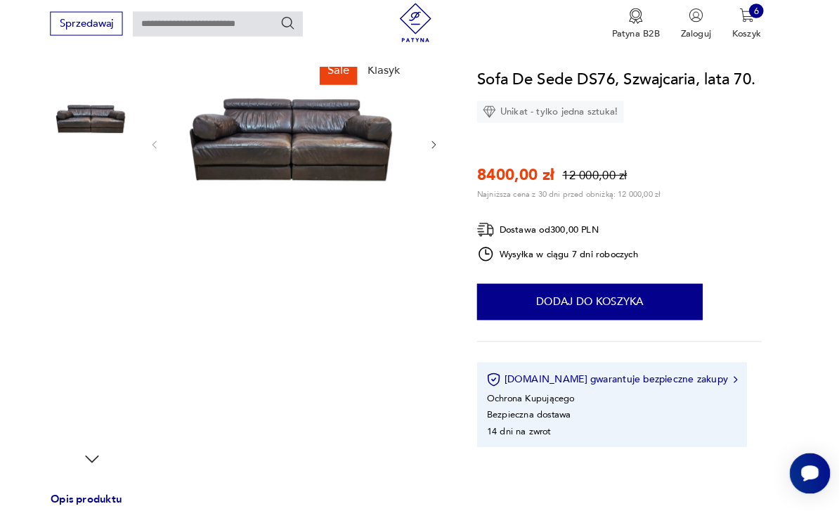
click at [86, 304] on img at bounding box center [115, 312] width 80 height 80
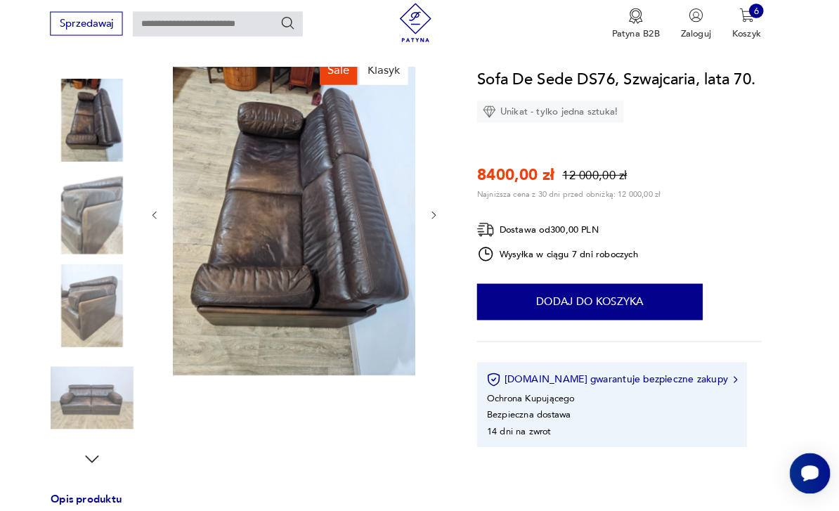
click at [82, 392] on img at bounding box center [115, 401] width 80 height 80
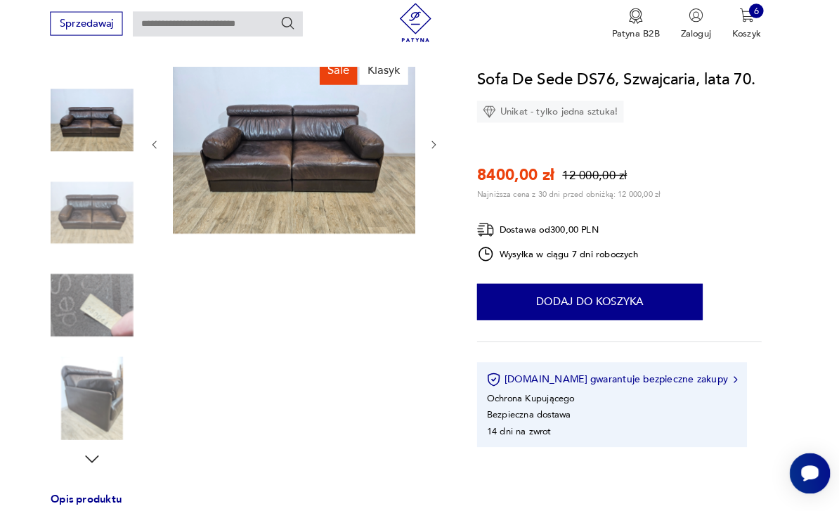
click at [80, 308] on img at bounding box center [115, 312] width 80 height 80
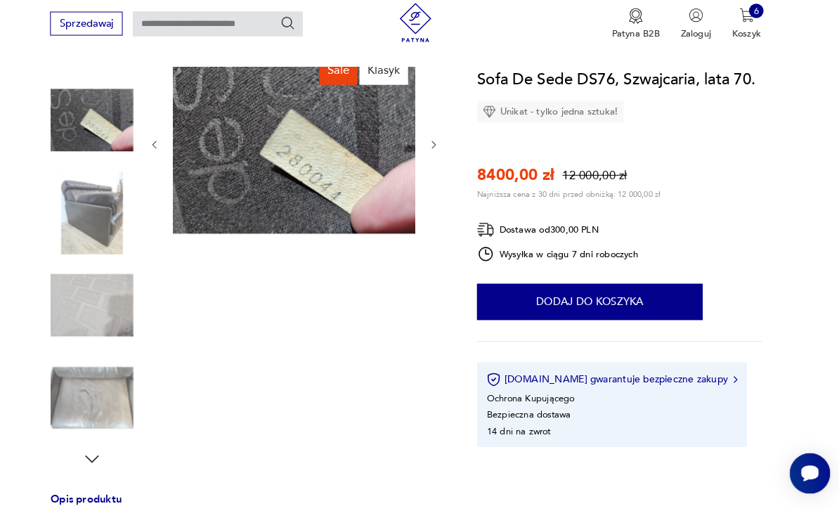
click at [75, 308] on img at bounding box center [115, 312] width 80 height 80
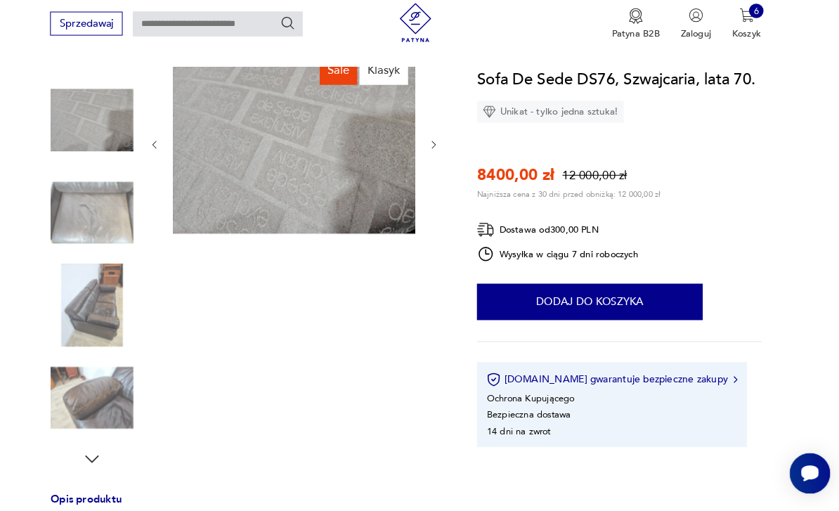
click at [75, 307] on img at bounding box center [115, 312] width 80 height 80
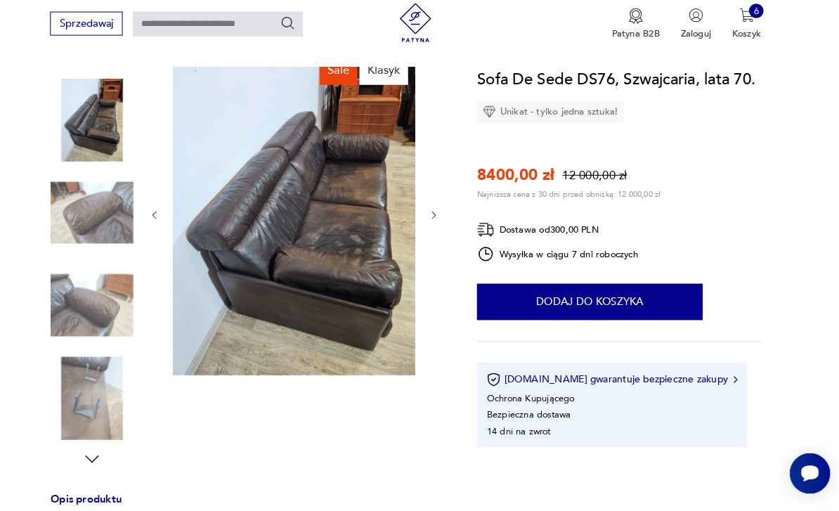
click at [257, 242] on img at bounding box center [311, 223] width 235 height 313
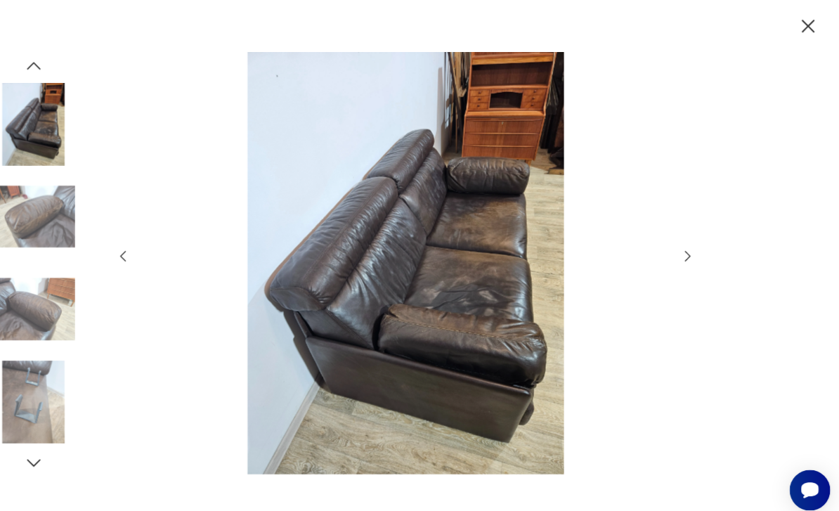
scroll to position [0, 0]
click at [803, 27] on icon "button" at bounding box center [809, 25] width 13 height 13
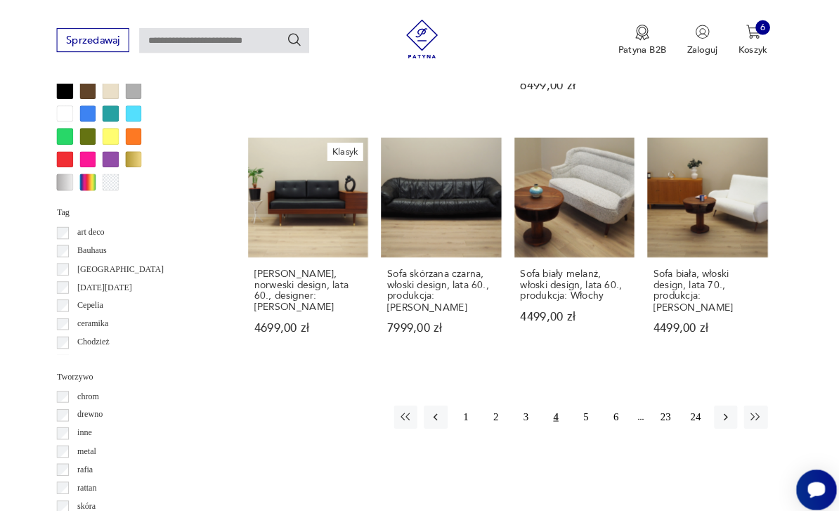
scroll to position [1211, 0]
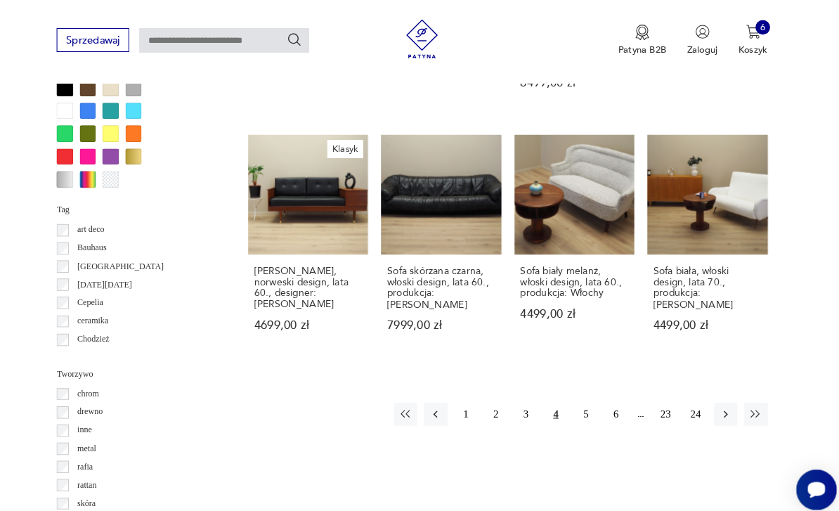
click at [712, 390] on button "button" at bounding box center [723, 401] width 22 height 22
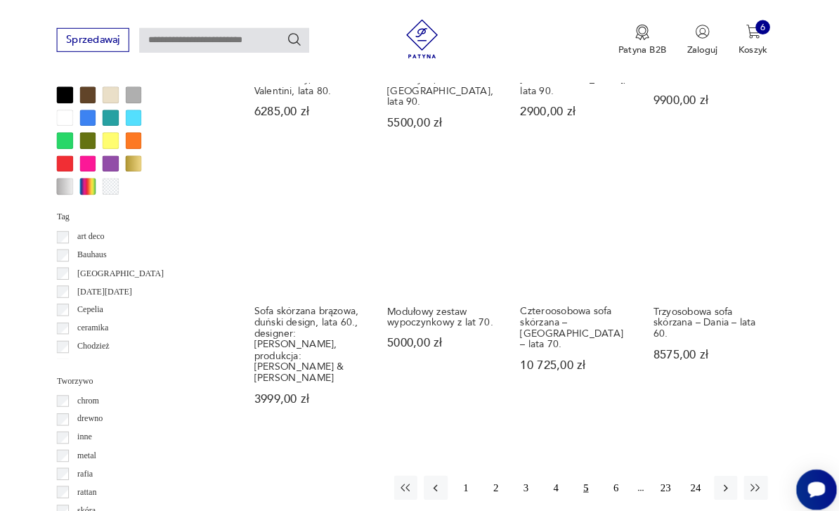
scroll to position [1205, 0]
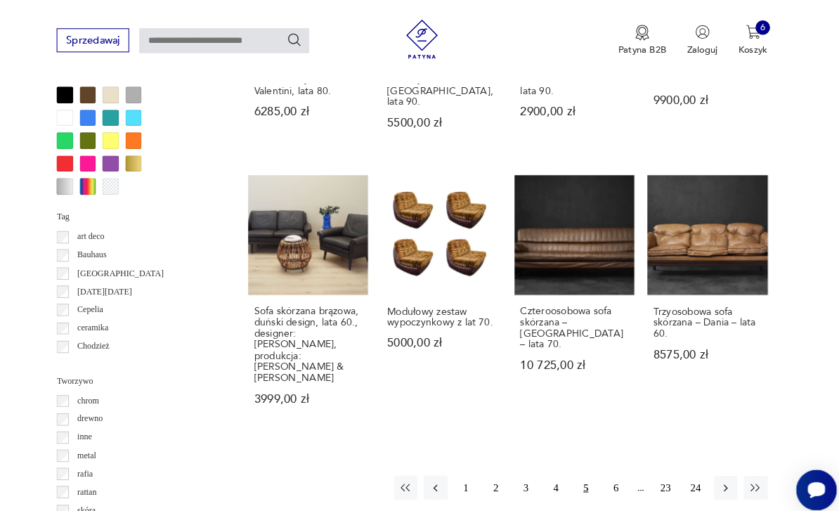
click at [709, 198] on link "Trzyosobowa sofa skórzana – Dania – lata 60. 8575,00 zł" at bounding box center [706, 292] width 116 height 247
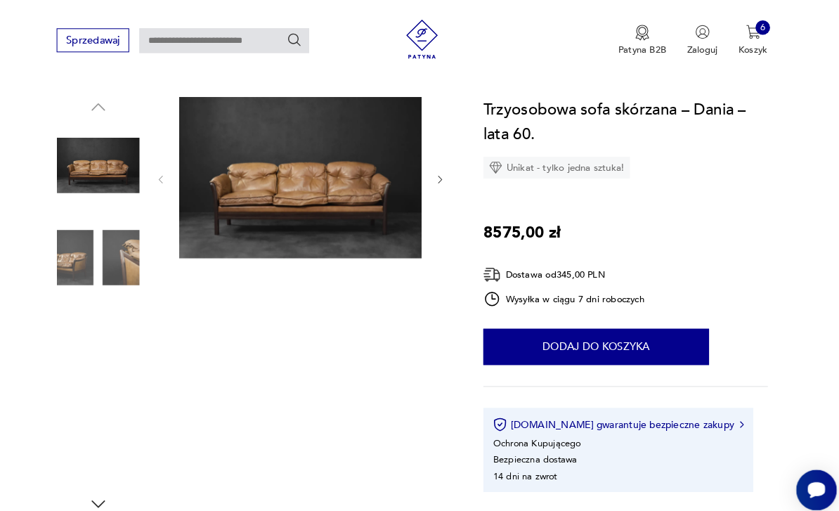
click at [224, 209] on img at bounding box center [311, 172] width 235 height 157
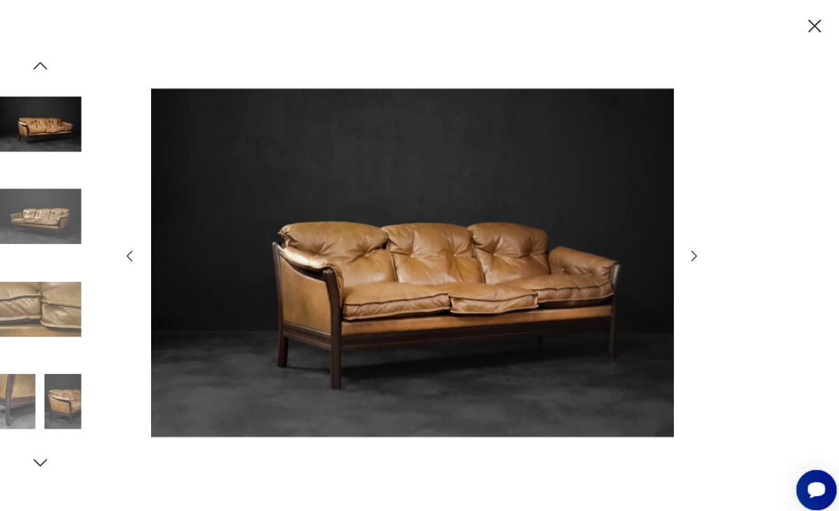
click at [799, 29] on icon "button" at bounding box center [810, 25] width 22 height 22
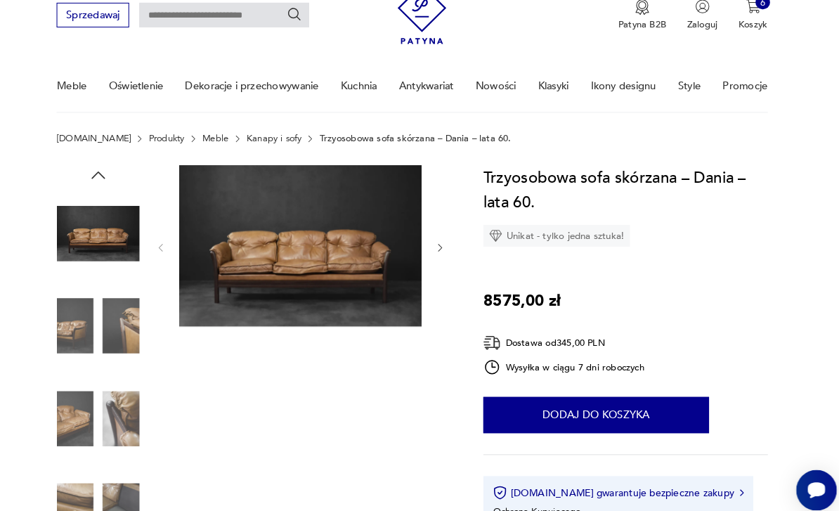
scroll to position [0, 0]
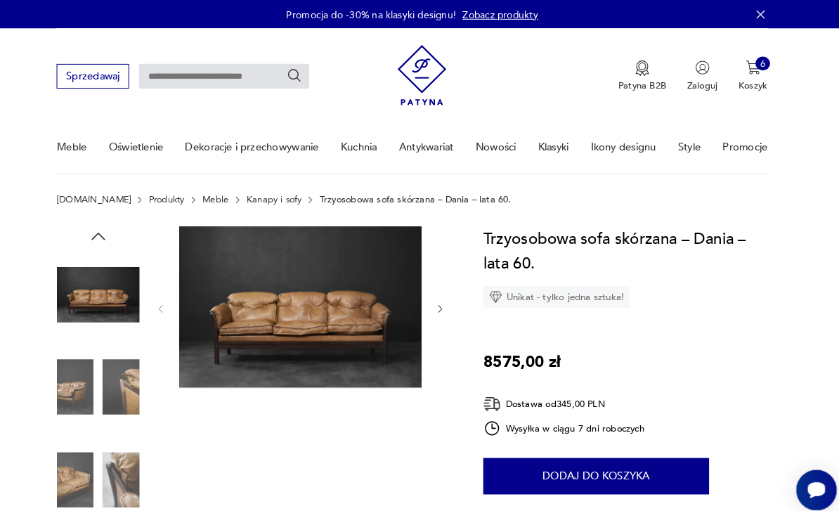
click at [642, 463] on button "Dodaj do koszyka" at bounding box center [598, 461] width 219 height 35
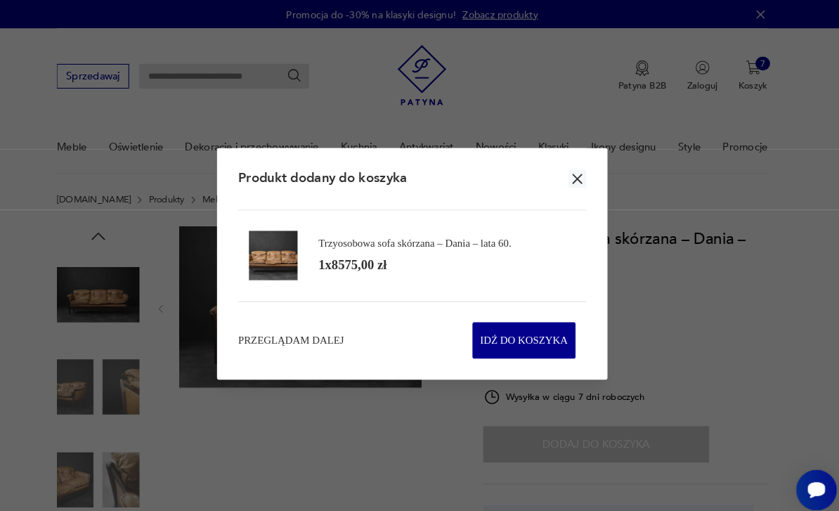
click at [39, 125] on div at bounding box center [419, 255] width 839 height 511
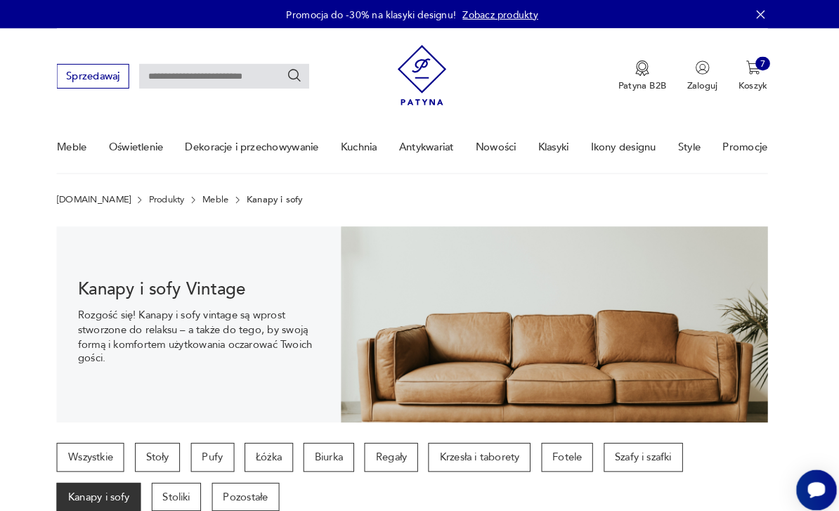
scroll to position [1234, 0]
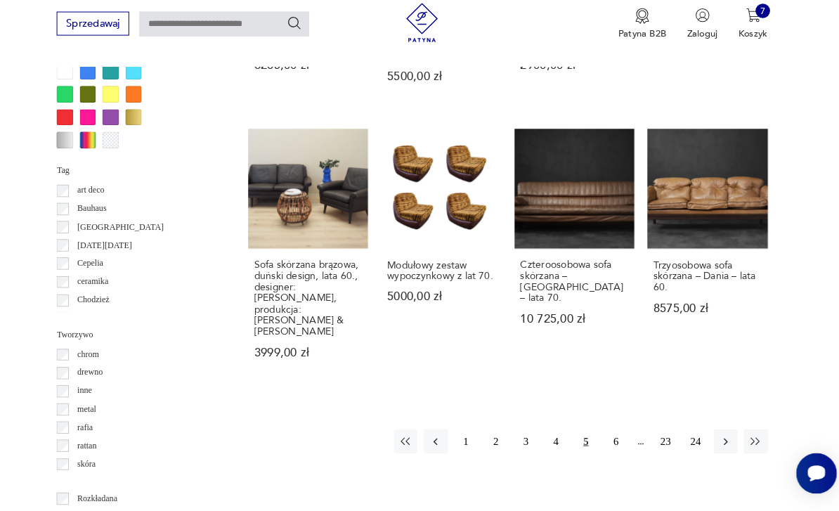
click at [717, 437] on icon "button" at bounding box center [723, 443] width 13 height 13
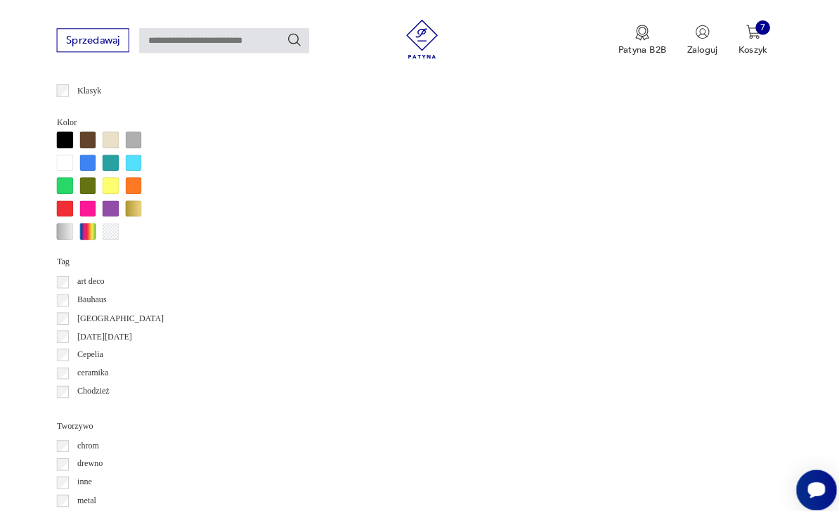
scroll to position [324, 0]
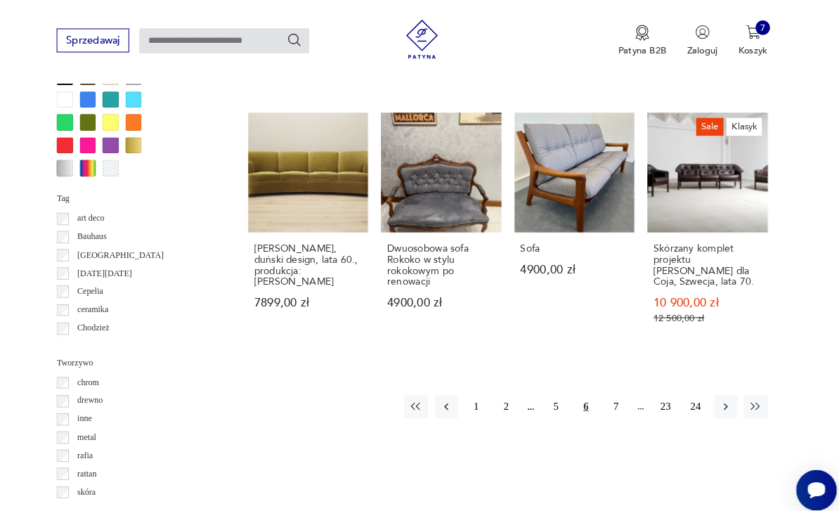
click at [712, 387] on button "button" at bounding box center [723, 393] width 22 height 22
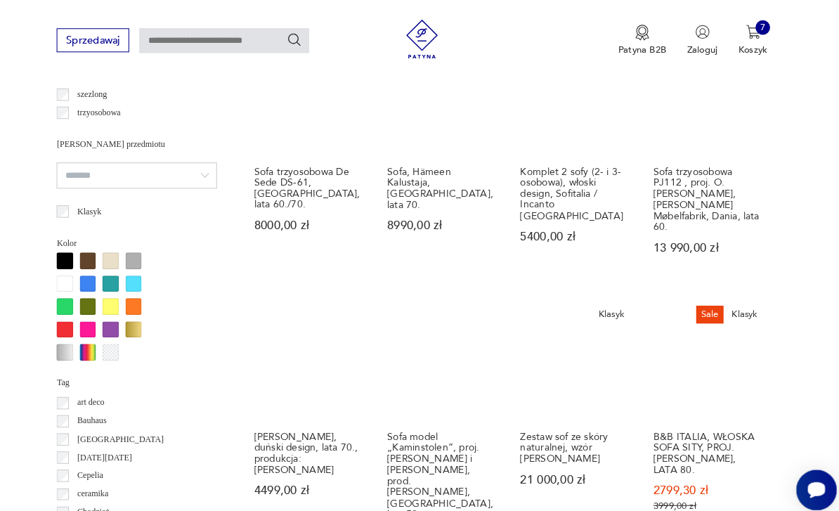
scroll to position [1024, 0]
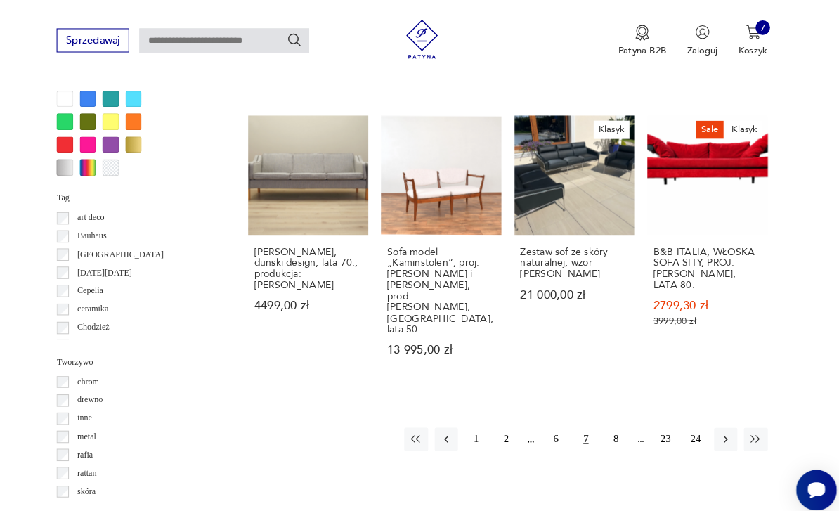
click at [712, 414] on button "button" at bounding box center [723, 425] width 22 height 22
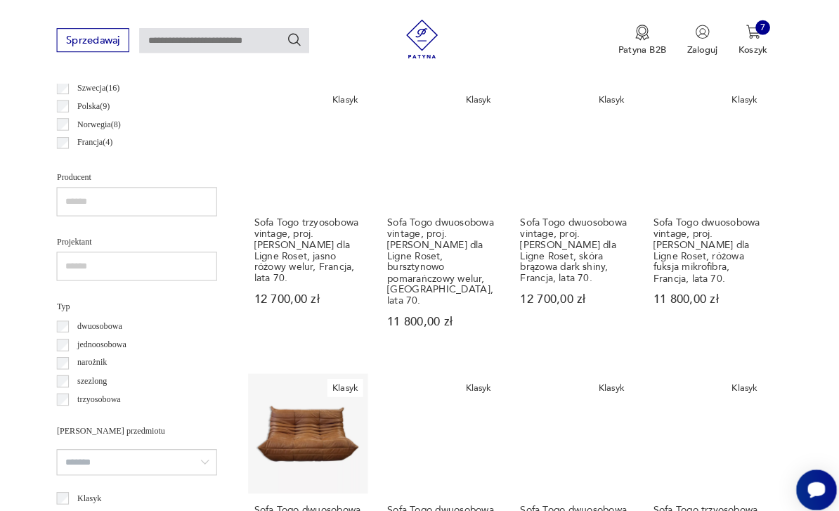
scroll to position [769, 0]
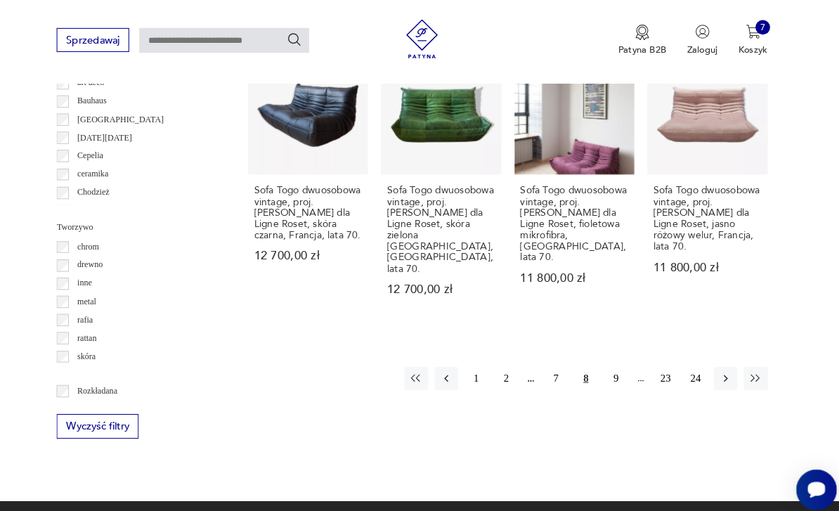
click at [712, 356] on button "button" at bounding box center [723, 367] width 22 height 22
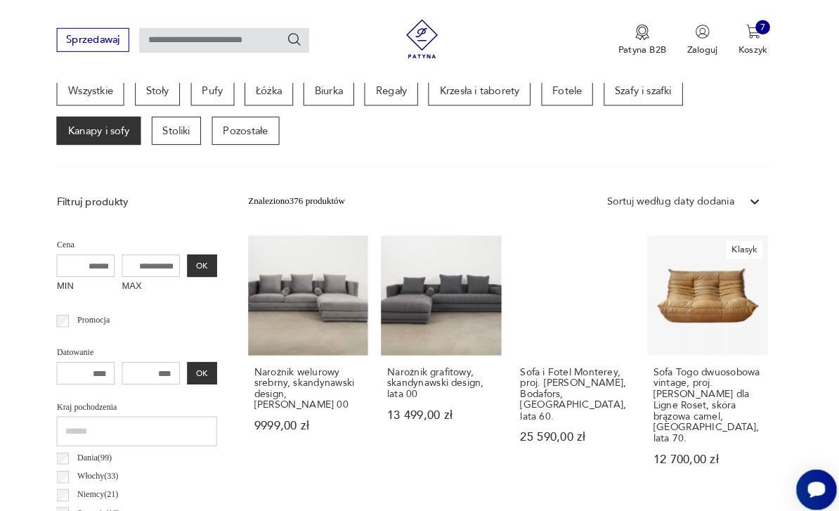
scroll to position [325, 0]
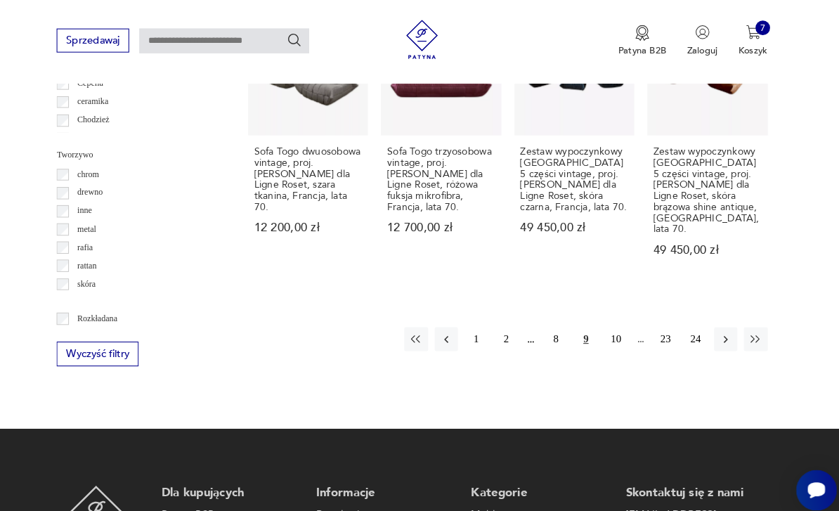
click at [717, 322] on icon "button" at bounding box center [723, 328] width 13 height 13
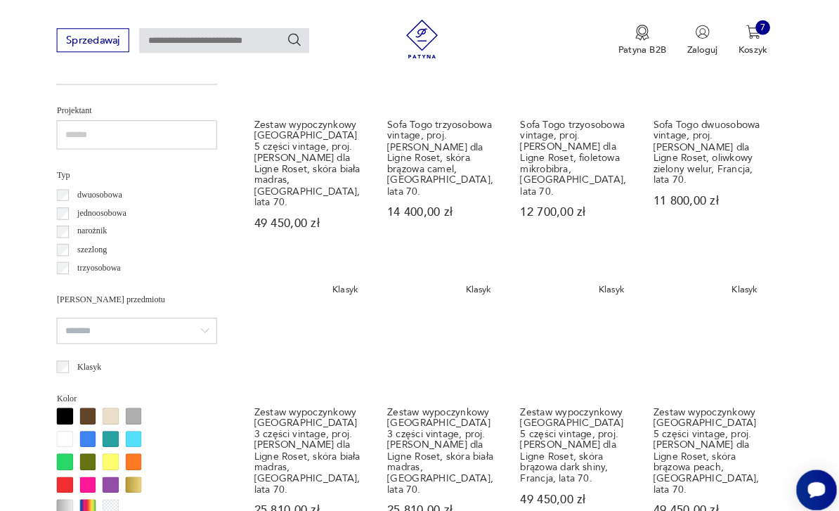
scroll to position [325, 0]
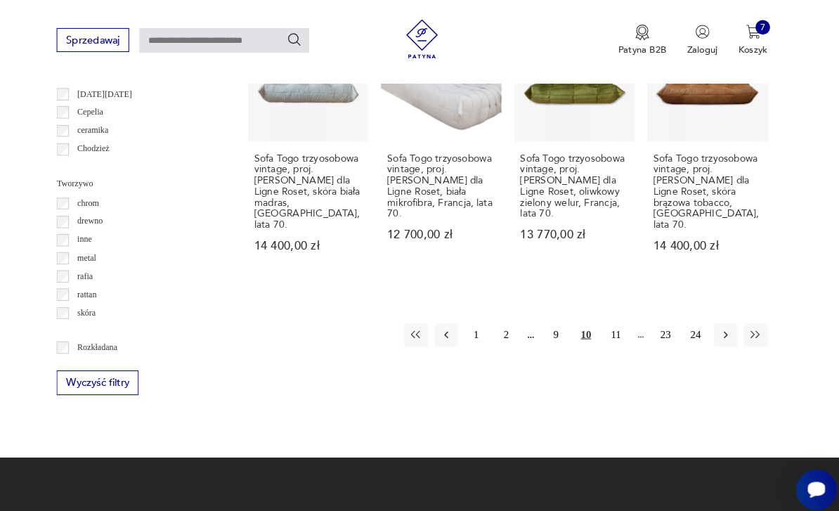
click at [712, 314] on button "button" at bounding box center [723, 325] width 22 height 22
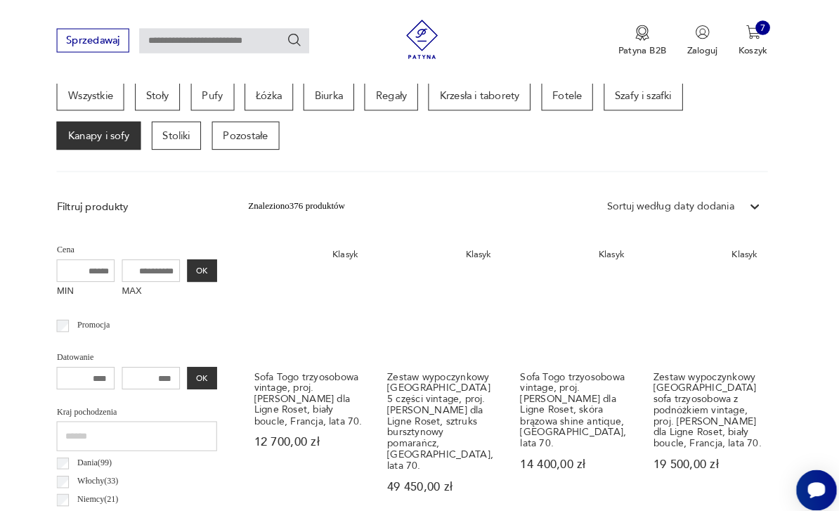
scroll to position [325, 0]
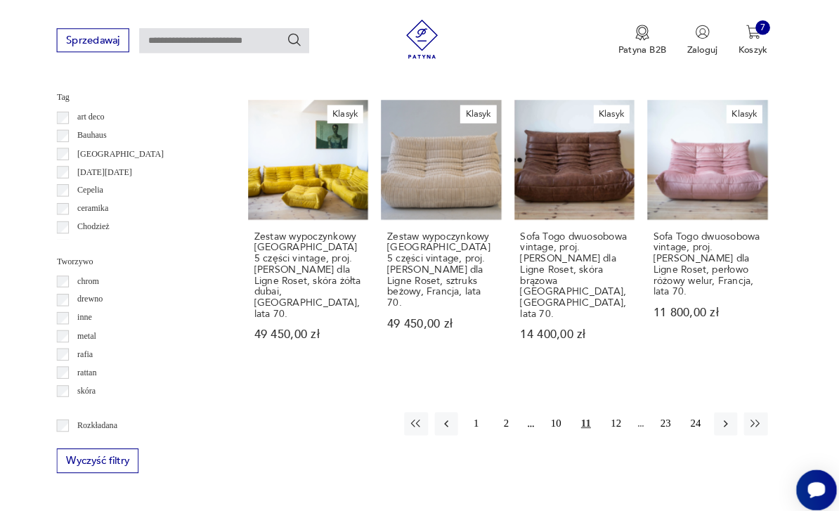
click at [712, 399] on button "button" at bounding box center [723, 410] width 22 height 22
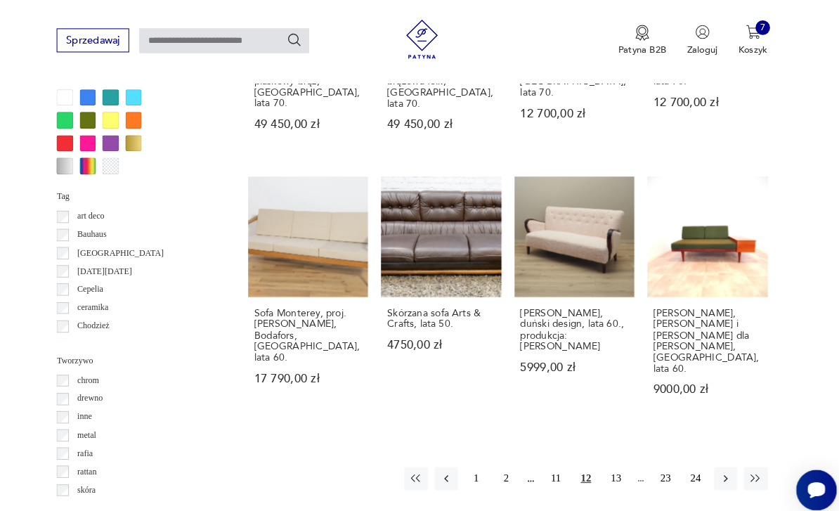
scroll to position [1225, 0]
click at [717, 457] on icon "button" at bounding box center [723, 463] width 13 height 13
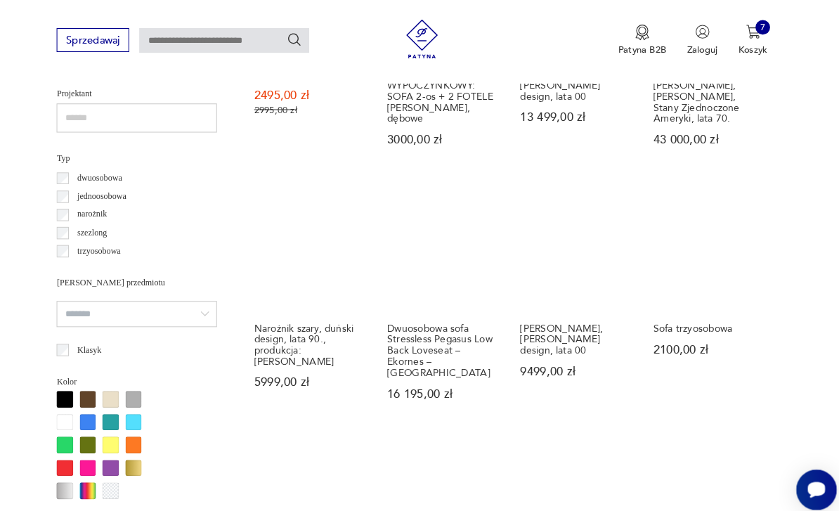
scroll to position [910, 0]
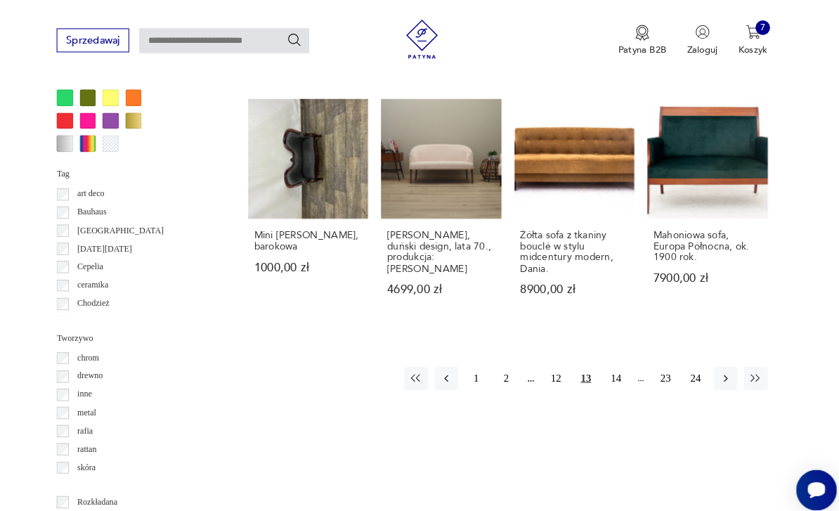
click at [712, 355] on button "button" at bounding box center [723, 366] width 22 height 22
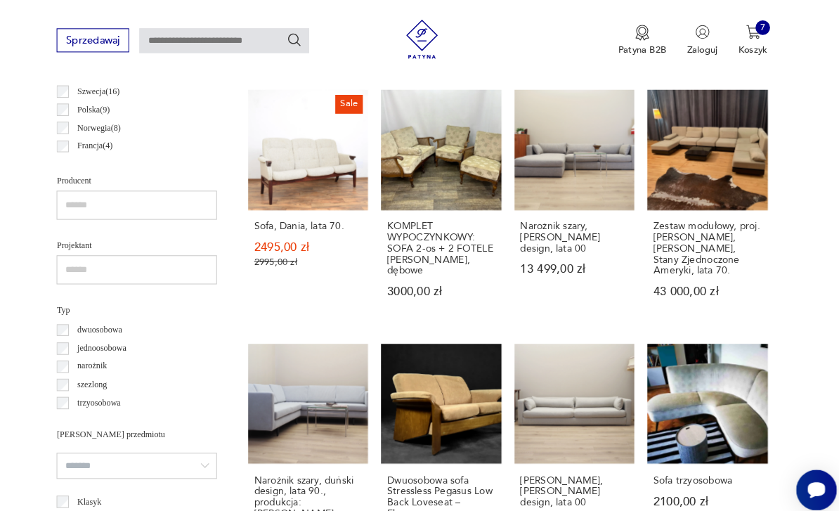
scroll to position [325, 0]
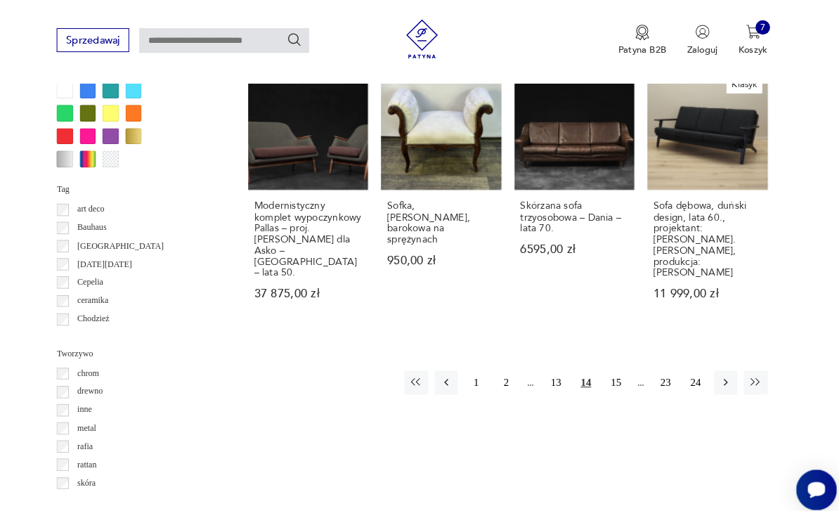
click at [712, 359] on button "button" at bounding box center [723, 370] width 22 height 22
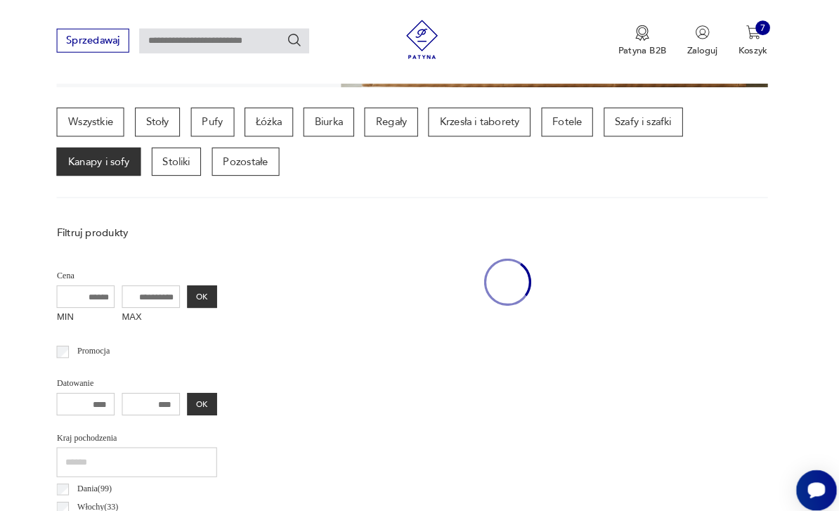
scroll to position [325, 0]
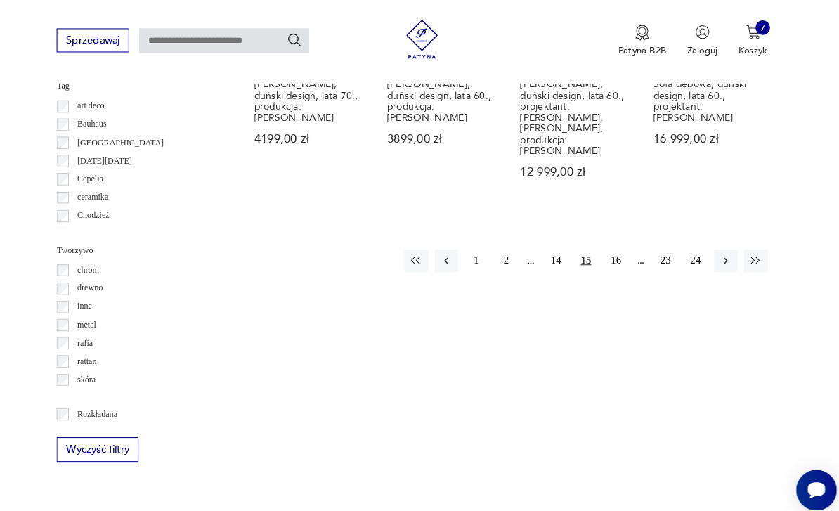
click at [712, 245] on button "button" at bounding box center [723, 252] width 22 height 22
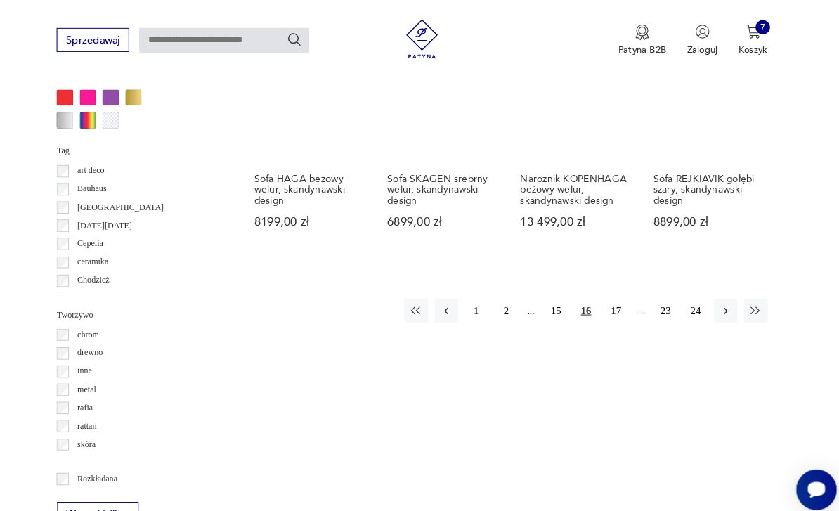
scroll to position [1277, 0]
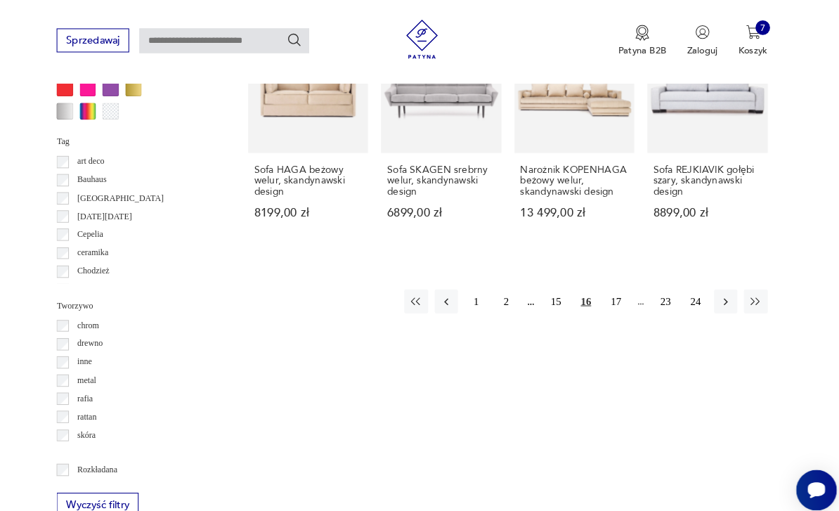
click at [717, 295] on icon "button" at bounding box center [723, 292] width 13 height 13
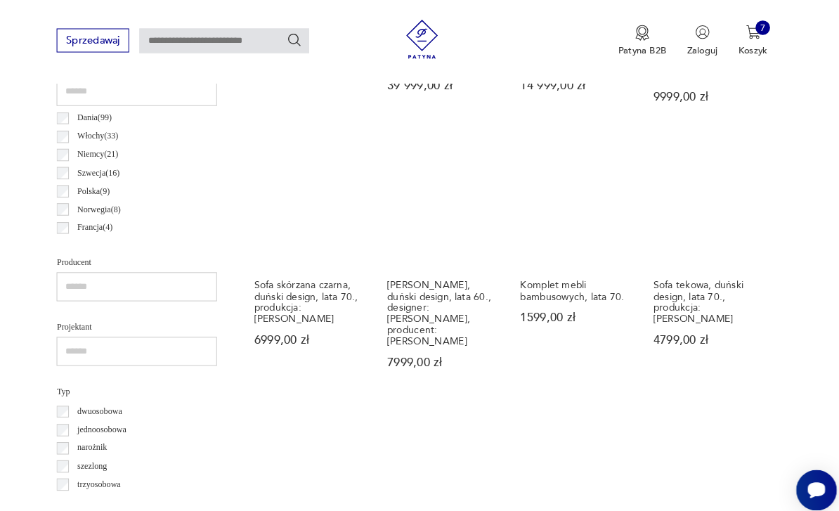
scroll to position [325, 0]
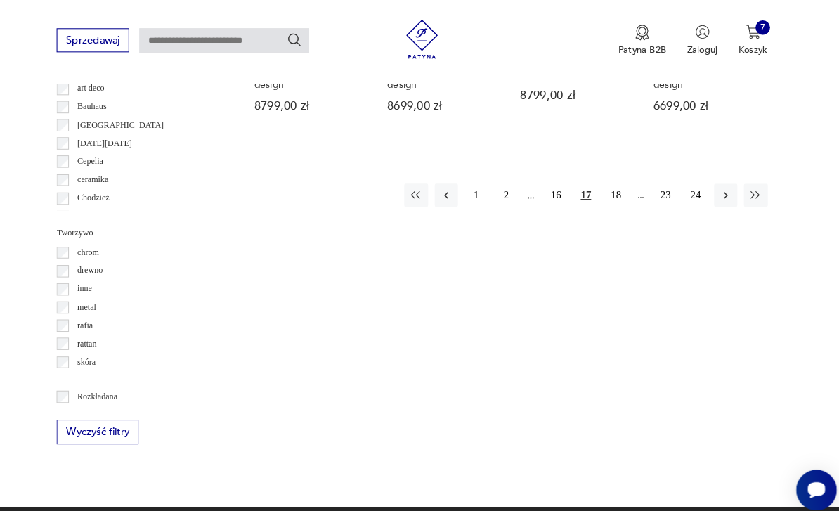
click at [712, 198] on button "button" at bounding box center [723, 189] width 22 height 22
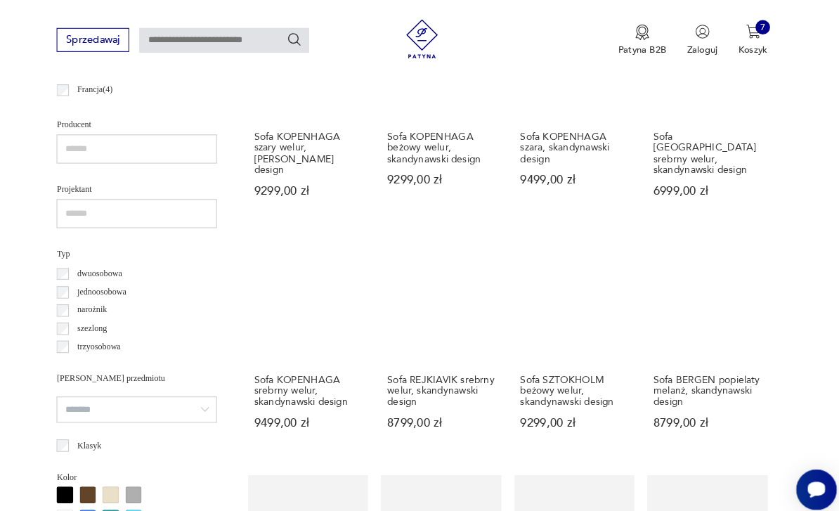
scroll to position [325, 0]
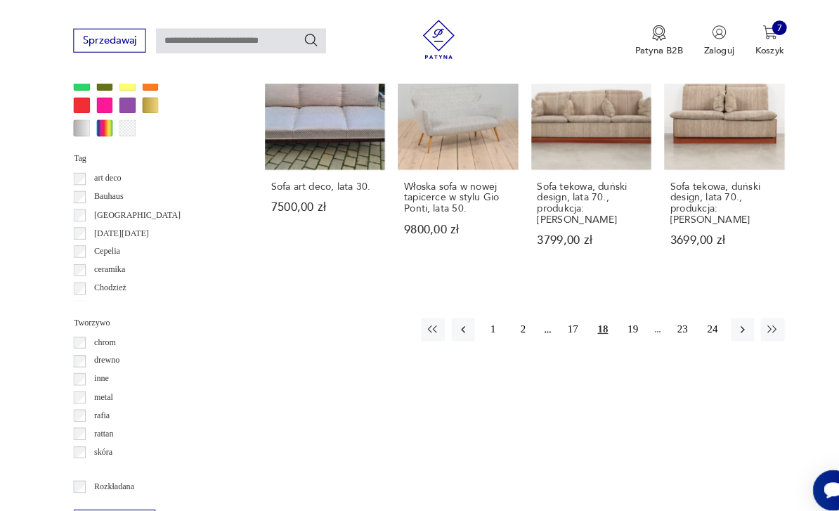
click at [717, 321] on icon "button" at bounding box center [723, 319] width 13 height 13
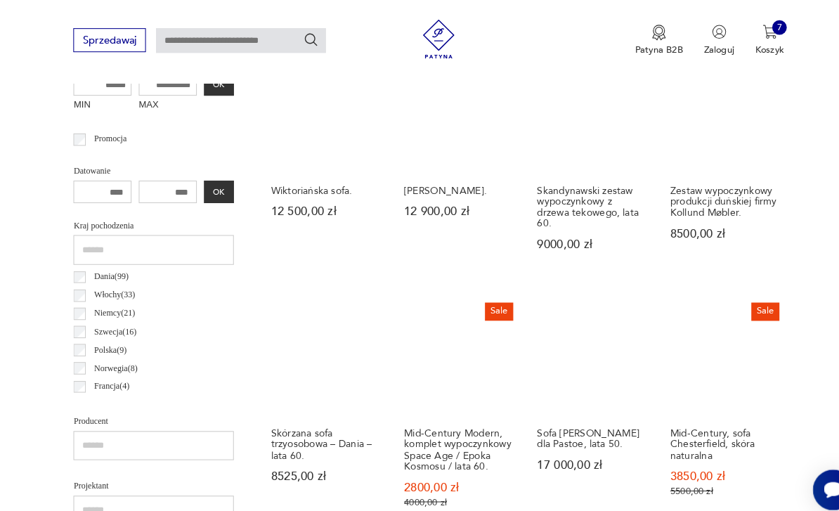
scroll to position [531, 0]
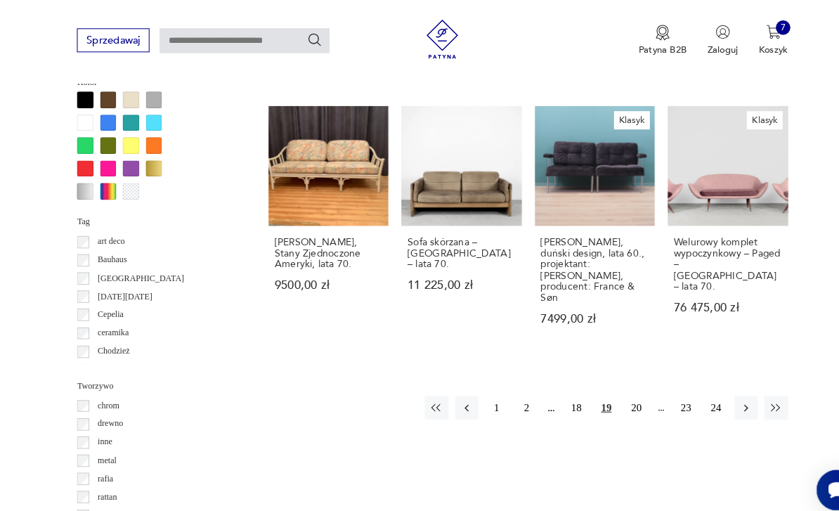
click at [722, 389] on icon "button" at bounding box center [723, 395] width 13 height 13
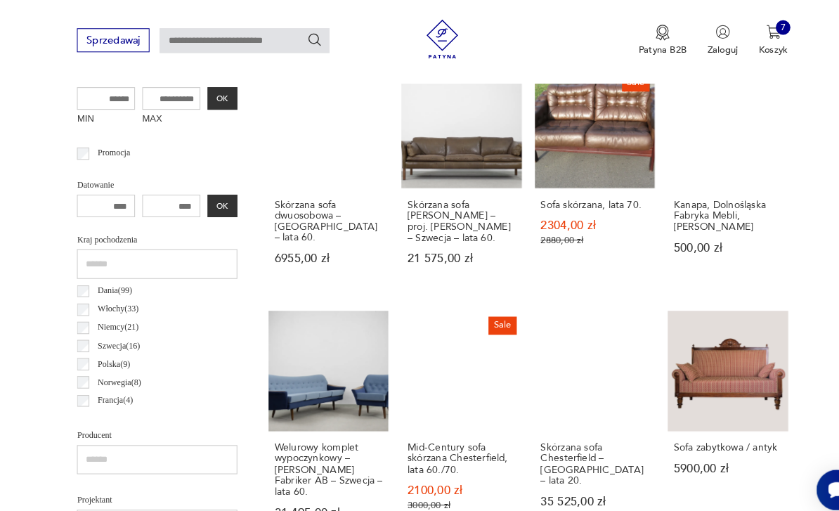
scroll to position [517, 0]
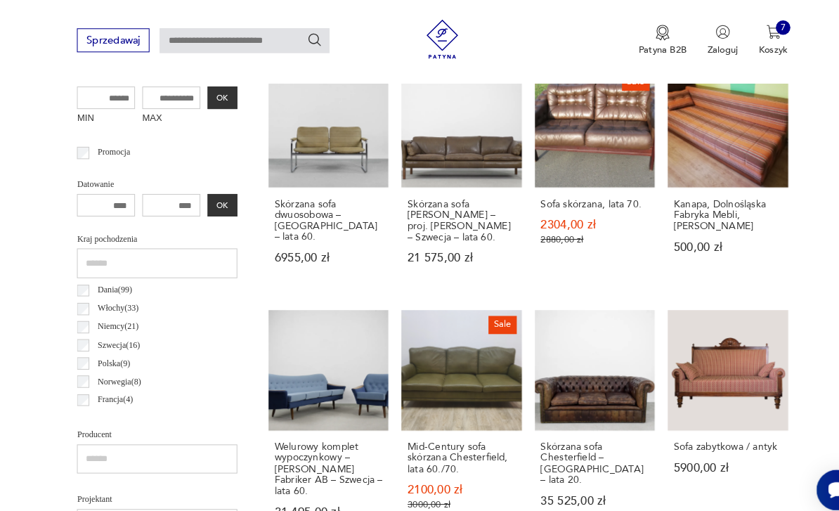
click at [580, 383] on link "Skórzana sofa Chesterfield – [GEOGRAPHIC_DATA] – lata 20. 35 525,00 zł" at bounding box center [577, 413] width 116 height 226
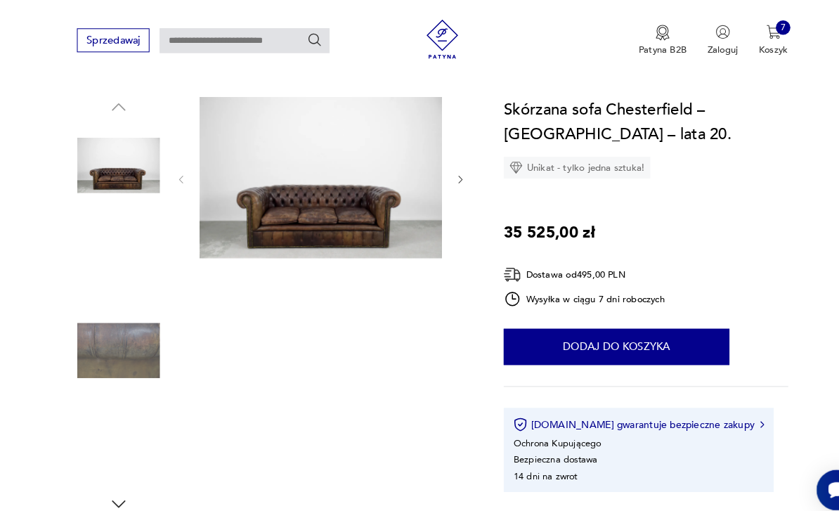
click at [252, 190] on img at bounding box center [311, 172] width 235 height 157
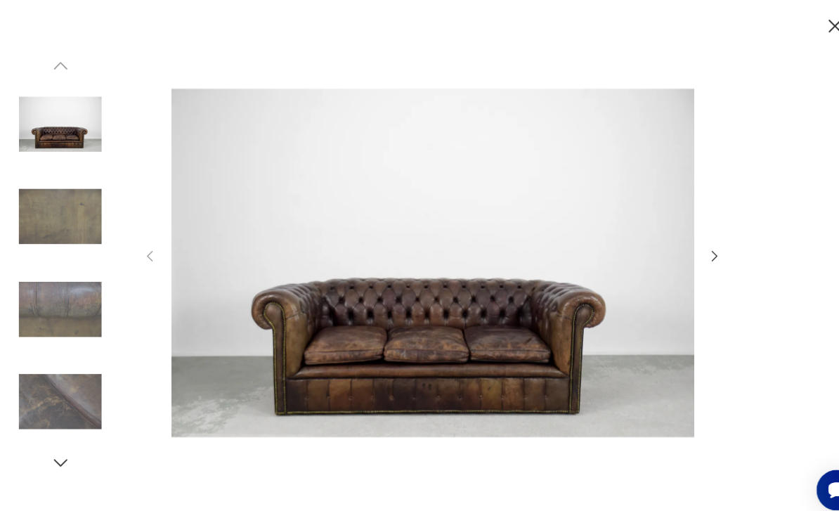
scroll to position [168, 0]
click at [803, 25] on icon "button" at bounding box center [810, 25] width 22 height 22
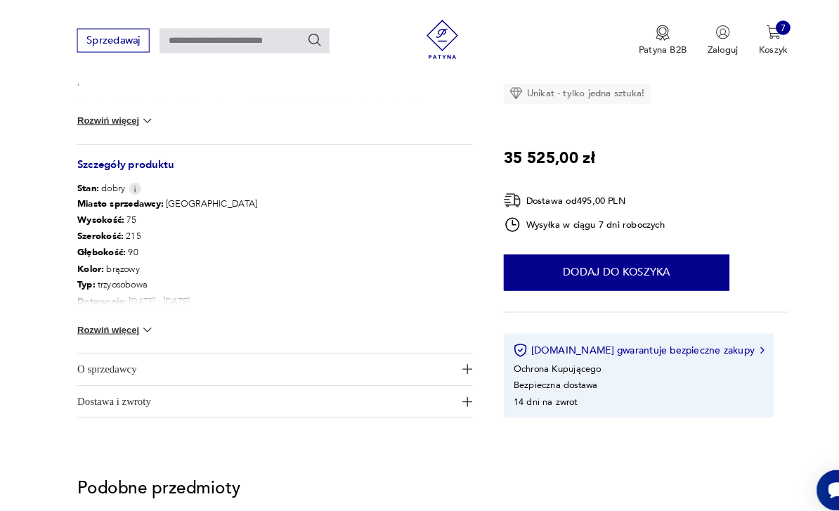
scroll to position [673, 0]
click at [85, 359] on span "O sprzedawcy" at bounding box center [258, 357] width 366 height 30
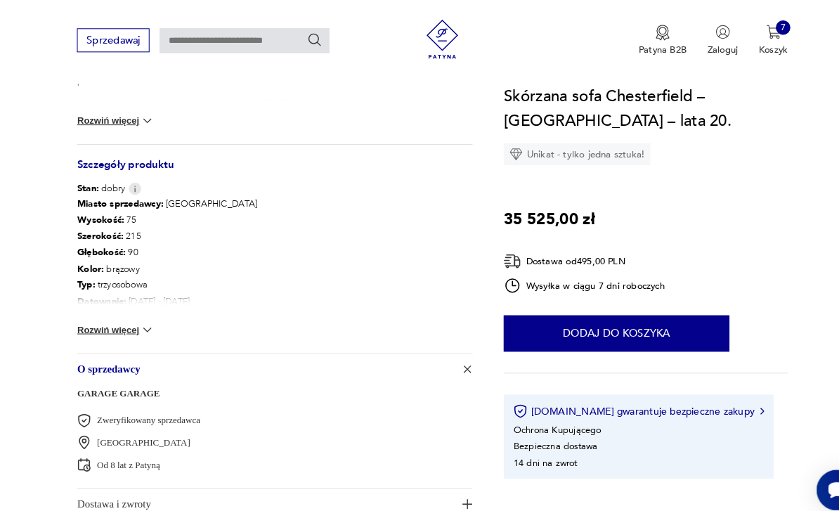
click at [77, 314] on button "Rozwiń więcej" at bounding box center [112, 319] width 75 height 14
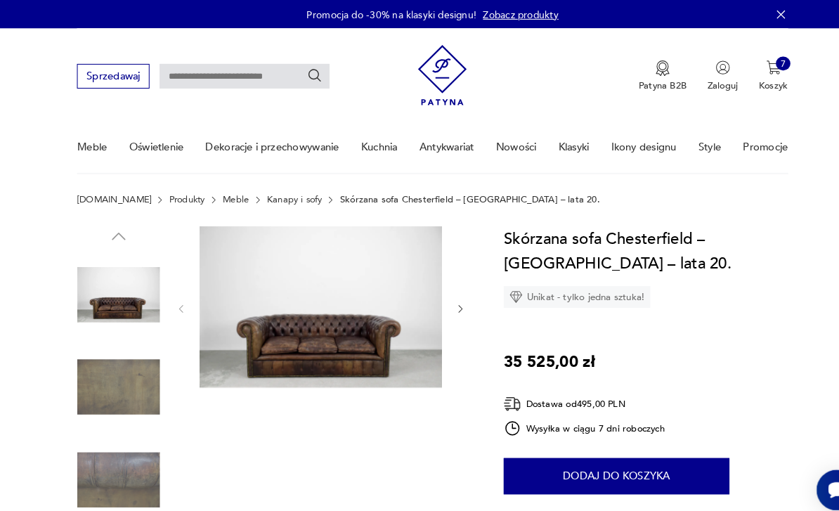
scroll to position [23, 0]
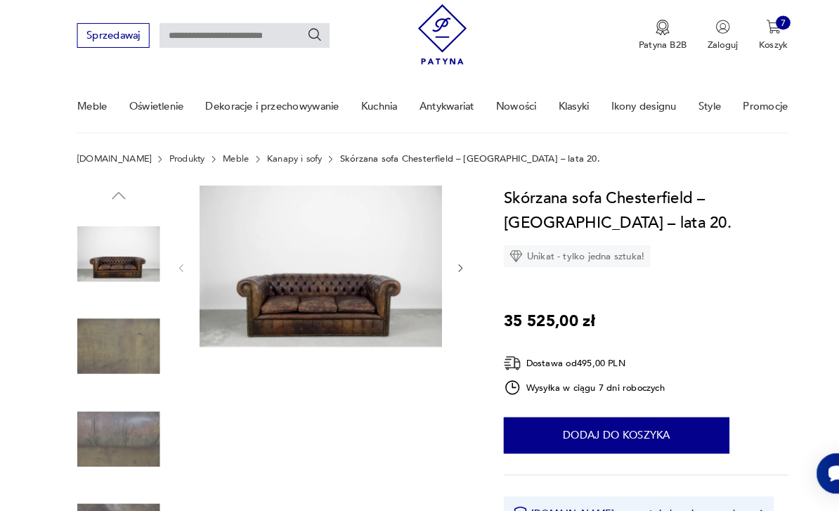
click at [662, 424] on button "Dodaj do koszyka" at bounding box center [598, 437] width 219 height 35
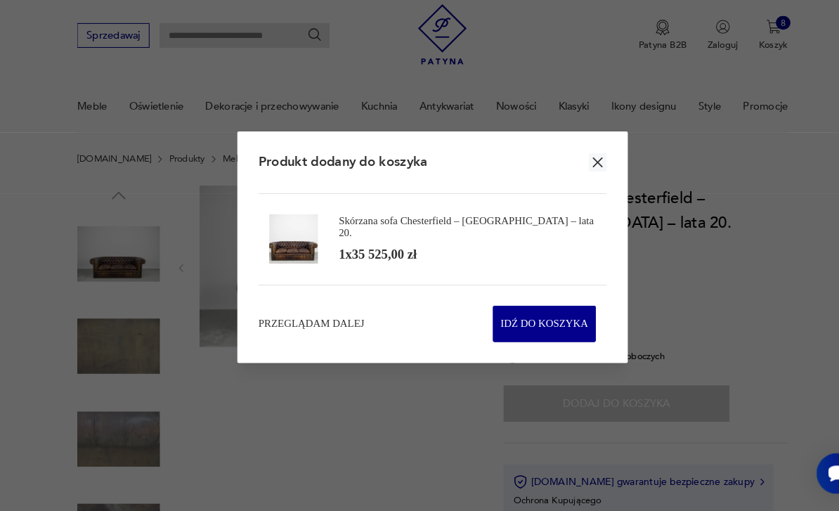
click at [580, 165] on icon "button" at bounding box center [580, 173] width 16 height 16
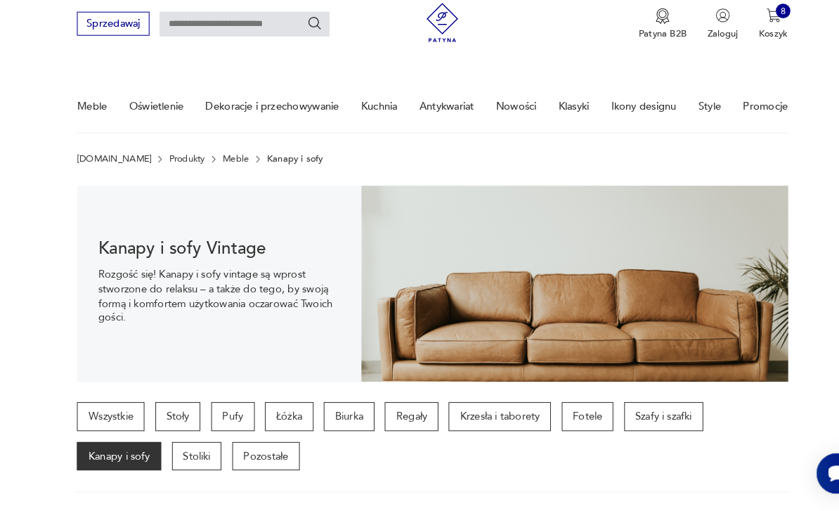
scroll to position [546, 0]
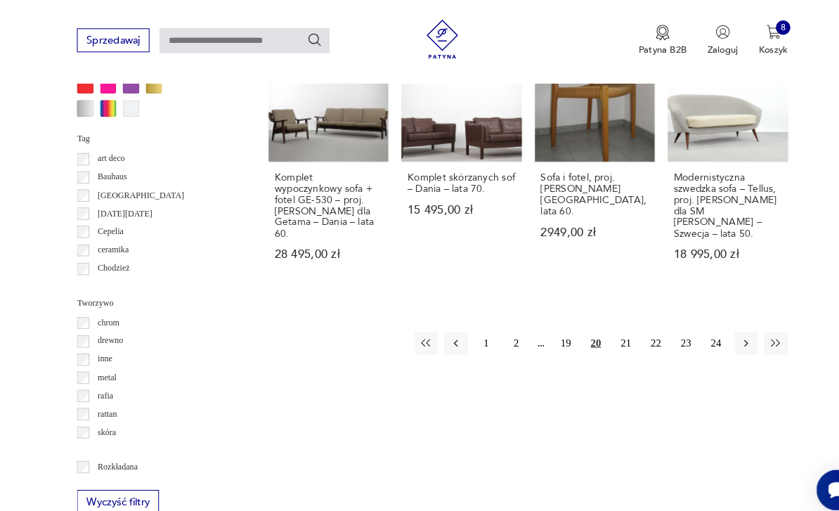
click at [720, 321] on button "button" at bounding box center [723, 332] width 22 height 22
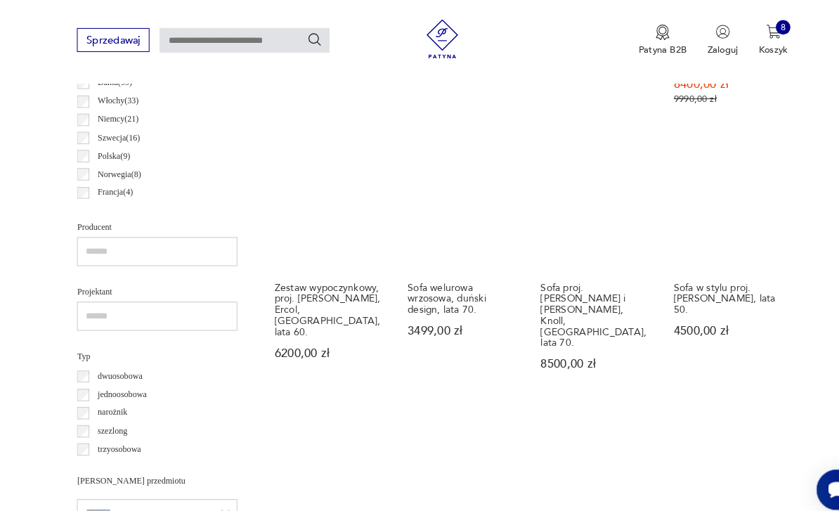
scroll to position [719, 0]
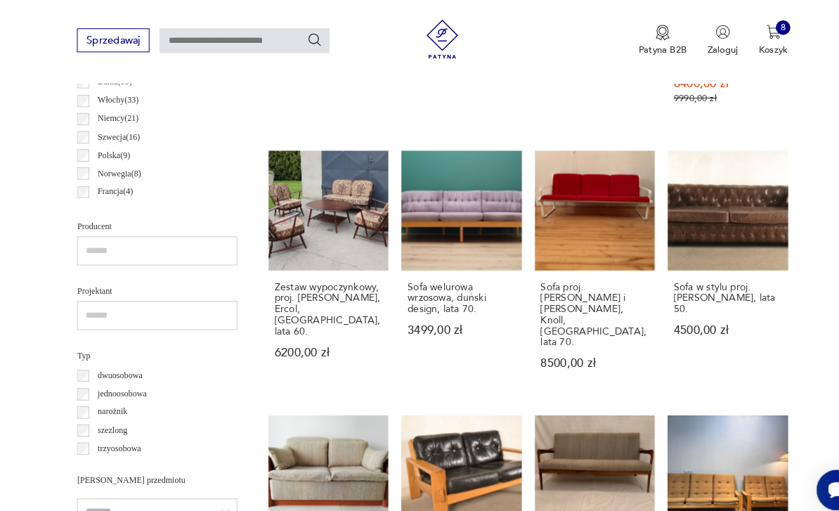
click at [711, 243] on link "Sofa w stylu proj. [PERSON_NAME], lata 50. 4500,00 zł" at bounding box center [706, 264] width 116 height 236
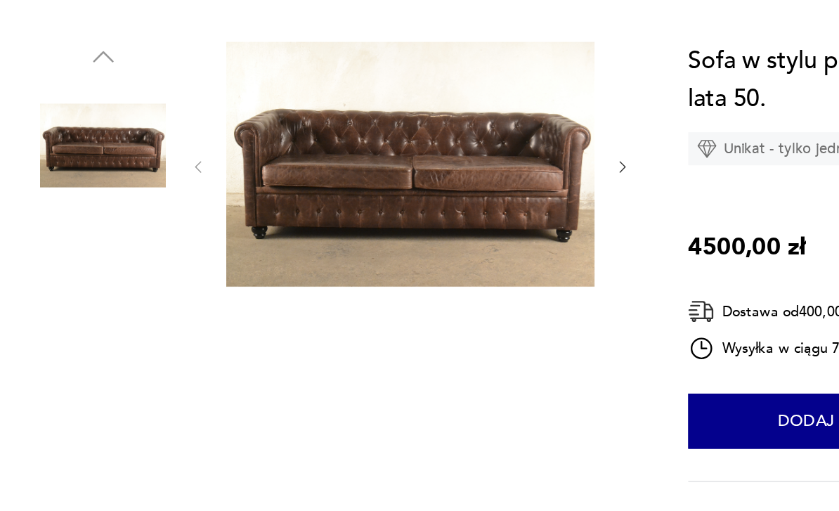
scroll to position [121, 0]
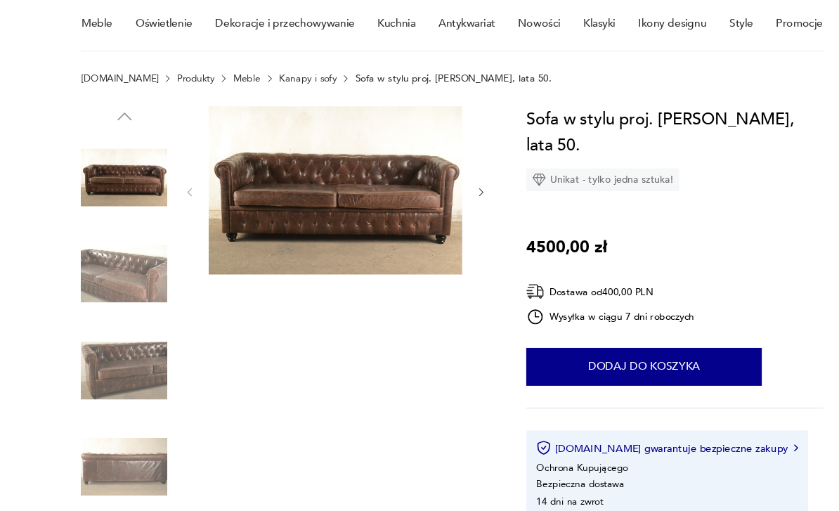
click at [110, 255] on img at bounding box center [115, 254] width 80 height 80
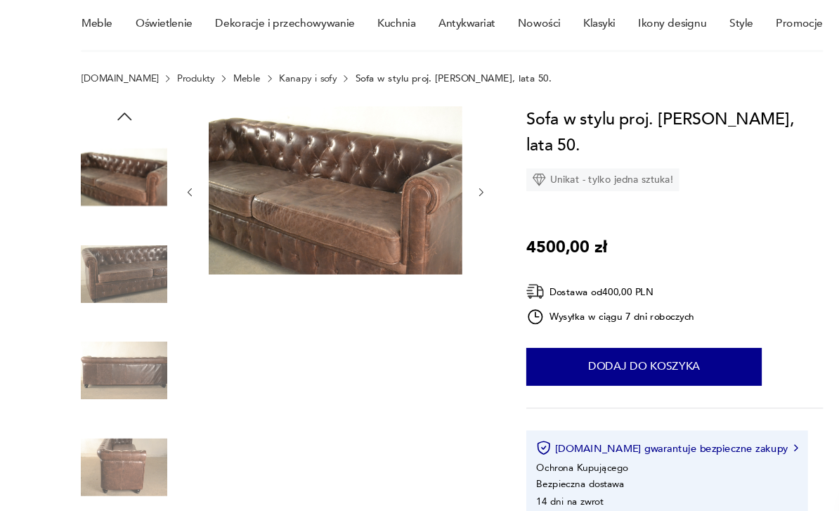
click at [109, 449] on img at bounding box center [115, 433] width 80 height 80
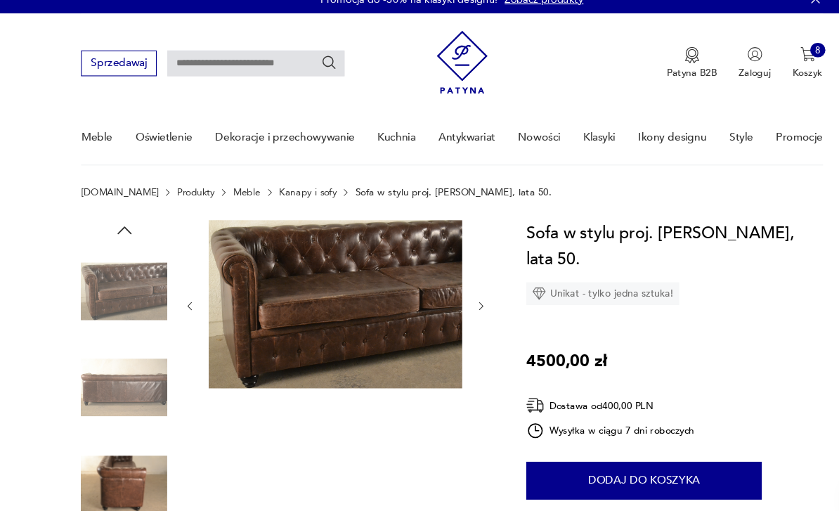
scroll to position [0, 0]
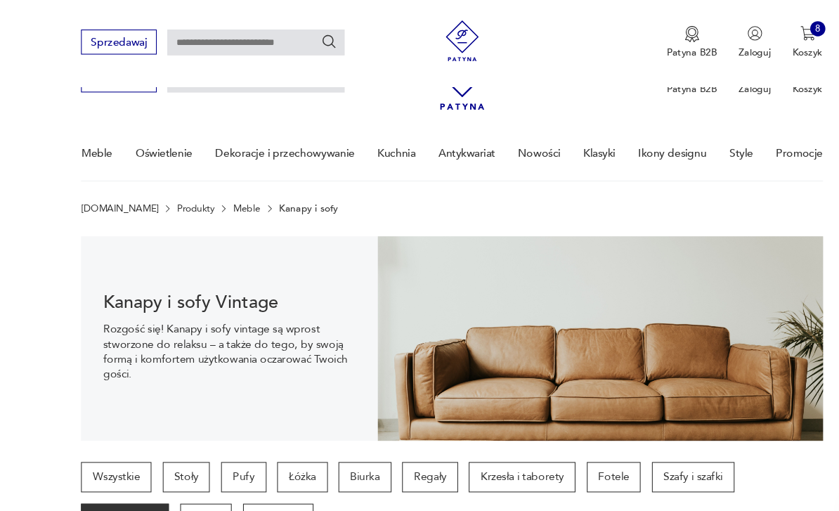
scroll to position [745, 0]
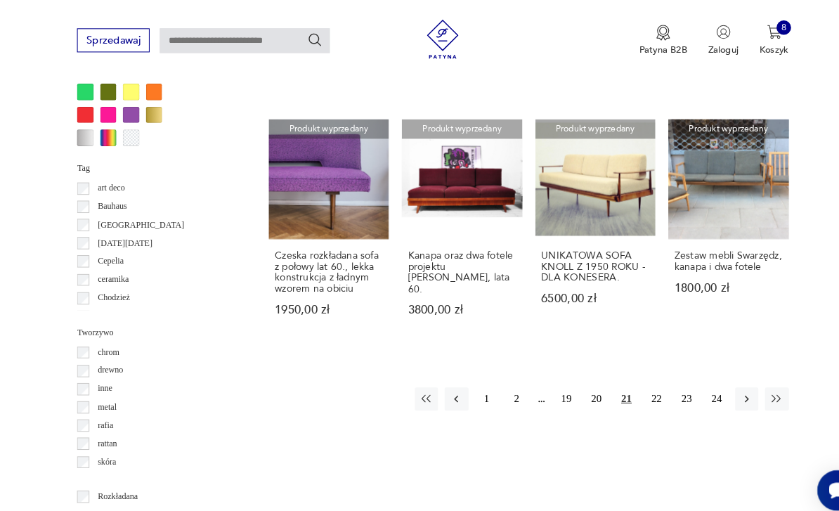
click at [719, 380] on icon "button" at bounding box center [723, 386] width 13 height 13
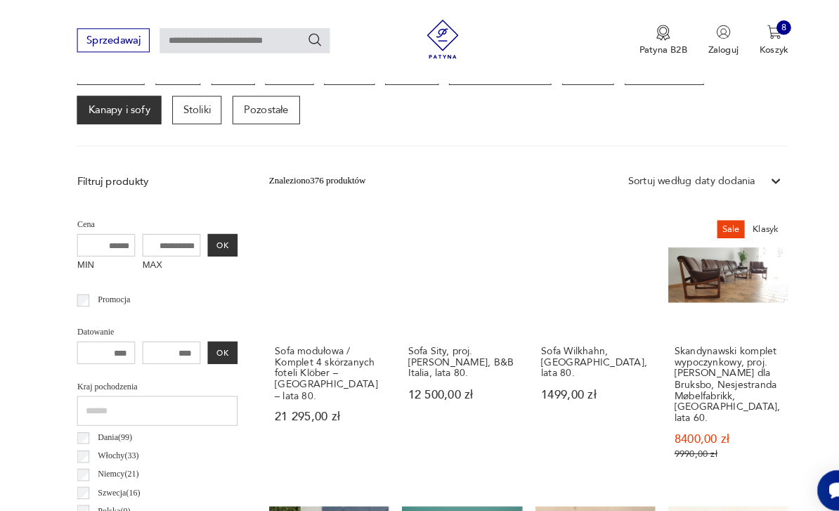
scroll to position [324, 0]
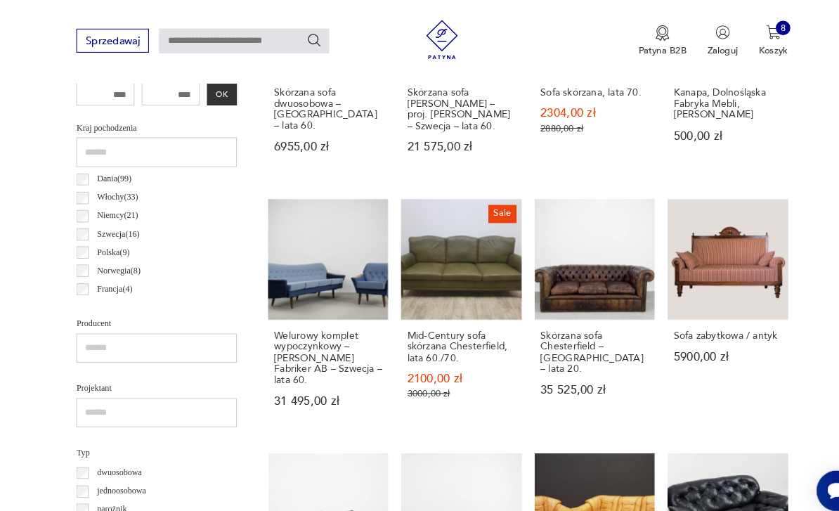
scroll to position [624, 0]
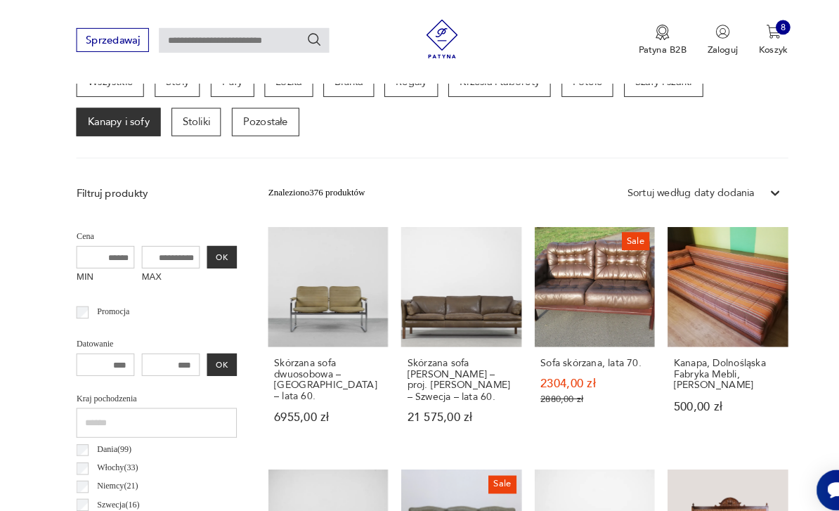
click at [394, 297] on link "Skórzana sofa [PERSON_NAME] – proj. [PERSON_NAME] – Szwecja – lata 60. 21 575,0…" at bounding box center [447, 327] width 116 height 215
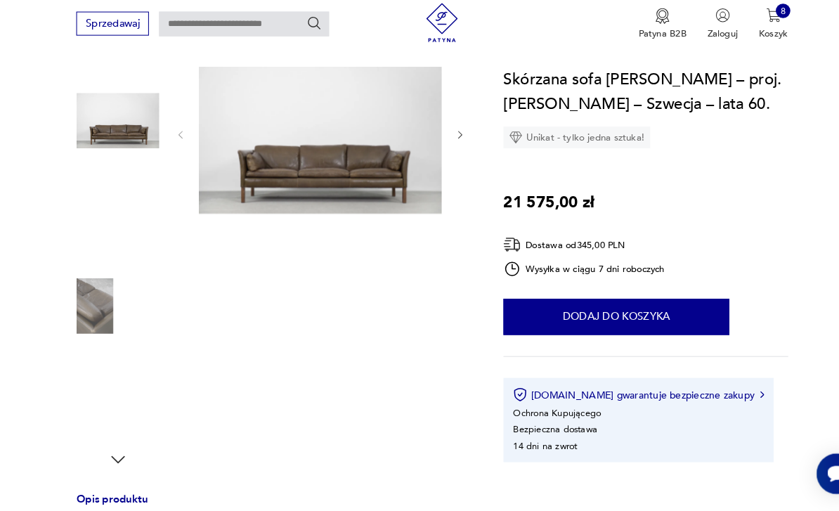
click at [247, 169] on img at bounding box center [311, 145] width 235 height 157
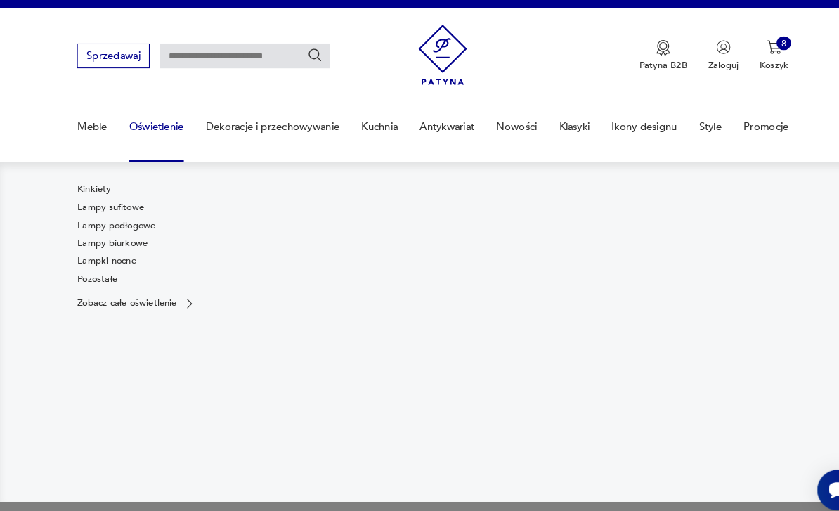
scroll to position [20, 0]
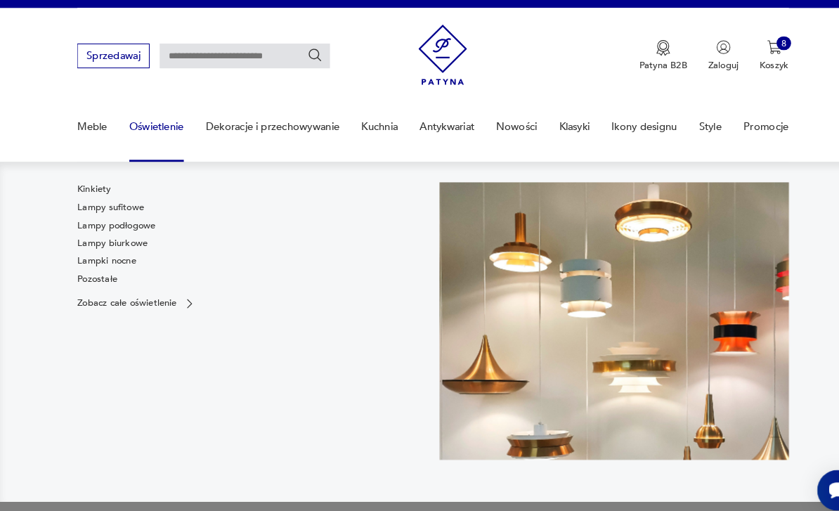
click at [87, 221] on link "Lampy podłogowe" at bounding box center [113, 218] width 76 height 13
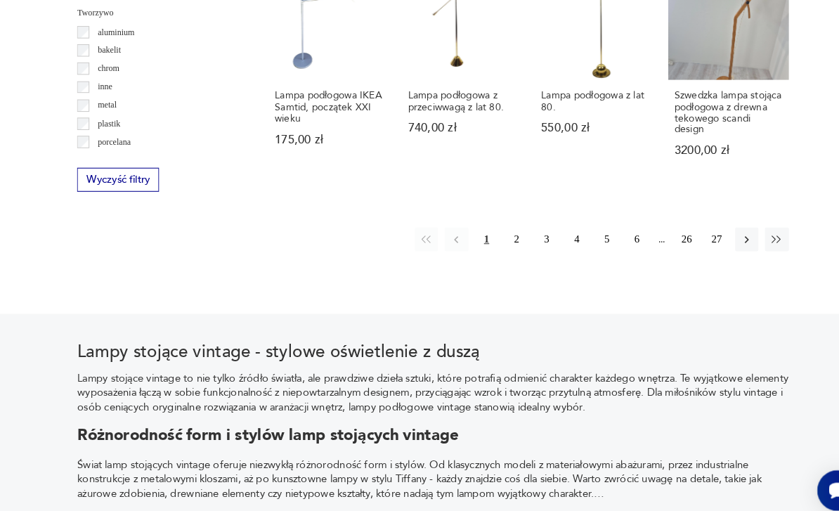
click at [721, 240] on button "button" at bounding box center [723, 231] width 22 height 22
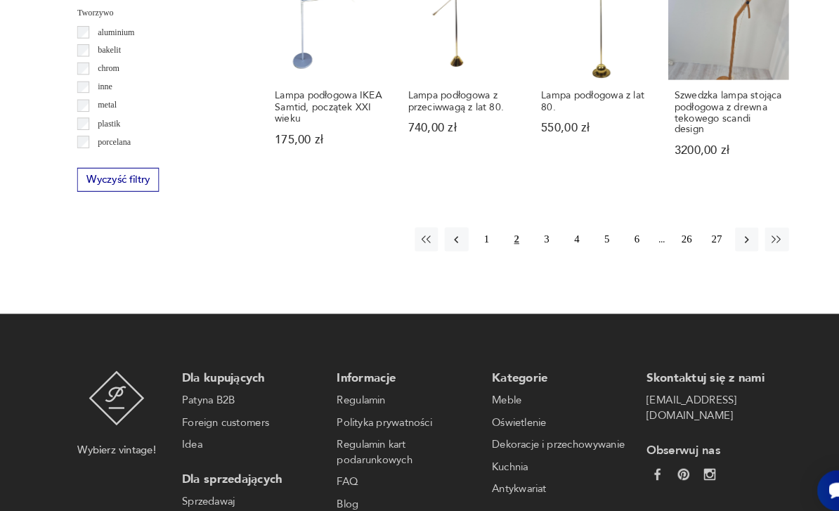
scroll to position [1268, 0]
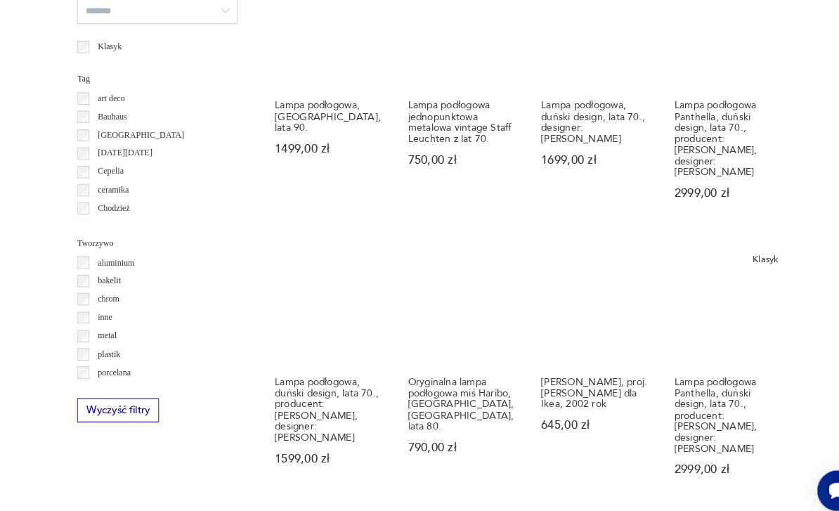
scroll to position [1043, 0]
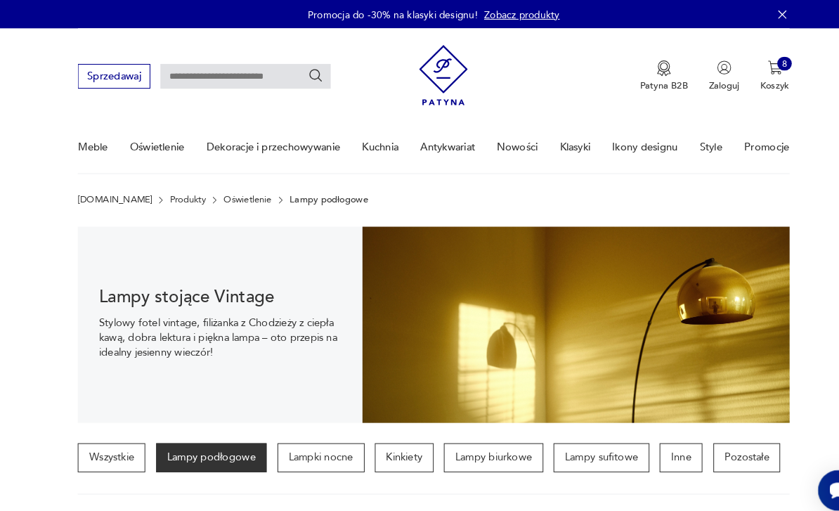
click at [0, 124] on nav "Sprzedawaj Patyna B2B Zaloguj 8 Koszyk Twój koszyk ( 8 ) Vintage wełniany dywan…" at bounding box center [419, 97] width 839 height 141
click at [752, 67] on img "button" at bounding box center [750, 65] width 14 height 14
